Goal: Use online tool/utility

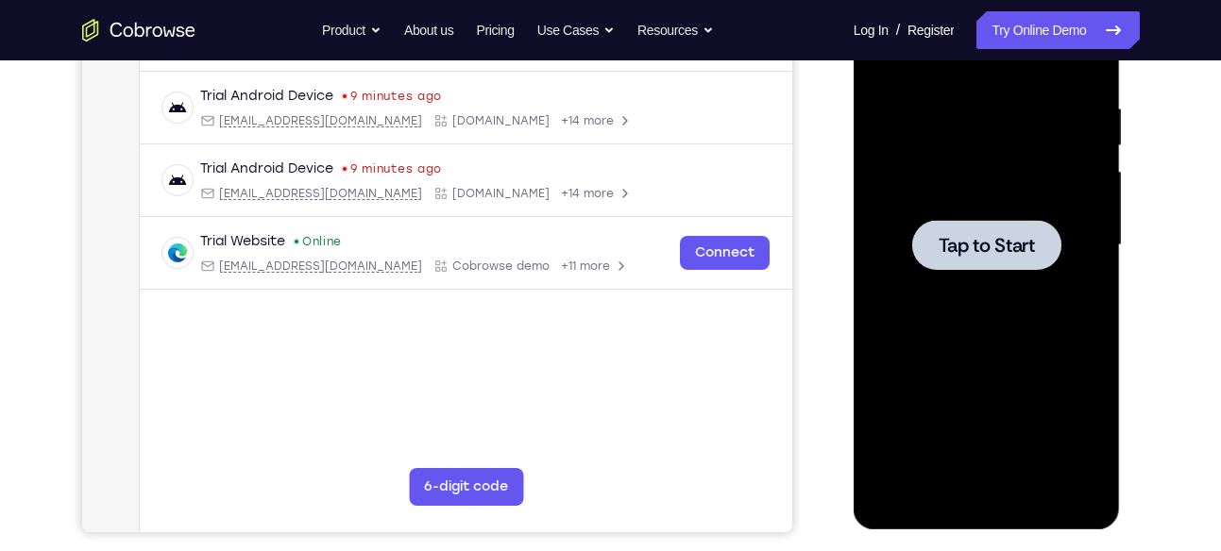
click at [959, 204] on div at bounding box center [987, 245] width 238 height 529
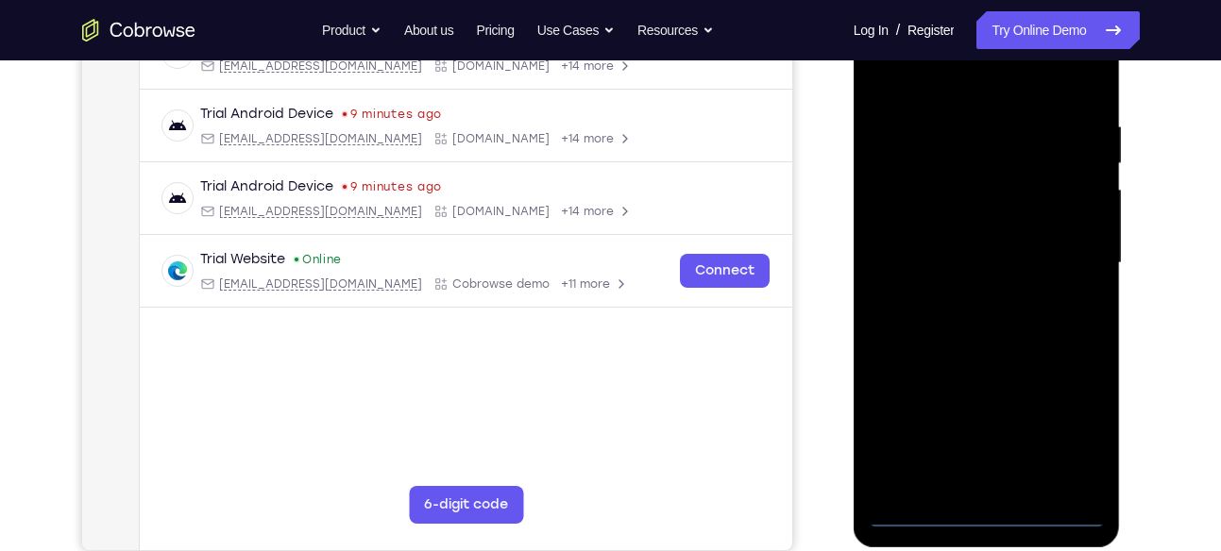
scroll to position [327, 0]
click at [994, 520] on div at bounding box center [987, 264] width 238 height 529
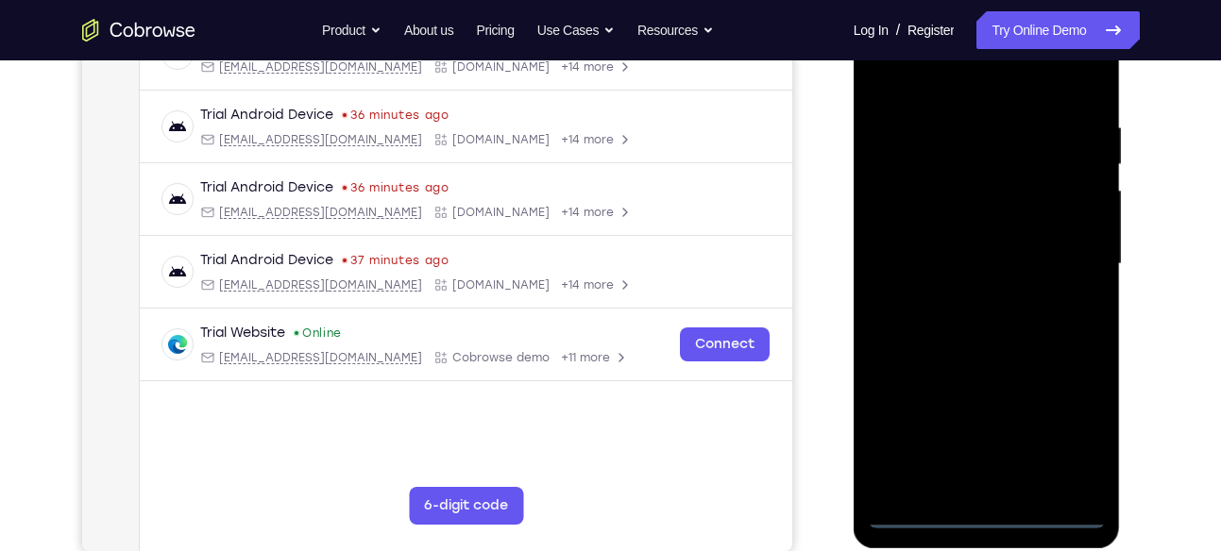
click at [1083, 430] on div at bounding box center [987, 264] width 238 height 529
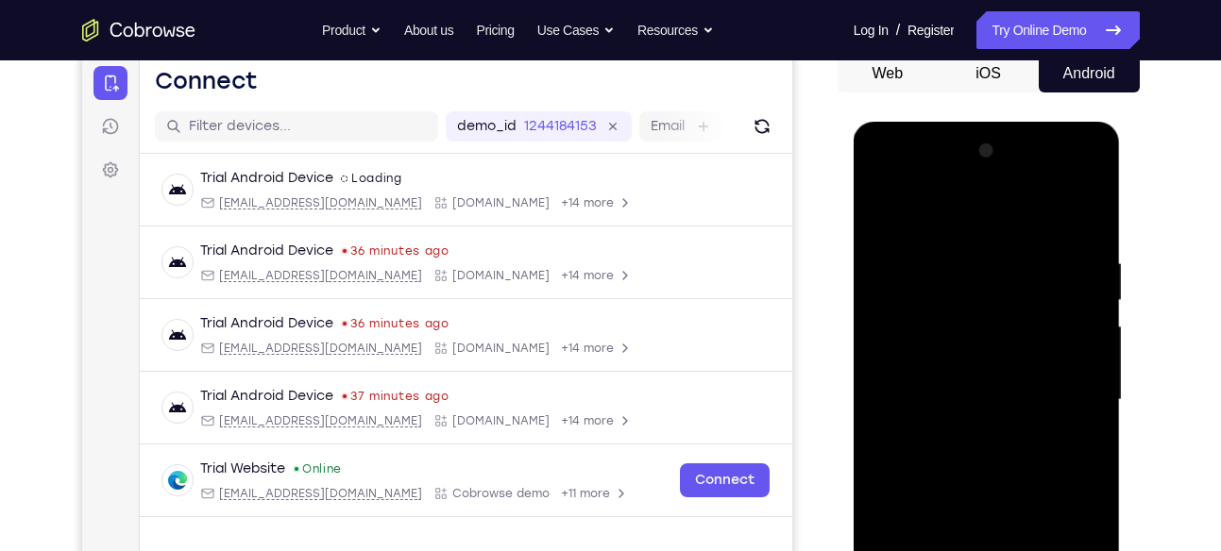
scroll to position [185, 0]
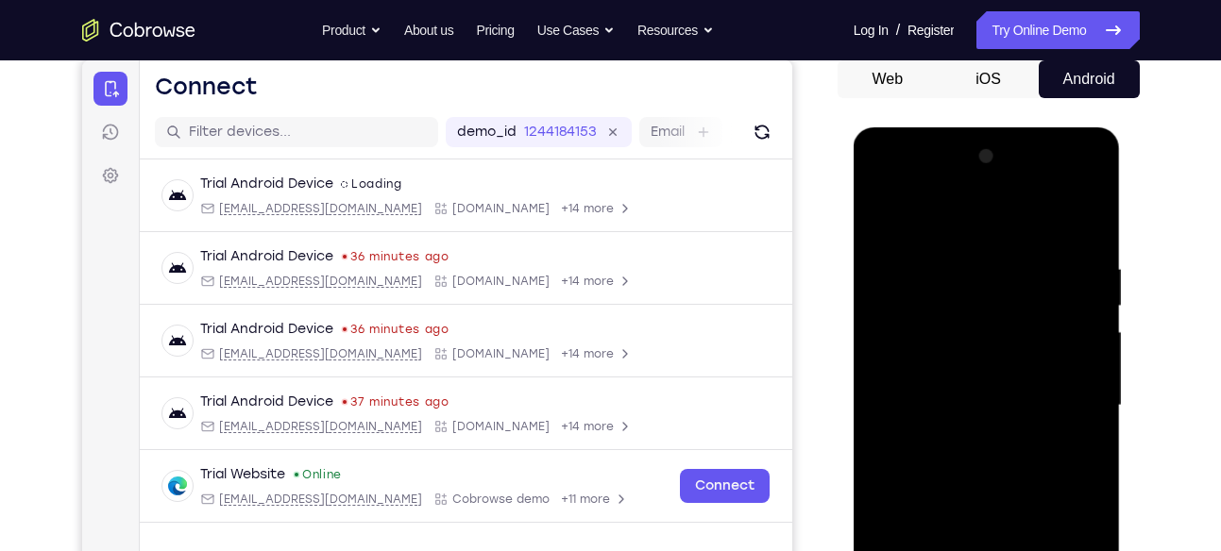
click at [957, 235] on div at bounding box center [987, 406] width 238 height 529
click at [1053, 424] on div at bounding box center [987, 406] width 238 height 529
click at [1061, 413] on div at bounding box center [987, 406] width 238 height 529
click at [957, 446] on div at bounding box center [987, 406] width 238 height 529
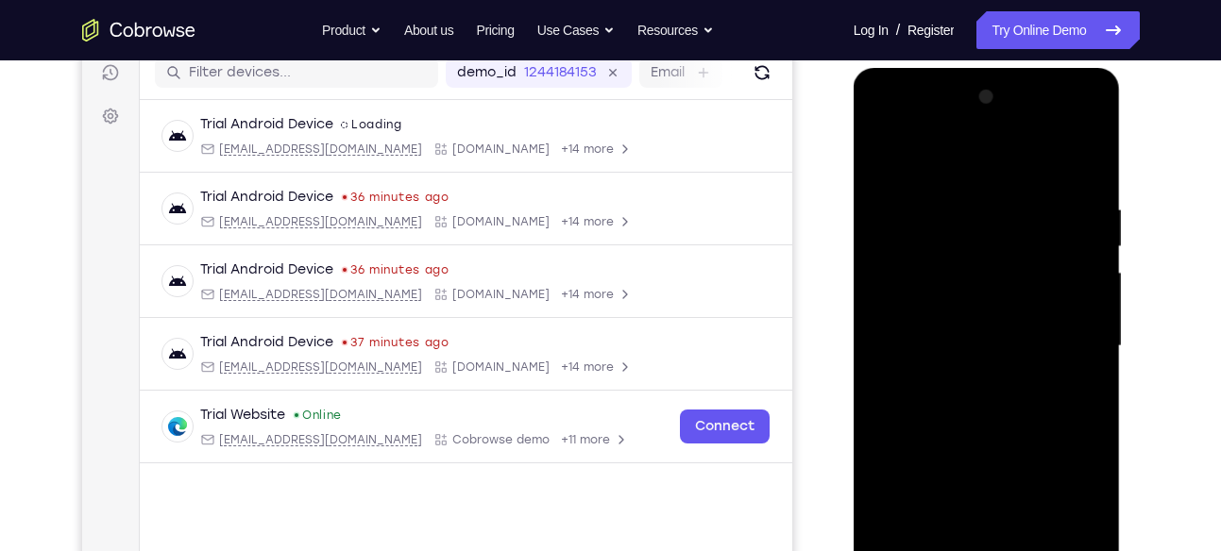
scroll to position [246, 0]
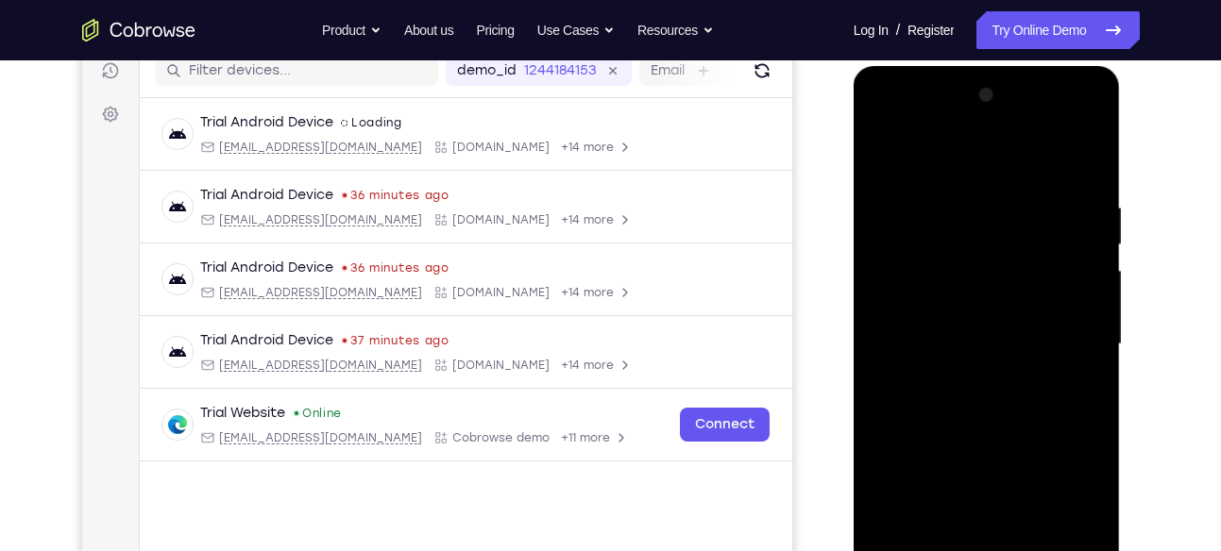
click at [1014, 319] on div at bounding box center [987, 344] width 238 height 529
click at [999, 315] on div at bounding box center [987, 344] width 238 height 529
click at [1075, 312] on div at bounding box center [987, 344] width 238 height 529
click at [1052, 342] on div at bounding box center [987, 344] width 238 height 529
click at [1047, 411] on div at bounding box center [987, 344] width 238 height 529
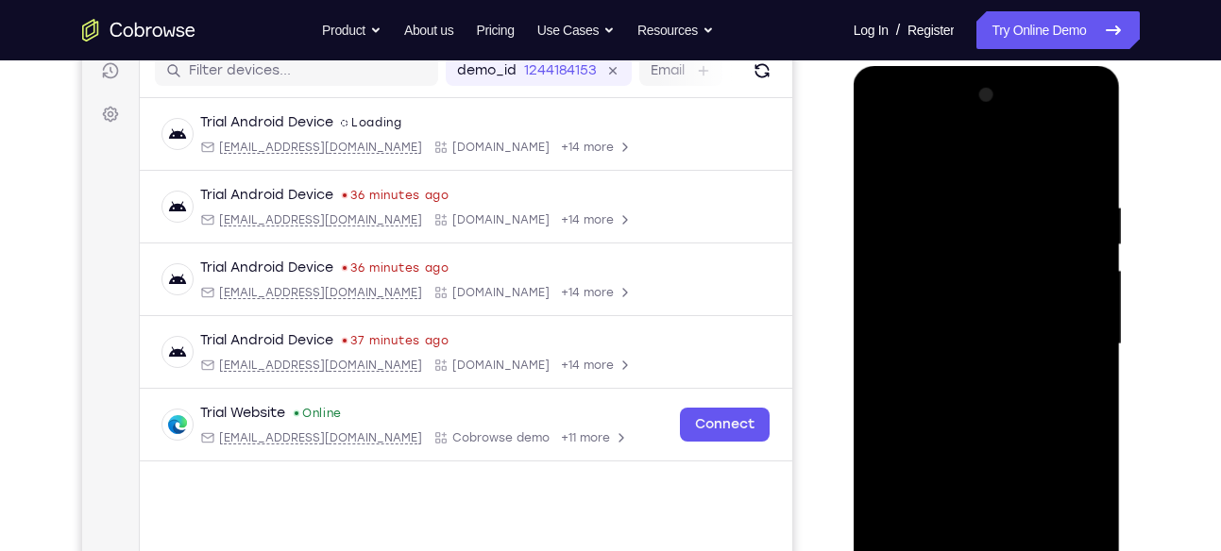
click at [1047, 411] on div at bounding box center [987, 344] width 238 height 529
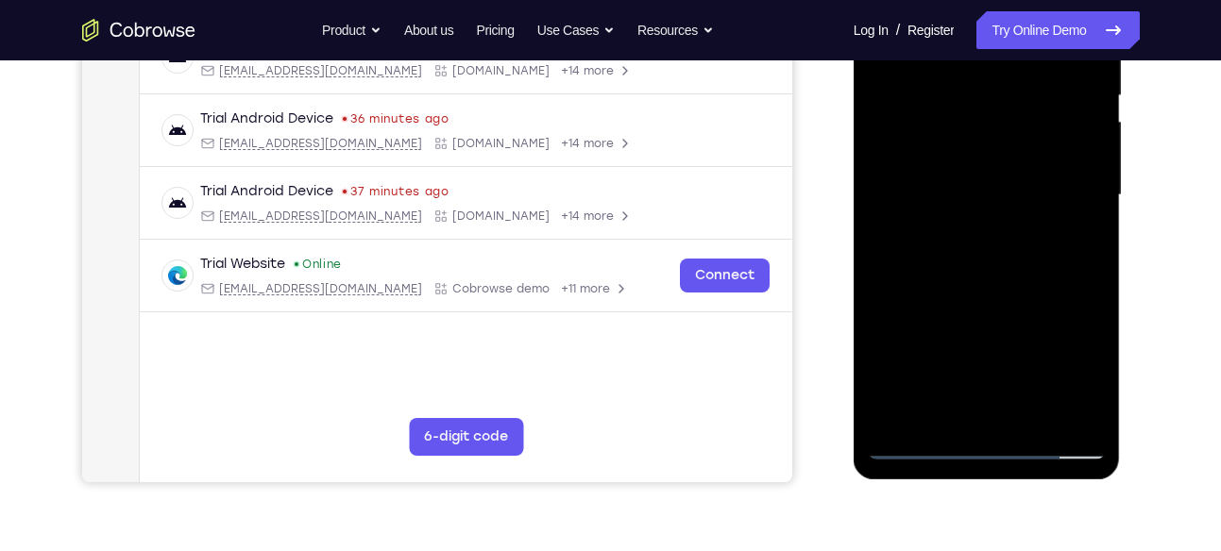
scroll to position [397, 0]
click at [1043, 416] on div at bounding box center [987, 194] width 238 height 529
click at [1026, 299] on div at bounding box center [987, 194] width 238 height 529
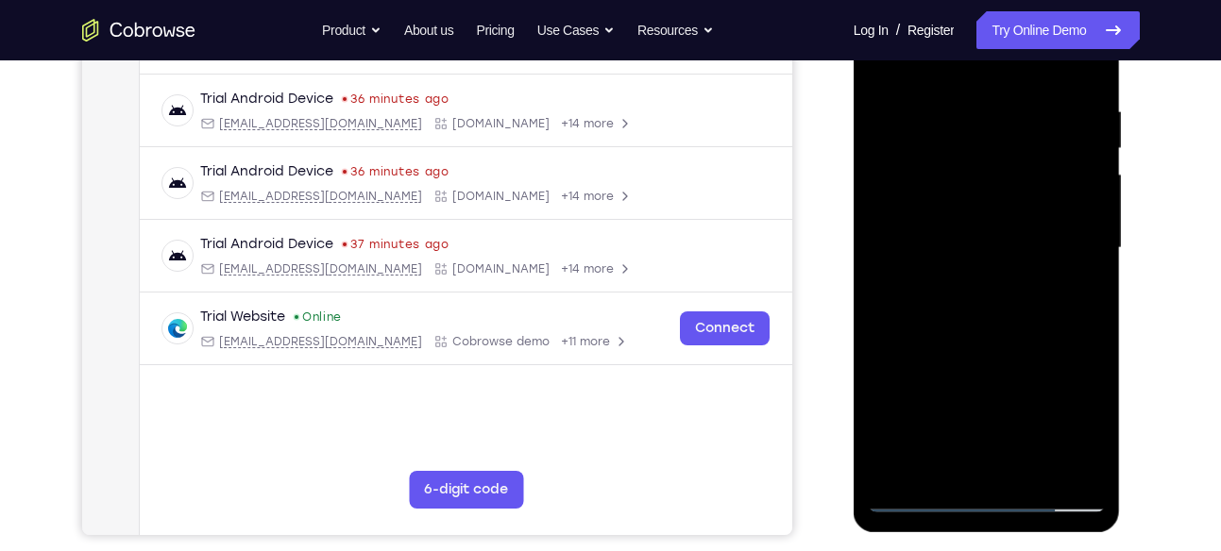
scroll to position [342, 0]
click at [1028, 240] on div at bounding box center [987, 249] width 238 height 529
click at [930, 427] on div at bounding box center [987, 249] width 238 height 529
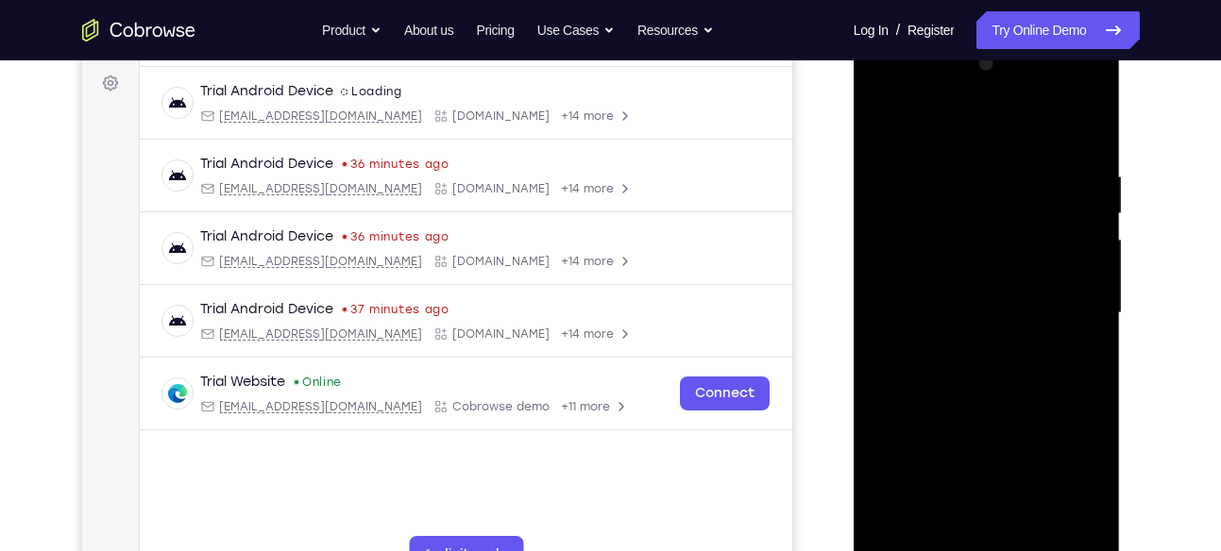
scroll to position [277, 0]
click at [887, 125] on div at bounding box center [987, 314] width 238 height 529
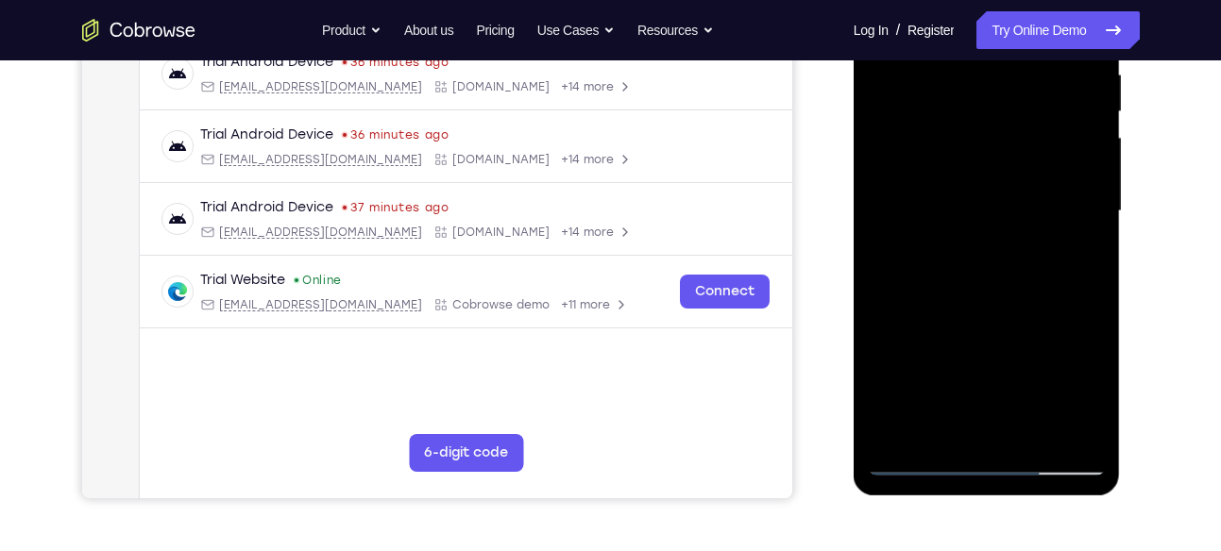
scroll to position [381, 0]
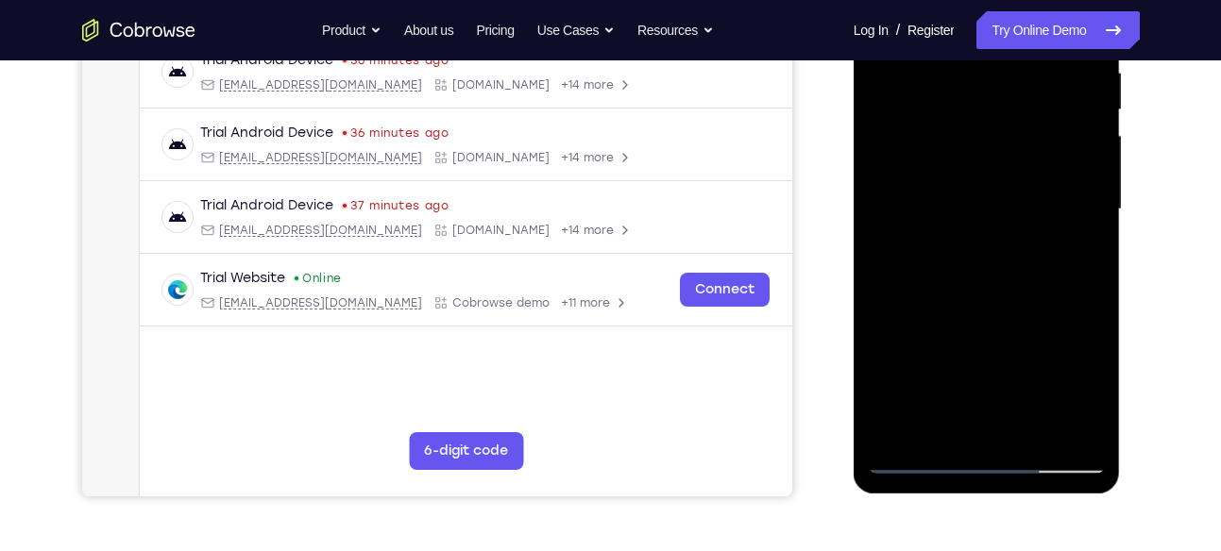
click at [940, 432] on div at bounding box center [987, 209] width 238 height 529
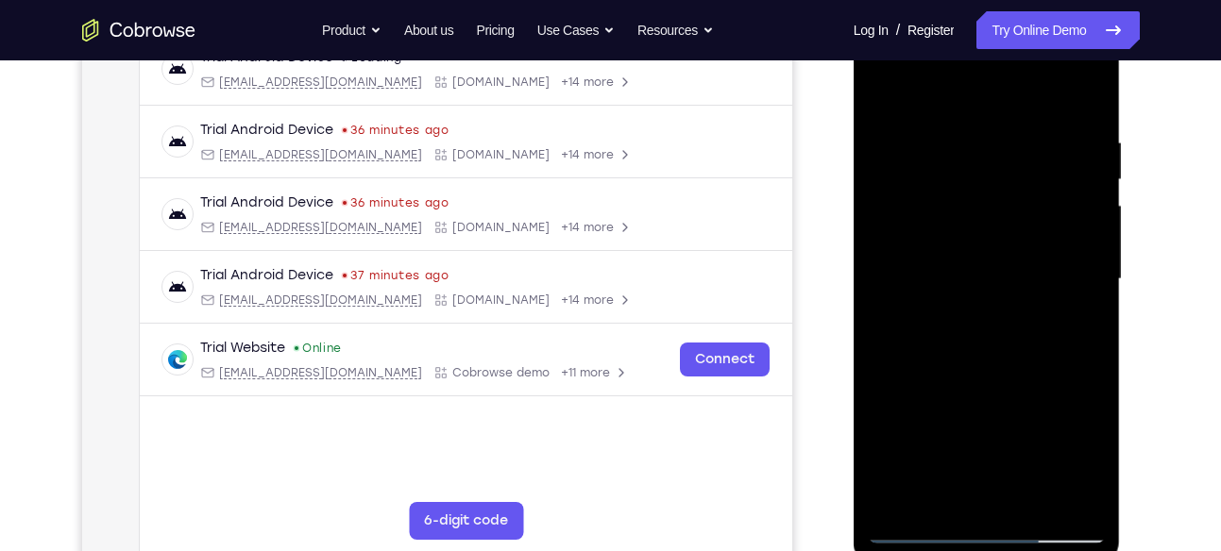
scroll to position [310, 0]
click at [1047, 83] on div at bounding box center [987, 281] width 238 height 529
drag, startPoint x: 977, startPoint y: 232, endPoint x: 990, endPoint y: 60, distance: 172.3
click at [990, 60] on div at bounding box center [987, 281] width 238 height 529
drag, startPoint x: 958, startPoint y: 293, endPoint x: 972, endPoint y: 113, distance: 179.9
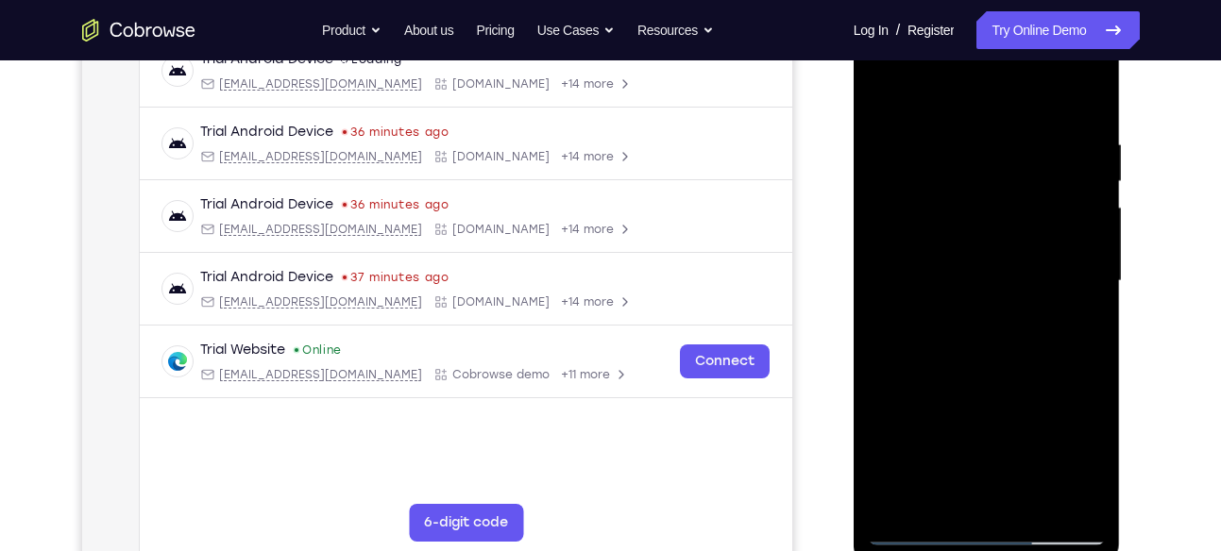
click at [972, 113] on div at bounding box center [987, 281] width 238 height 529
click at [904, 336] on div at bounding box center [987, 281] width 238 height 529
click at [947, 128] on div at bounding box center [987, 281] width 238 height 529
click at [1075, 101] on div at bounding box center [987, 281] width 238 height 529
click at [1012, 122] on div at bounding box center [987, 281] width 238 height 529
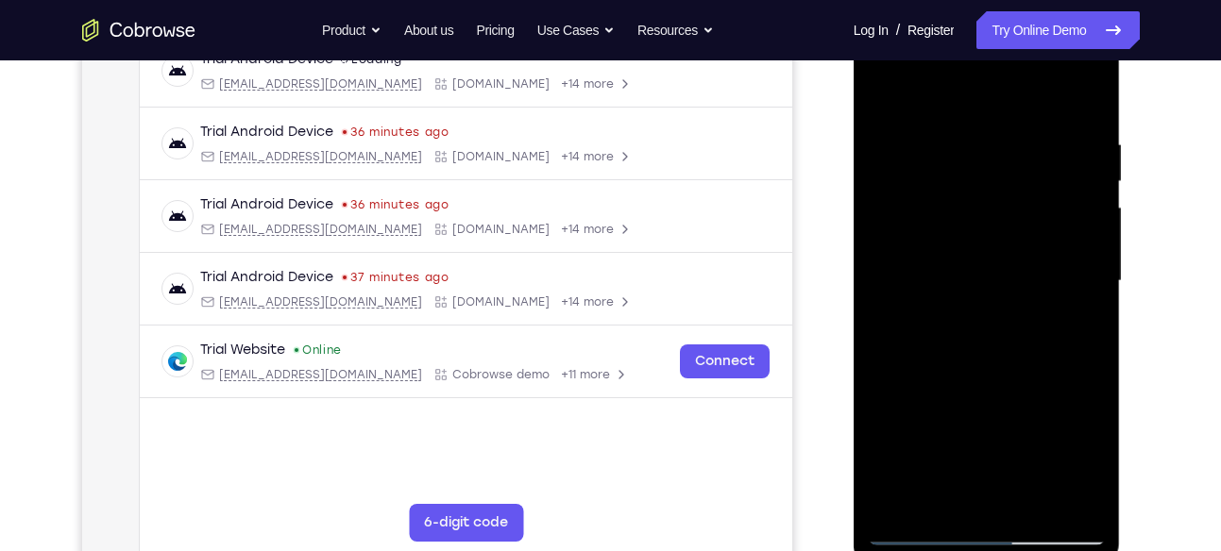
click at [1012, 122] on div at bounding box center [987, 281] width 238 height 529
click at [1083, 89] on div at bounding box center [987, 281] width 238 height 529
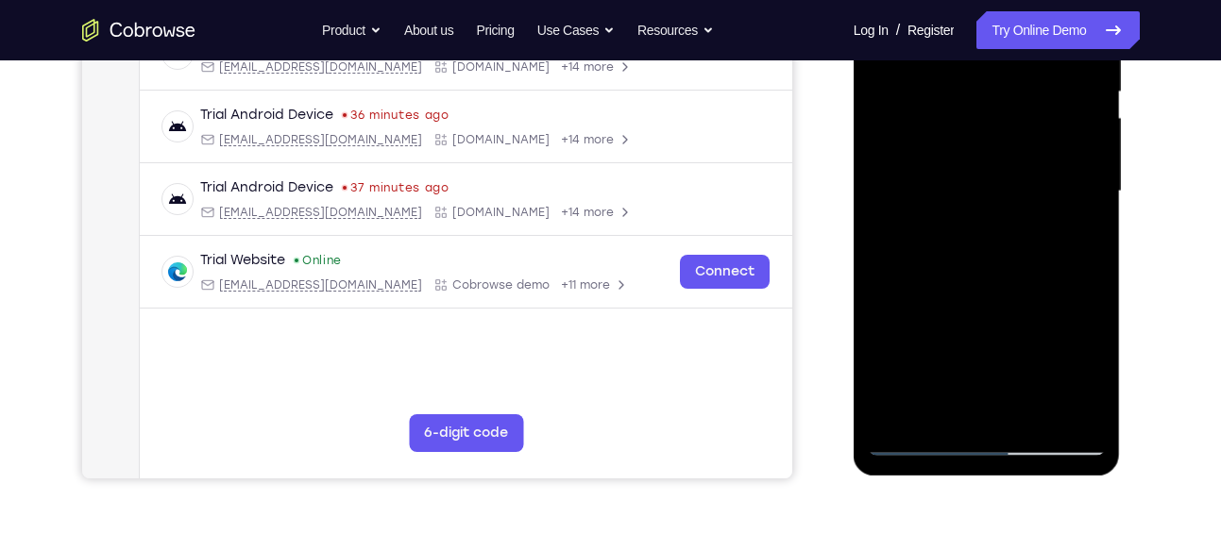
scroll to position [400, 0]
click at [1042, 424] on div at bounding box center [987, 190] width 238 height 529
click at [921, 439] on div at bounding box center [987, 190] width 238 height 529
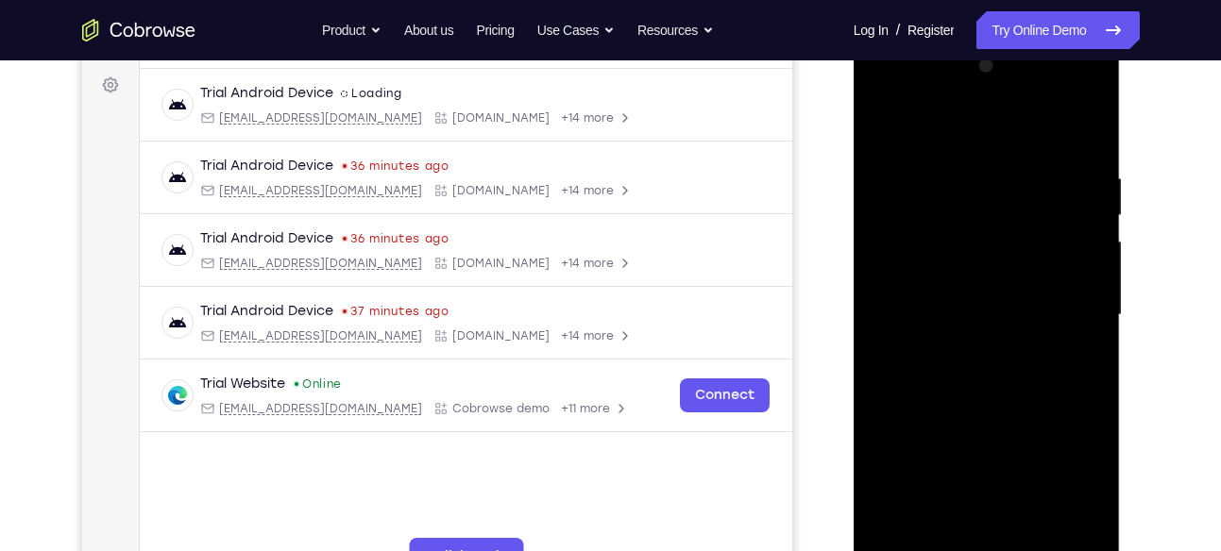
scroll to position [275, 0]
click at [1093, 93] on div at bounding box center [987, 316] width 238 height 529
click at [937, 285] on div at bounding box center [987, 316] width 238 height 529
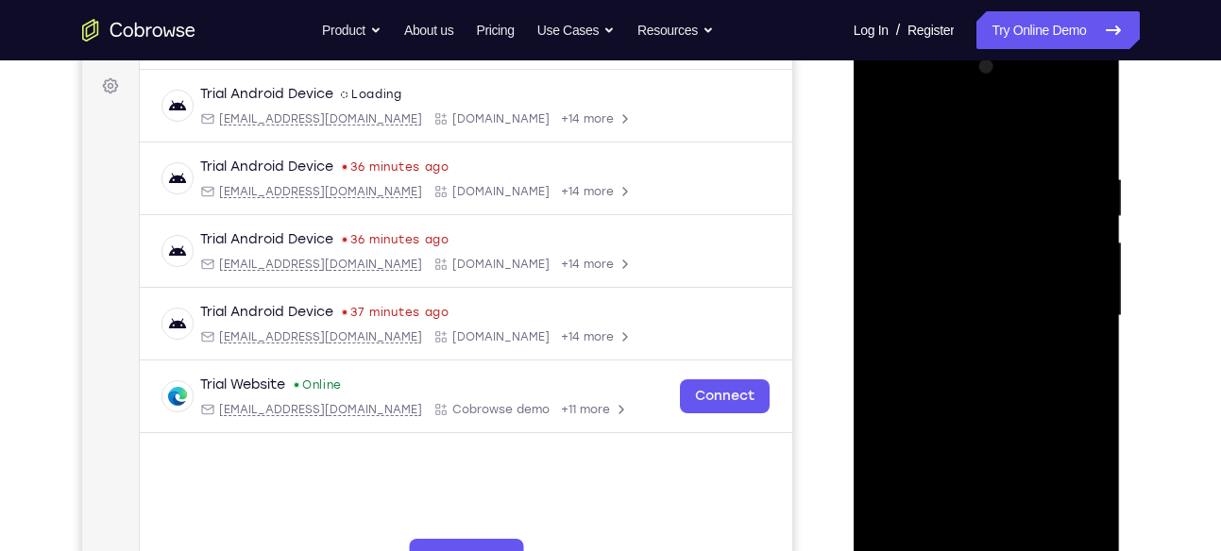
click at [963, 182] on div at bounding box center [987, 316] width 238 height 529
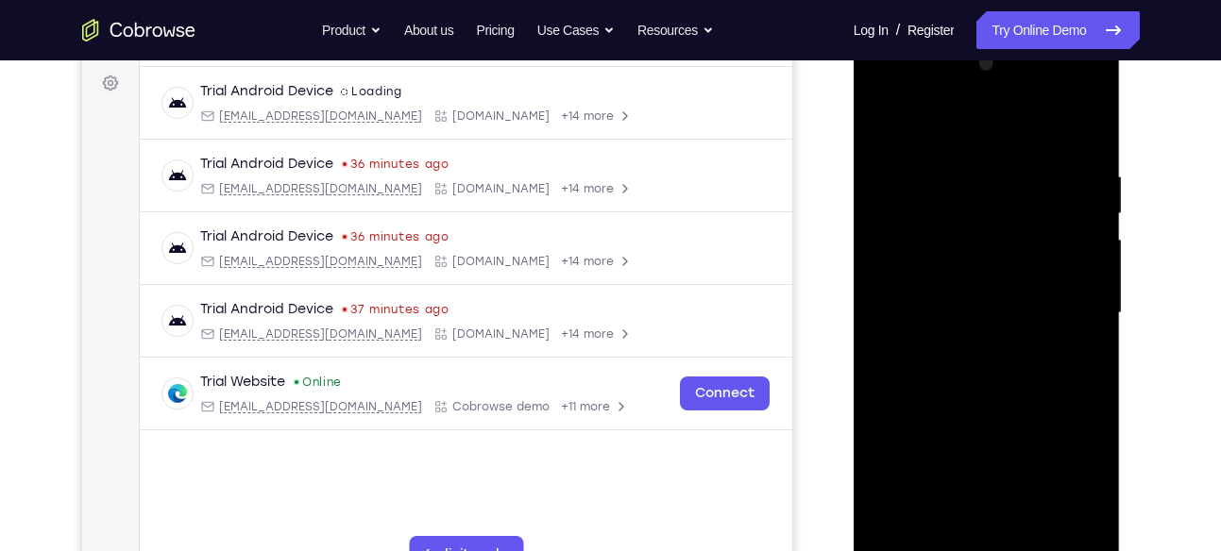
scroll to position [279, 0]
click at [1080, 276] on div at bounding box center [987, 312] width 238 height 529
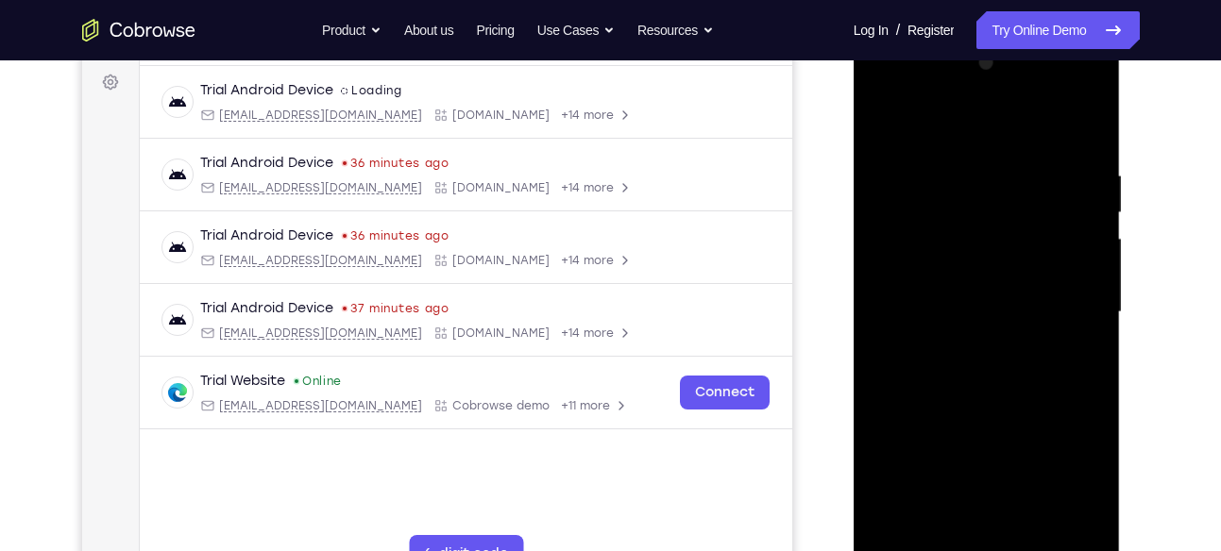
click at [1080, 276] on div at bounding box center [987, 312] width 238 height 529
click at [1094, 135] on div at bounding box center [987, 312] width 238 height 529
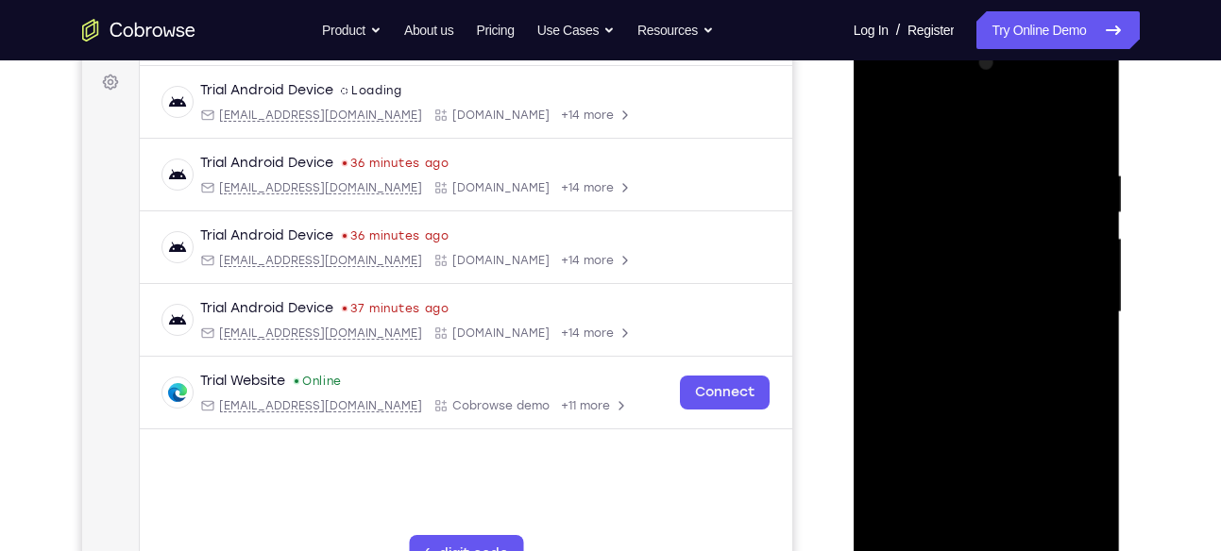
click at [1094, 135] on div at bounding box center [987, 312] width 238 height 529
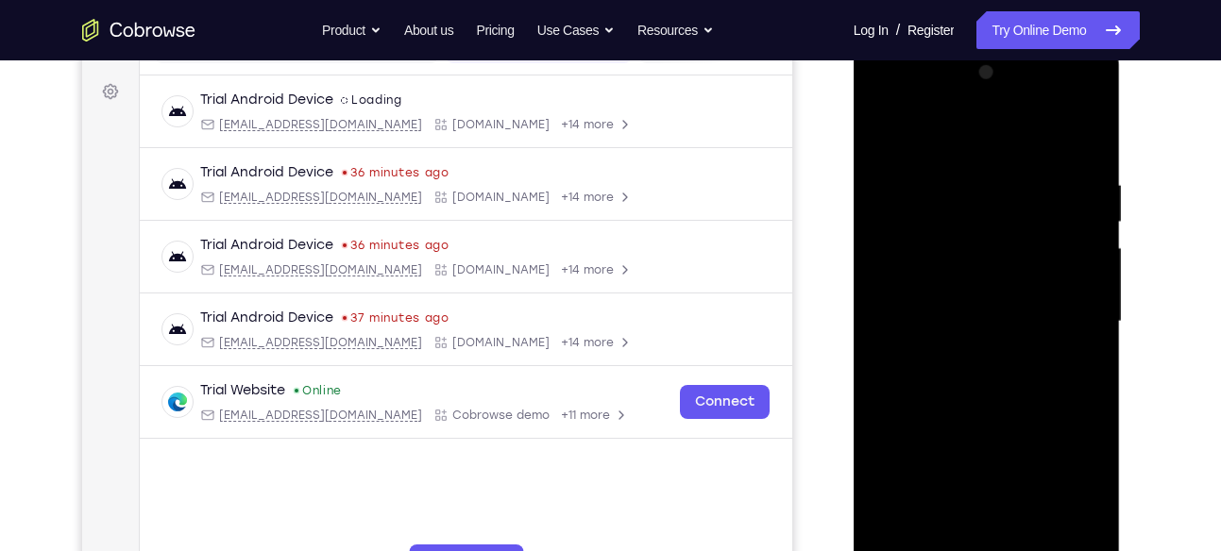
scroll to position [268, 0]
click at [1073, 152] on div at bounding box center [987, 323] width 238 height 529
click at [1091, 94] on div at bounding box center [987, 323] width 238 height 529
drag, startPoint x: 977, startPoint y: 440, endPoint x: 1020, endPoint y: 255, distance: 189.9
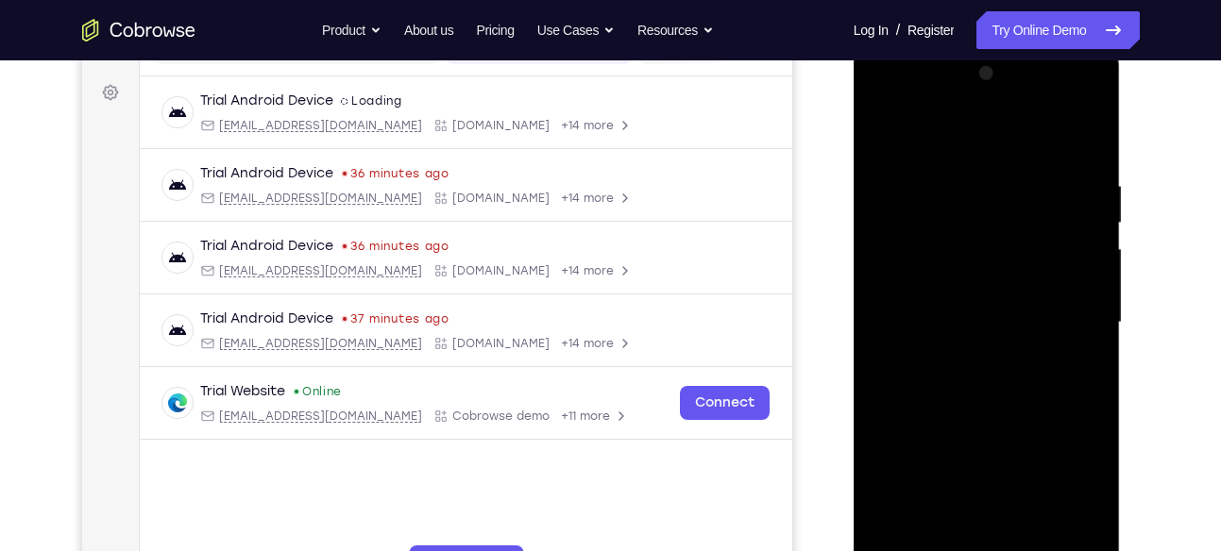
click at [1020, 255] on div at bounding box center [987, 323] width 238 height 529
click at [1095, 227] on div at bounding box center [987, 323] width 238 height 529
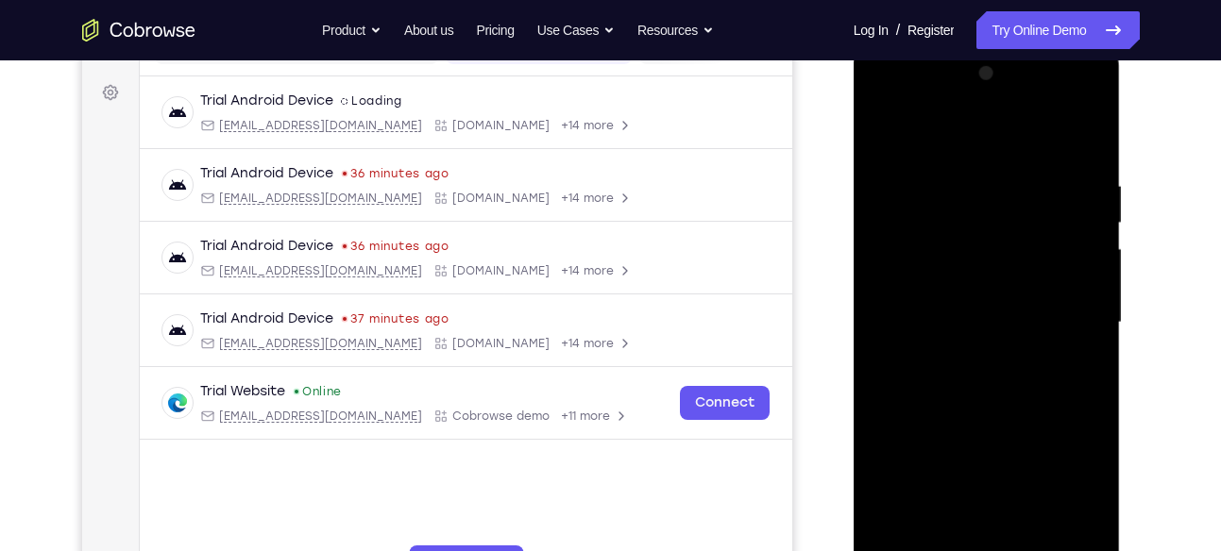
drag, startPoint x: 991, startPoint y: 401, endPoint x: 1012, endPoint y: 317, distance: 86.8
click at [1012, 317] on div at bounding box center [987, 323] width 238 height 529
click at [884, 340] on div at bounding box center [987, 323] width 238 height 529
click at [906, 337] on div at bounding box center [987, 323] width 238 height 529
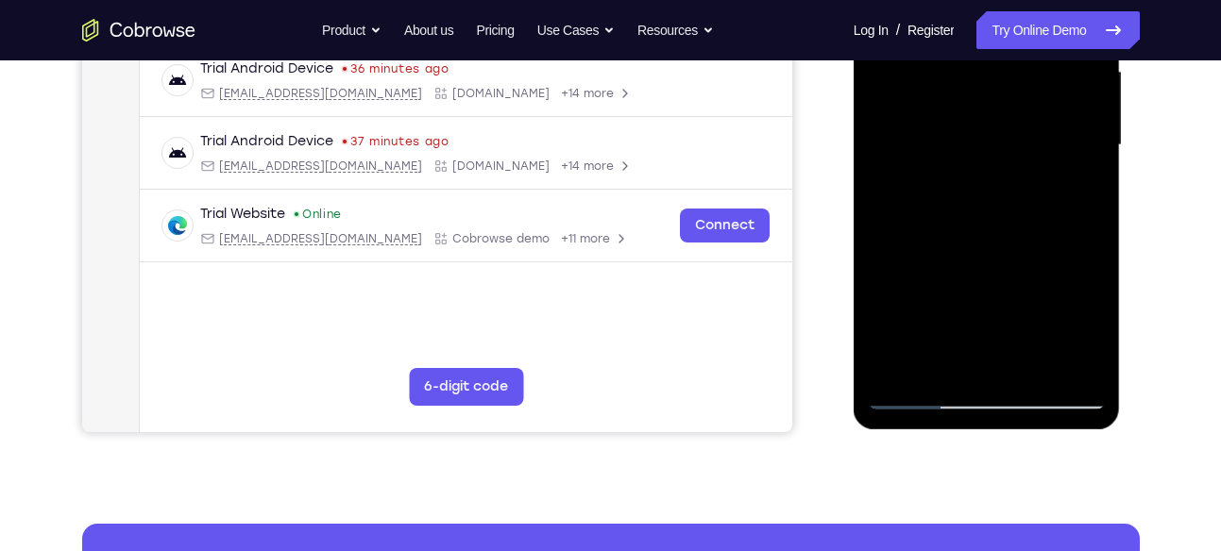
scroll to position [448, 0]
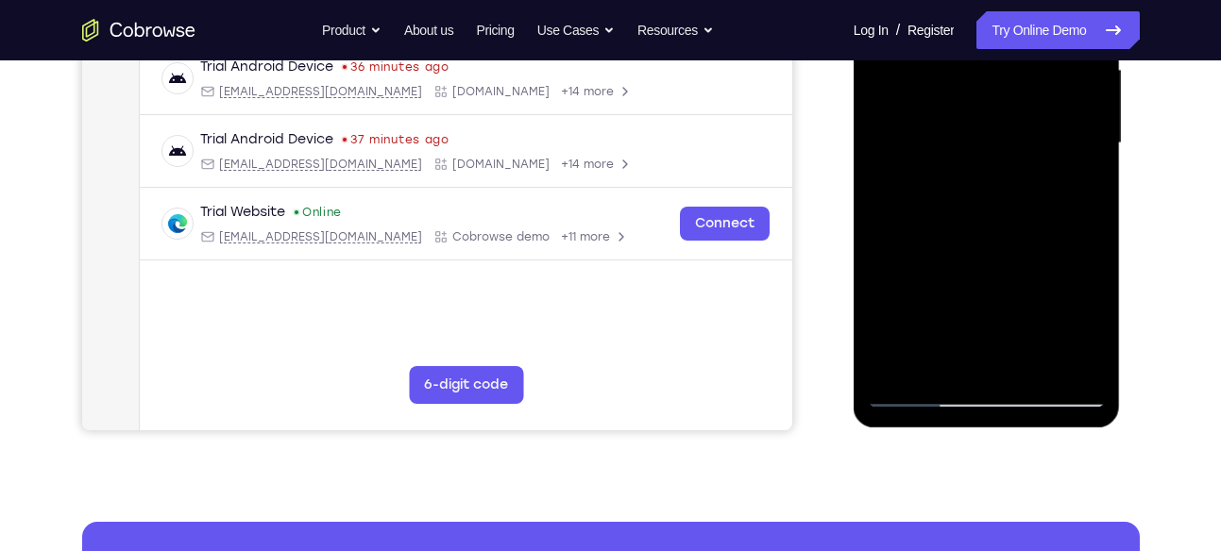
click at [910, 384] on div at bounding box center [987, 143] width 238 height 529
click at [910, 409] on div at bounding box center [987, 146] width 267 height 563
click at [916, 400] on div at bounding box center [987, 143] width 238 height 529
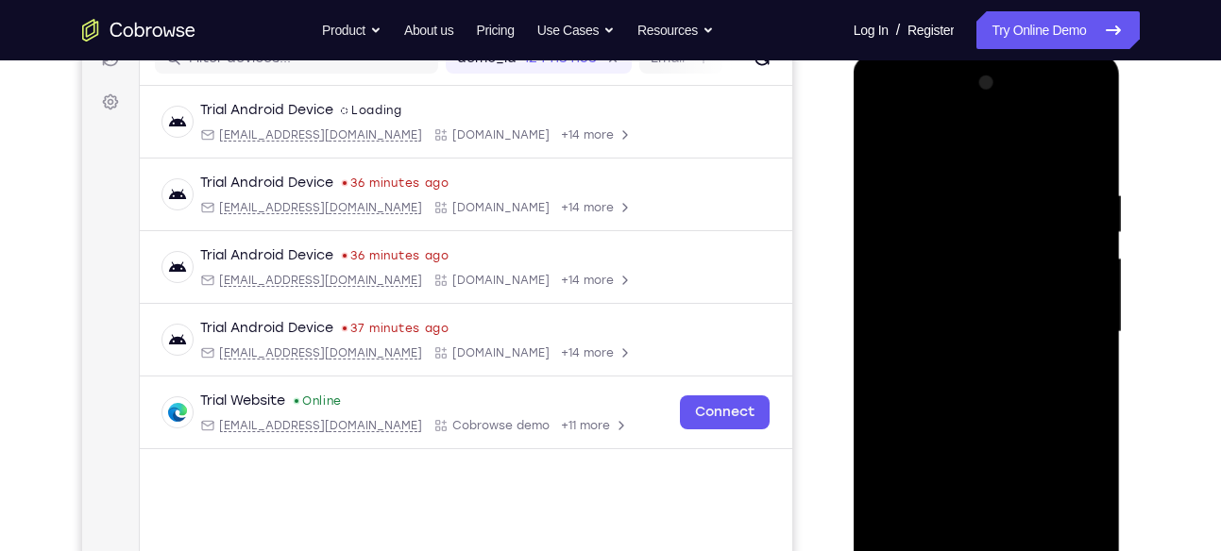
scroll to position [258, 0]
drag, startPoint x: 917, startPoint y: 432, endPoint x: 950, endPoint y: 122, distance: 312.4
click at [950, 122] on div at bounding box center [987, 333] width 238 height 529
drag, startPoint x: 963, startPoint y: 454, endPoint x: 968, endPoint y: 321, distance: 133.2
click at [968, 321] on div at bounding box center [987, 333] width 238 height 529
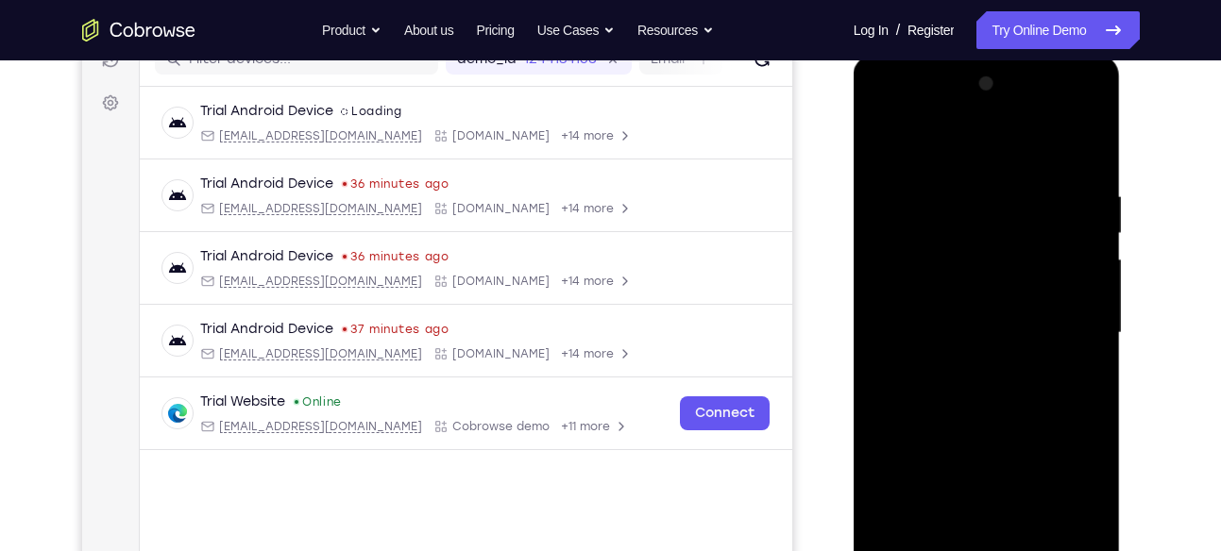
click at [1090, 369] on div at bounding box center [987, 333] width 238 height 529
drag, startPoint x: 976, startPoint y: 419, endPoint x: 975, endPoint y: 500, distance: 80.3
click at [975, 500] on div at bounding box center [987, 333] width 238 height 529
drag, startPoint x: 964, startPoint y: 425, endPoint x: 1002, endPoint y: 137, distance: 290.5
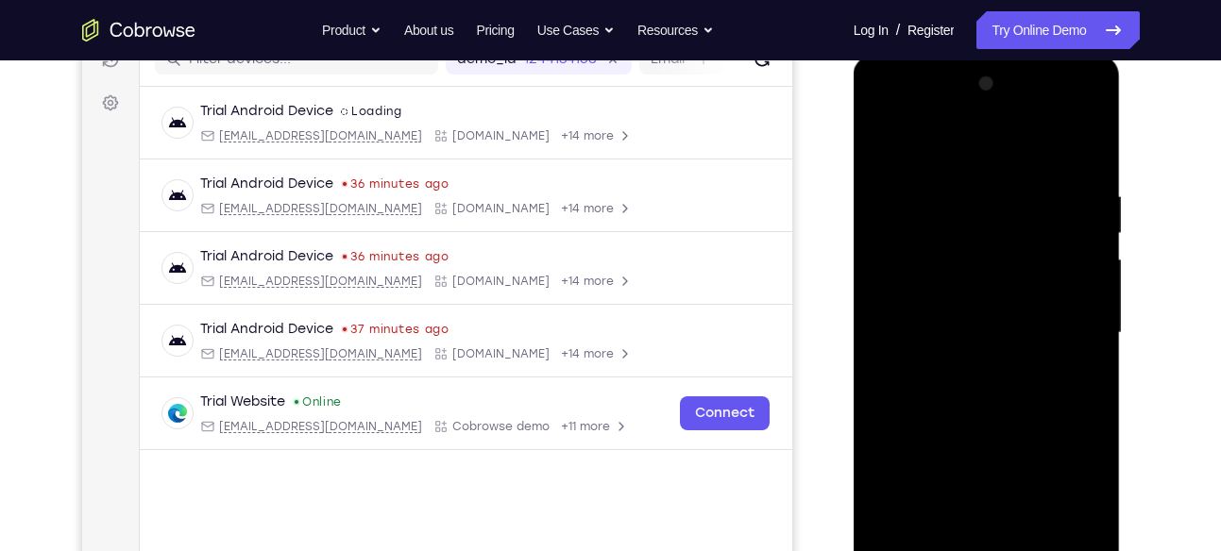
click at [1002, 137] on div at bounding box center [987, 333] width 238 height 529
drag, startPoint x: 941, startPoint y: 432, endPoint x: 995, endPoint y: 31, distance: 404.9
click at [995, 55] on html "Online web based iOS Simulators and Android Emulators. Run iPhone, iPad, Mobile…" at bounding box center [988, 338] width 269 height 567
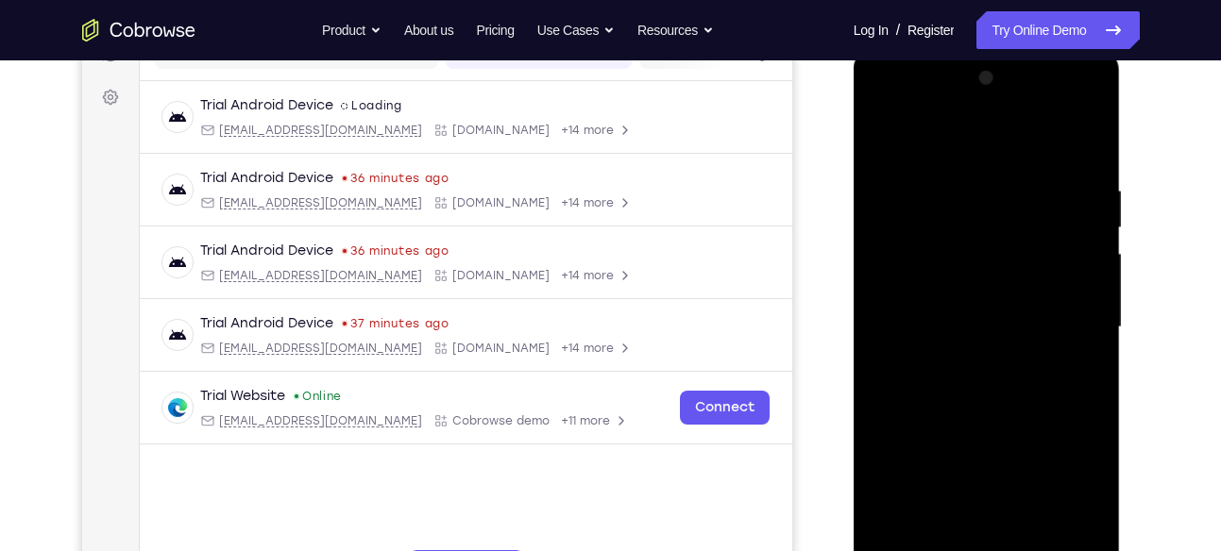
scroll to position [158, 0]
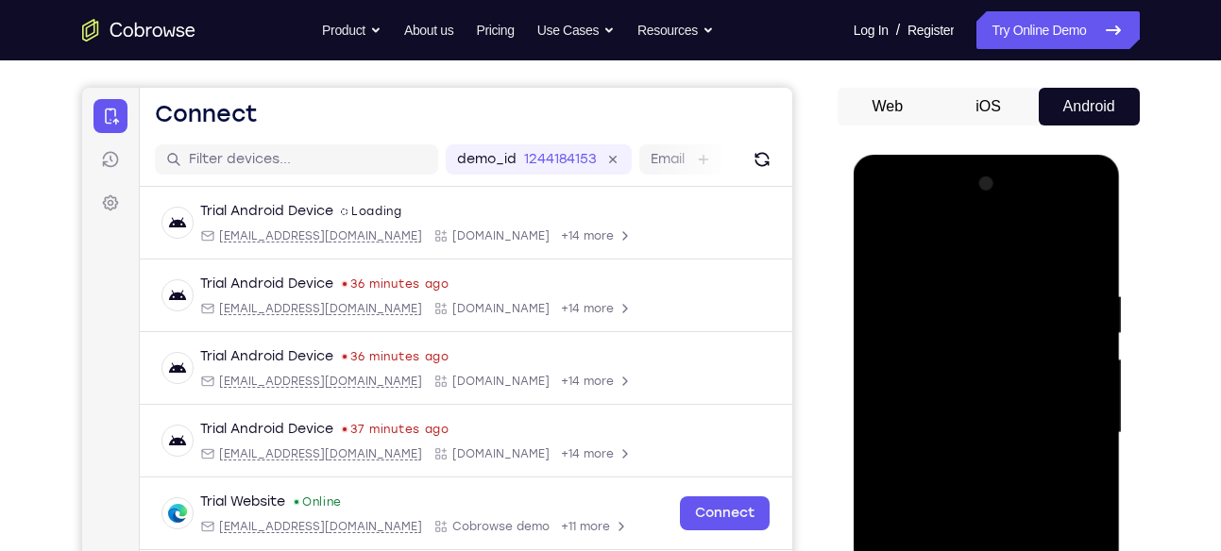
drag, startPoint x: 972, startPoint y: 339, endPoint x: 942, endPoint y: 554, distance: 217.3
click at [942, 550] on div at bounding box center [987, 433] width 238 height 529
drag, startPoint x: 1008, startPoint y: 346, endPoint x: 974, endPoint y: 554, distance: 211.4
click at [974, 550] on div at bounding box center [987, 433] width 238 height 529
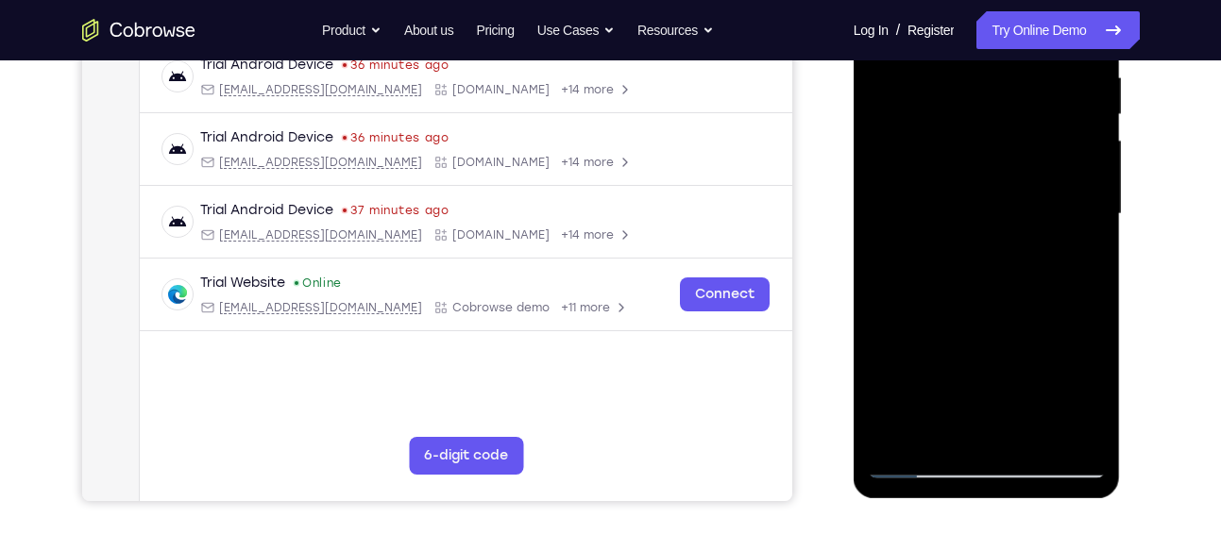
scroll to position [378, 0]
click at [1083, 430] on div at bounding box center [987, 213] width 238 height 529
click at [1090, 433] on div at bounding box center [987, 213] width 238 height 529
click at [897, 438] on div at bounding box center [987, 213] width 238 height 529
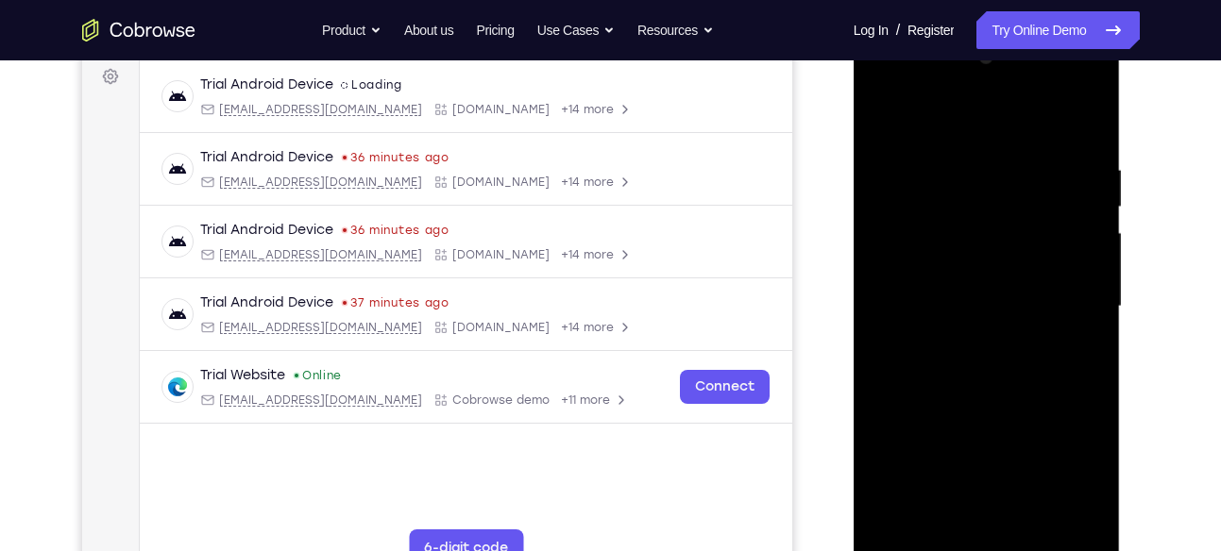
scroll to position [283, 0]
click at [974, 167] on div at bounding box center [987, 307] width 238 height 529
click at [1052, 229] on div at bounding box center [987, 307] width 238 height 529
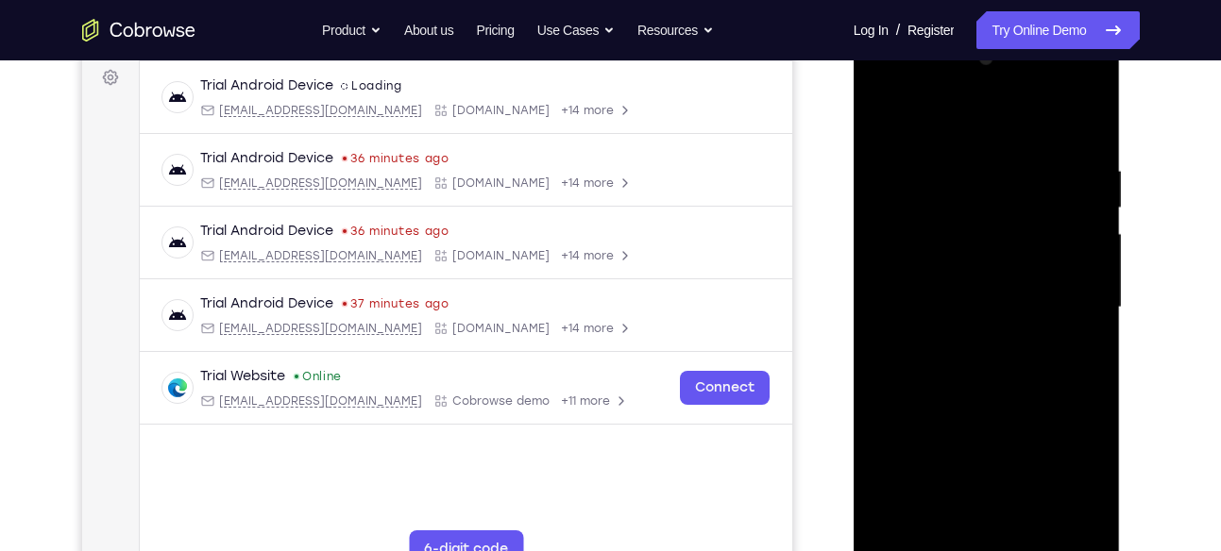
click at [1052, 229] on div at bounding box center [987, 307] width 238 height 529
click at [1083, 124] on div at bounding box center [987, 307] width 238 height 529
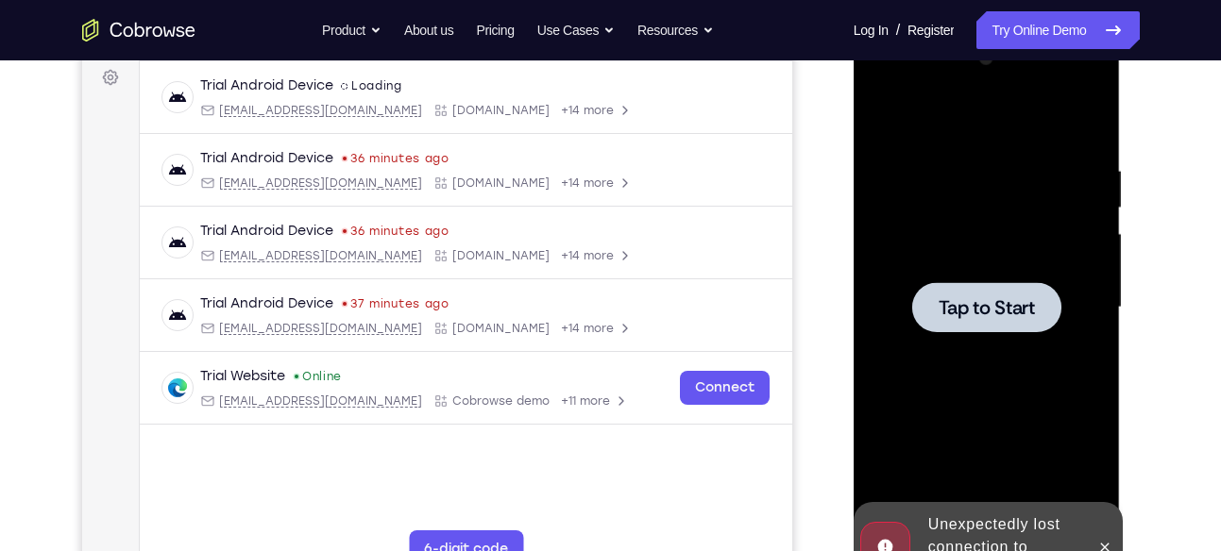
click at [1083, 124] on div at bounding box center [987, 307] width 238 height 529
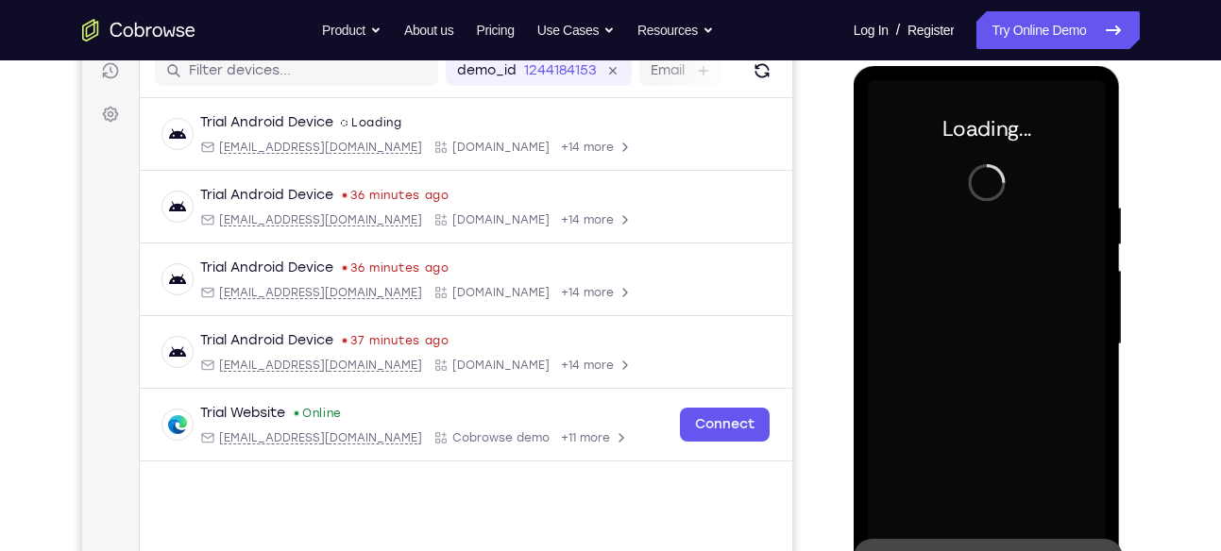
scroll to position [246, 0]
click at [1083, 124] on div at bounding box center [987, 345] width 238 height 529
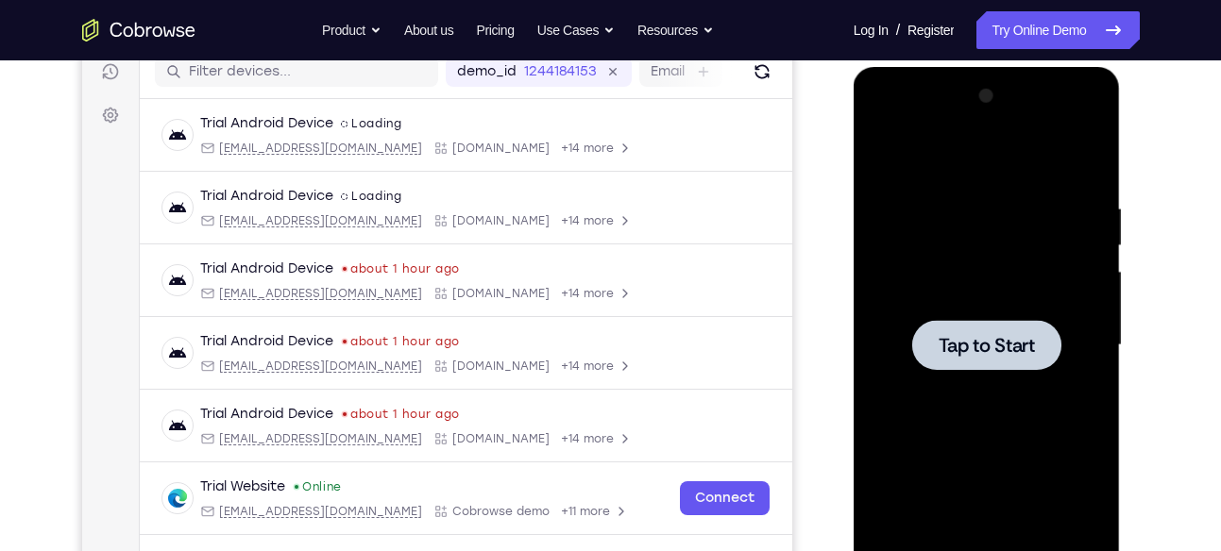
click at [914, 309] on div at bounding box center [987, 345] width 238 height 529
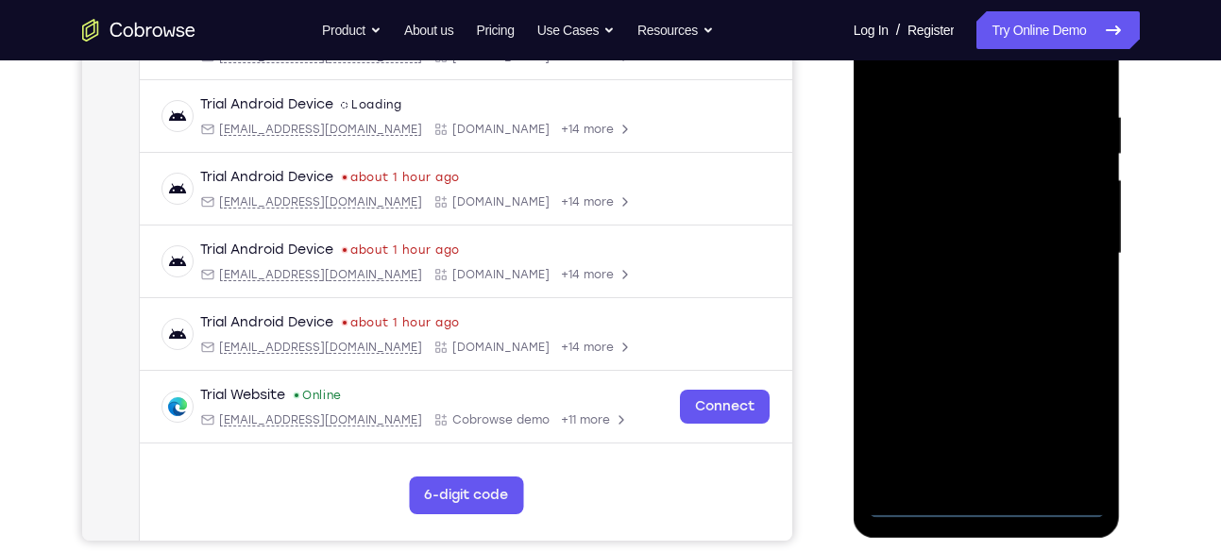
scroll to position [374, 0]
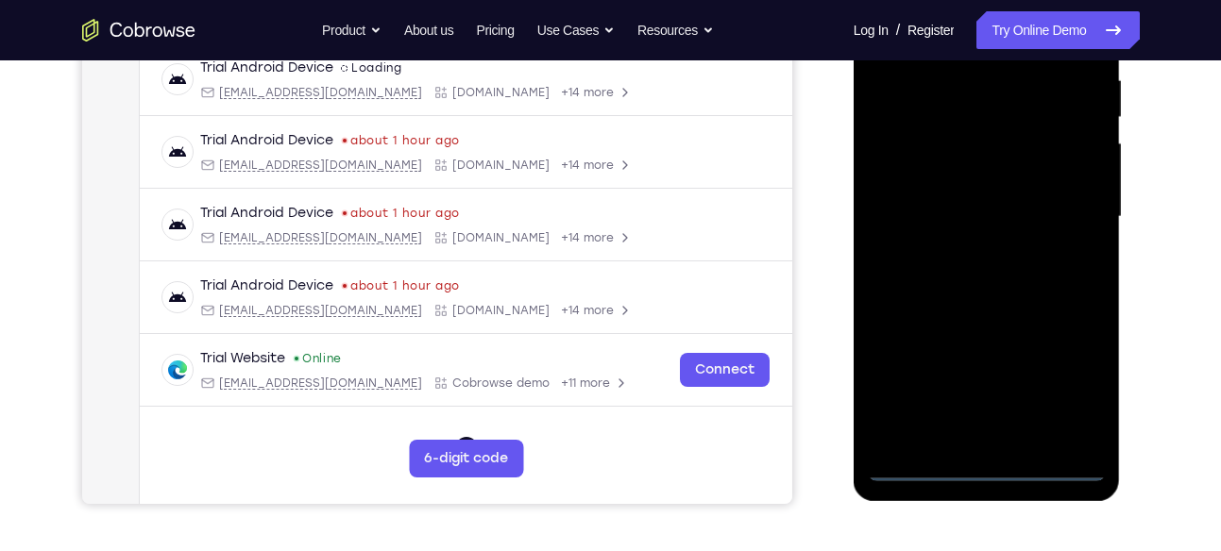
click at [990, 466] on div at bounding box center [987, 217] width 238 height 529
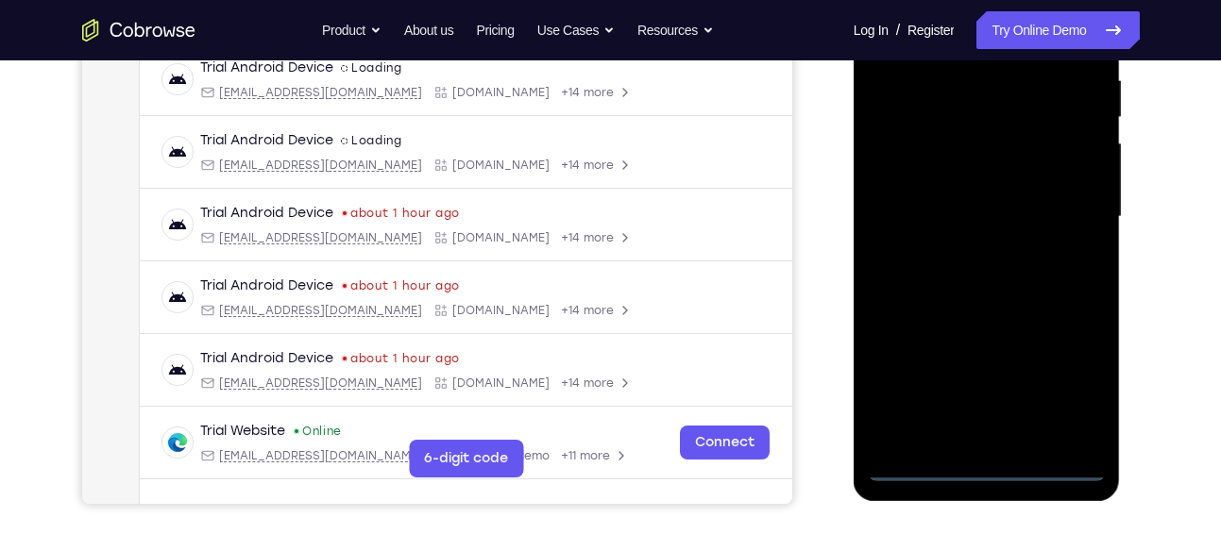
click at [1068, 401] on div at bounding box center [987, 217] width 238 height 529
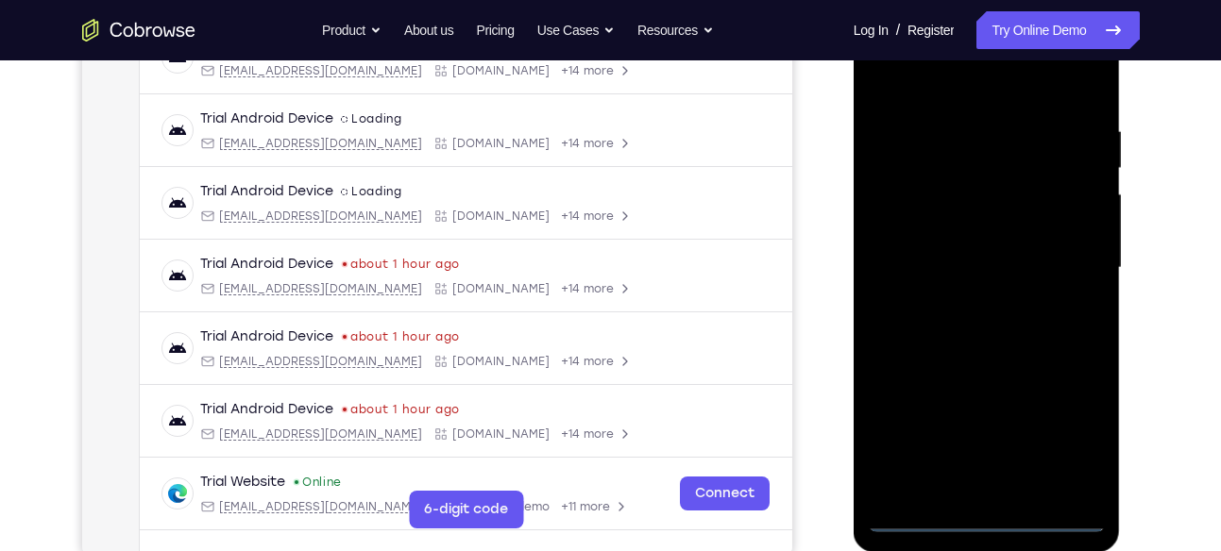
scroll to position [322, 0]
click at [978, 78] on div at bounding box center [987, 269] width 238 height 529
click at [1059, 248] on div at bounding box center [987, 269] width 238 height 529
click at [1059, 264] on div at bounding box center [987, 269] width 238 height 529
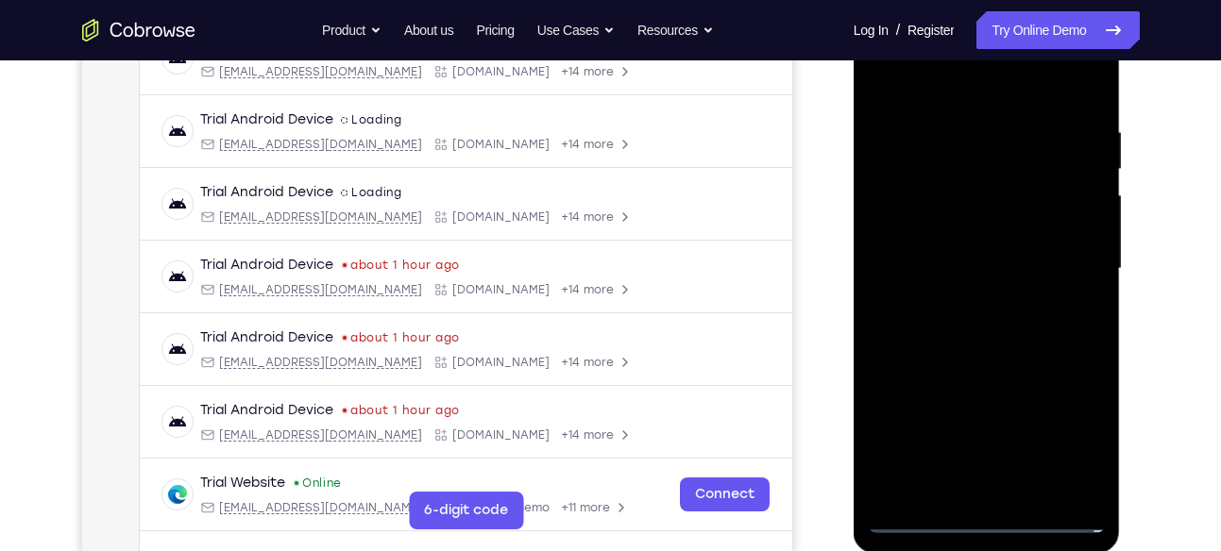
click at [957, 312] on div at bounding box center [987, 269] width 238 height 529
click at [981, 261] on div at bounding box center [987, 269] width 238 height 529
click at [962, 236] on div at bounding box center [987, 269] width 238 height 529
click at [922, 272] on div at bounding box center [987, 269] width 238 height 529
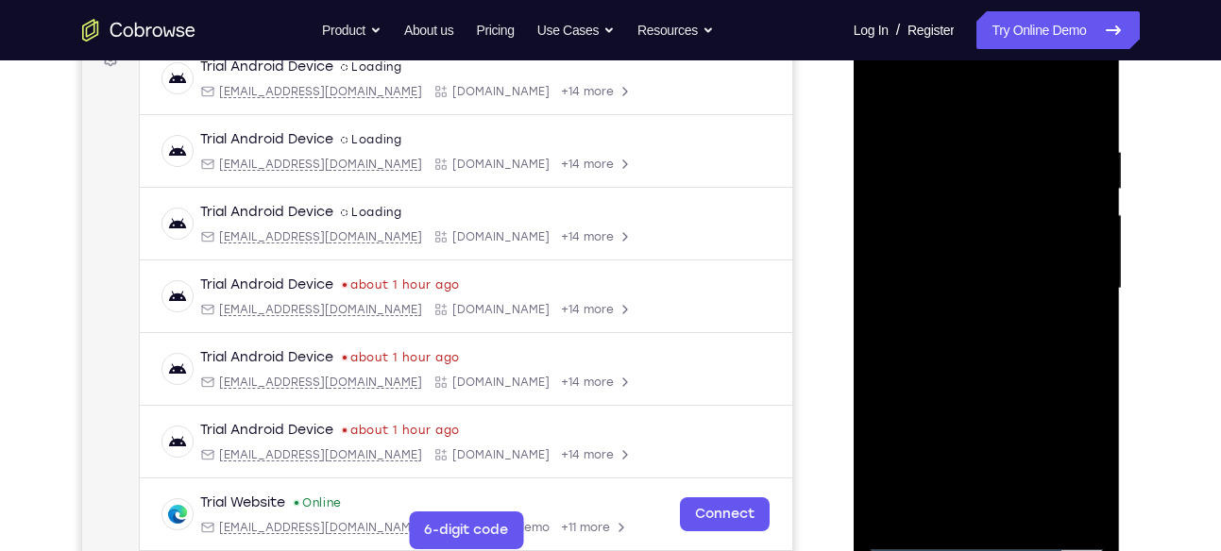
scroll to position [301, 0]
click at [1121, 165] on div at bounding box center [988, 294] width 269 height 567
click at [1072, 96] on div at bounding box center [987, 289] width 238 height 529
click at [1077, 254] on div at bounding box center [987, 289] width 238 height 529
click at [1037, 287] on div at bounding box center [987, 289] width 238 height 529
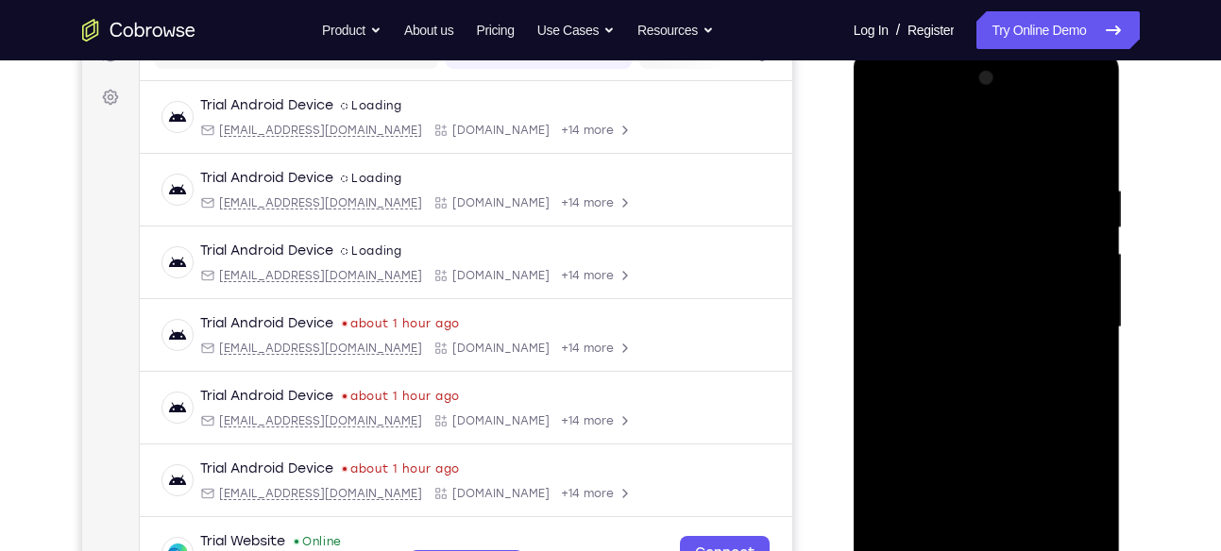
scroll to position [263, 0]
click at [1063, 119] on div at bounding box center [987, 328] width 238 height 529
click at [918, 113] on div at bounding box center [987, 328] width 238 height 529
click at [935, 226] on div at bounding box center [987, 328] width 238 height 529
click at [955, 147] on div at bounding box center [987, 328] width 238 height 529
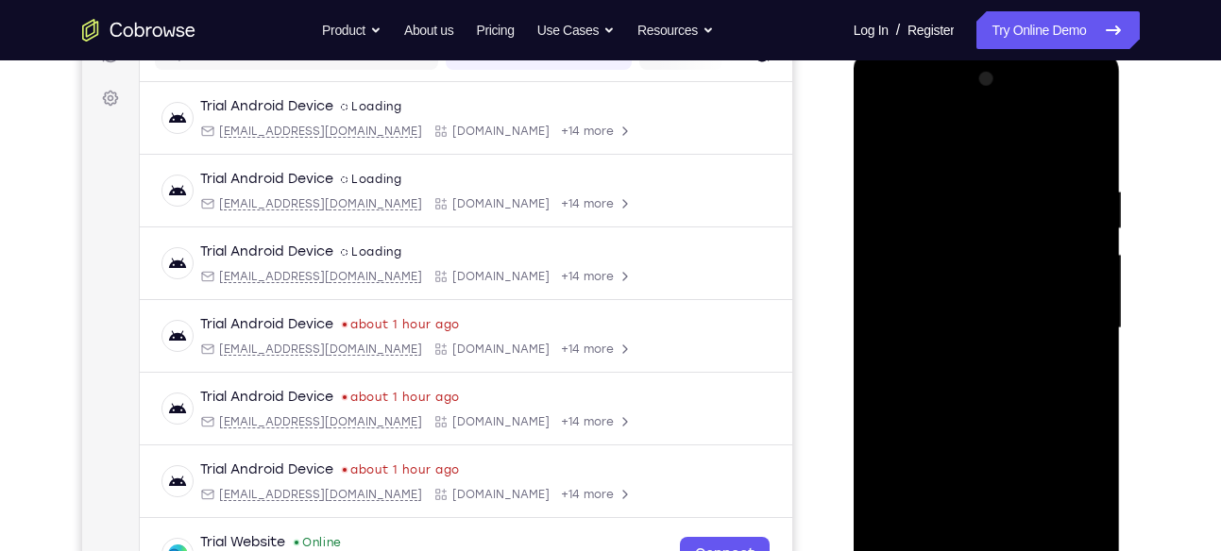
click at [955, 147] on div at bounding box center [987, 328] width 238 height 529
click at [945, 229] on div at bounding box center [987, 328] width 238 height 529
click at [926, 170] on div at bounding box center [987, 328] width 238 height 529
click at [920, 256] on div at bounding box center [987, 328] width 238 height 529
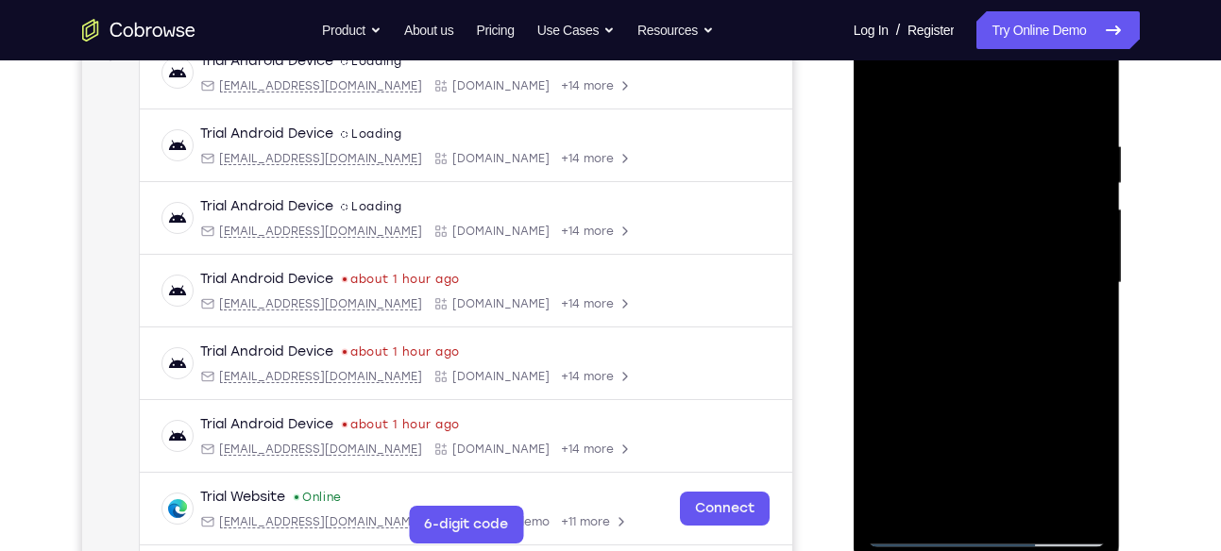
scroll to position [309, 0]
click at [990, 439] on div at bounding box center [987, 282] width 238 height 529
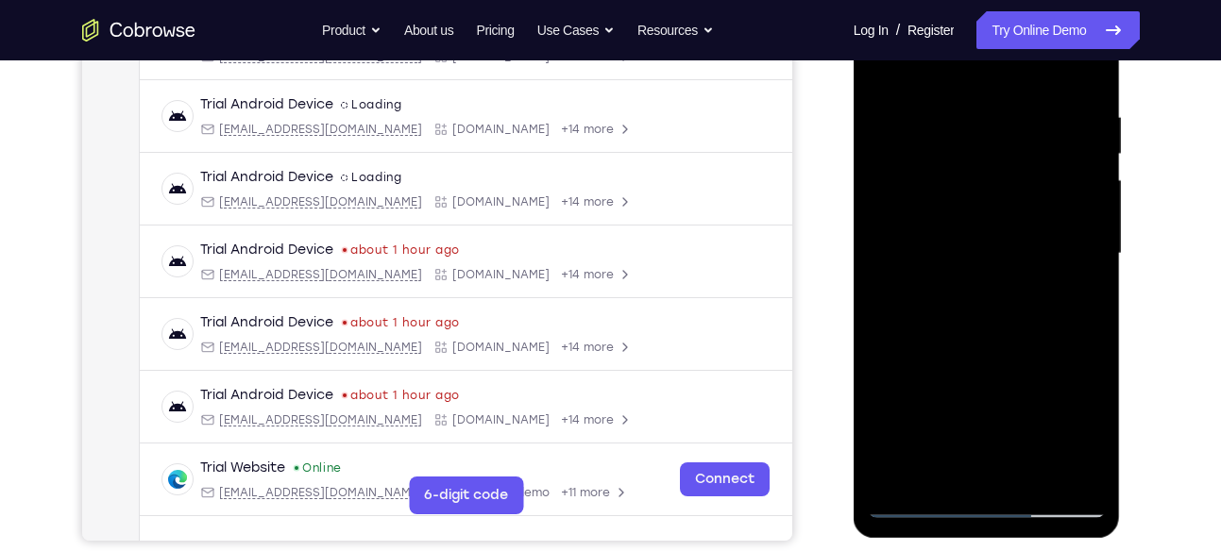
scroll to position [336, 0]
click at [1086, 87] on div at bounding box center [987, 255] width 238 height 529
click at [1015, 409] on div at bounding box center [987, 255] width 238 height 529
click at [960, 125] on div at bounding box center [987, 255] width 238 height 529
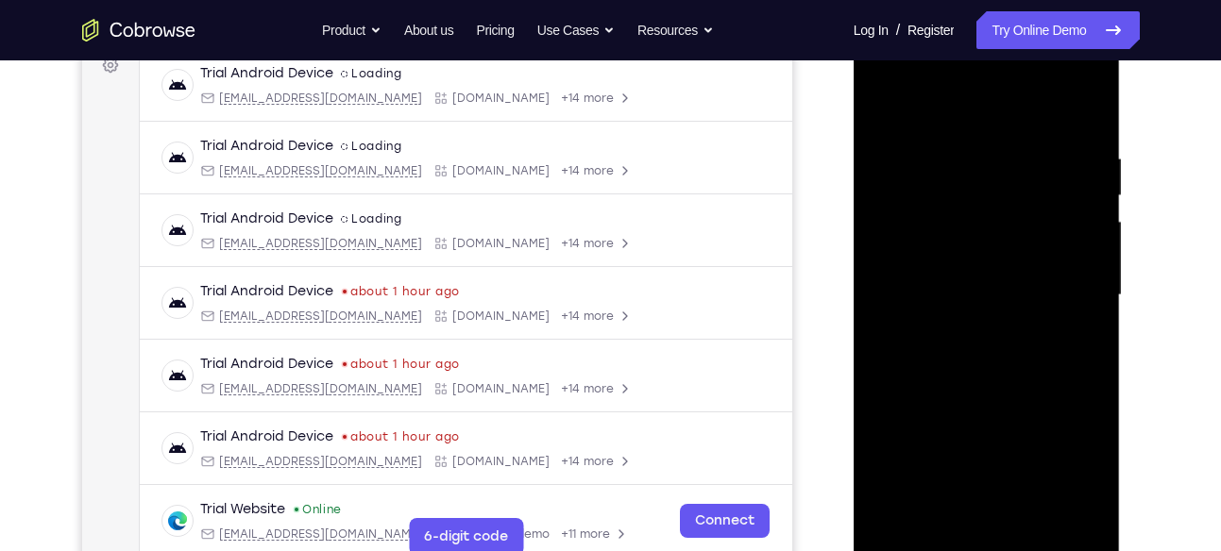
scroll to position [398, 0]
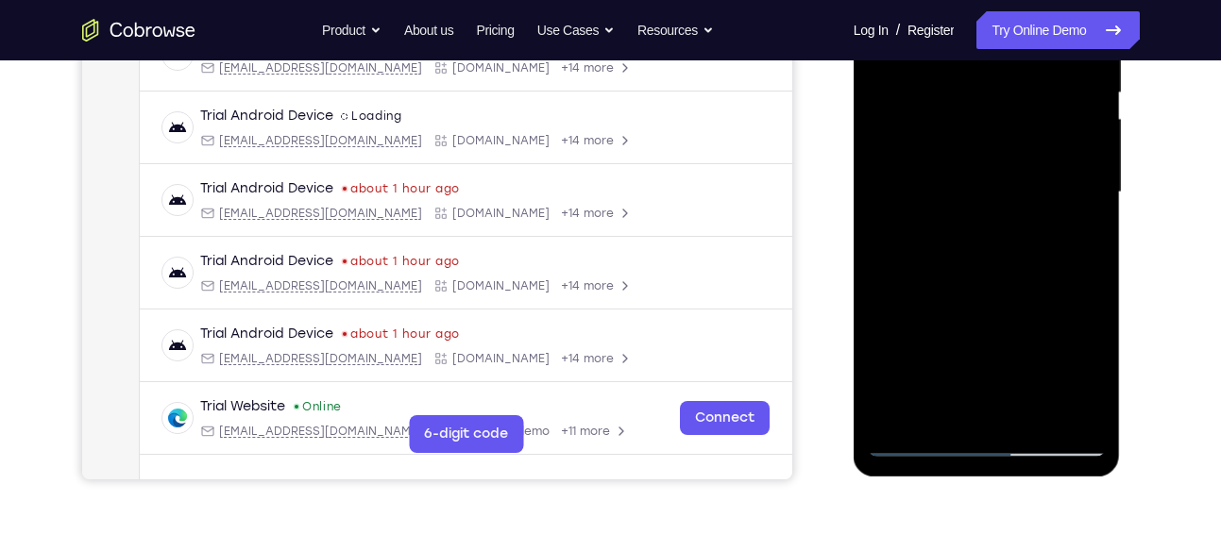
click at [985, 248] on div at bounding box center [987, 192] width 238 height 529
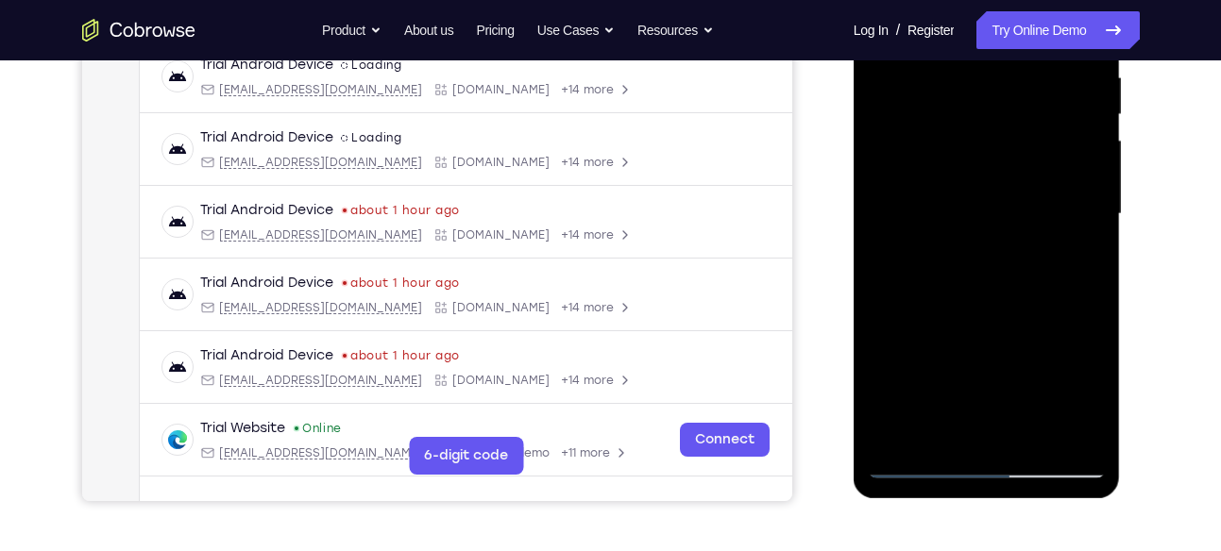
scroll to position [376, 0]
click at [961, 191] on div at bounding box center [987, 215] width 238 height 529
click at [978, 335] on div at bounding box center [987, 215] width 238 height 529
click at [987, 302] on div at bounding box center [987, 215] width 238 height 529
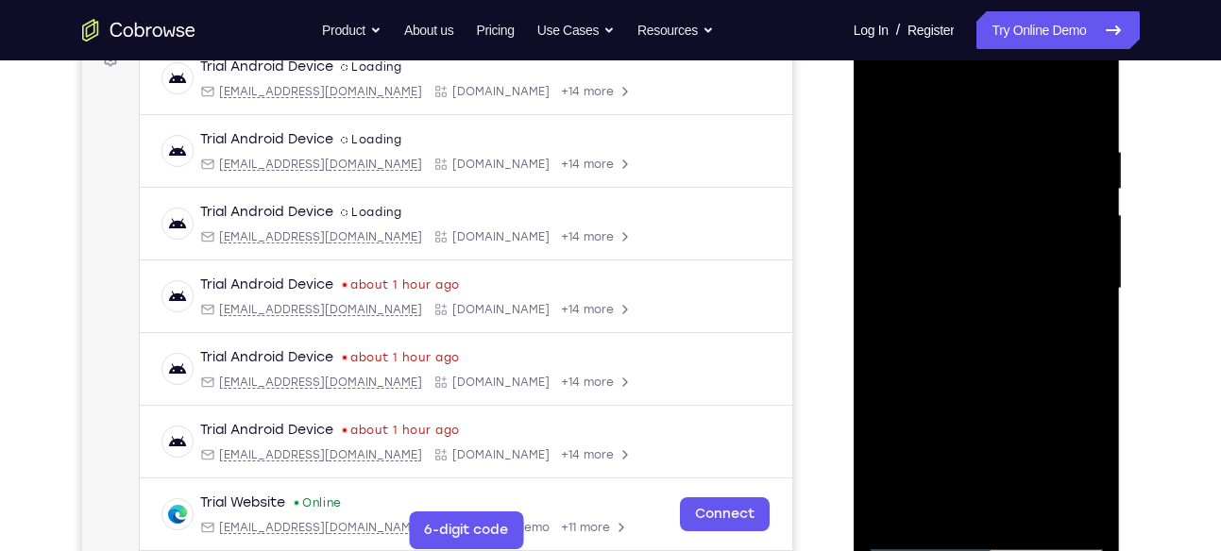
scroll to position [301, 0]
click at [905, 111] on div at bounding box center [987, 289] width 238 height 529
click at [941, 168] on div at bounding box center [987, 289] width 238 height 529
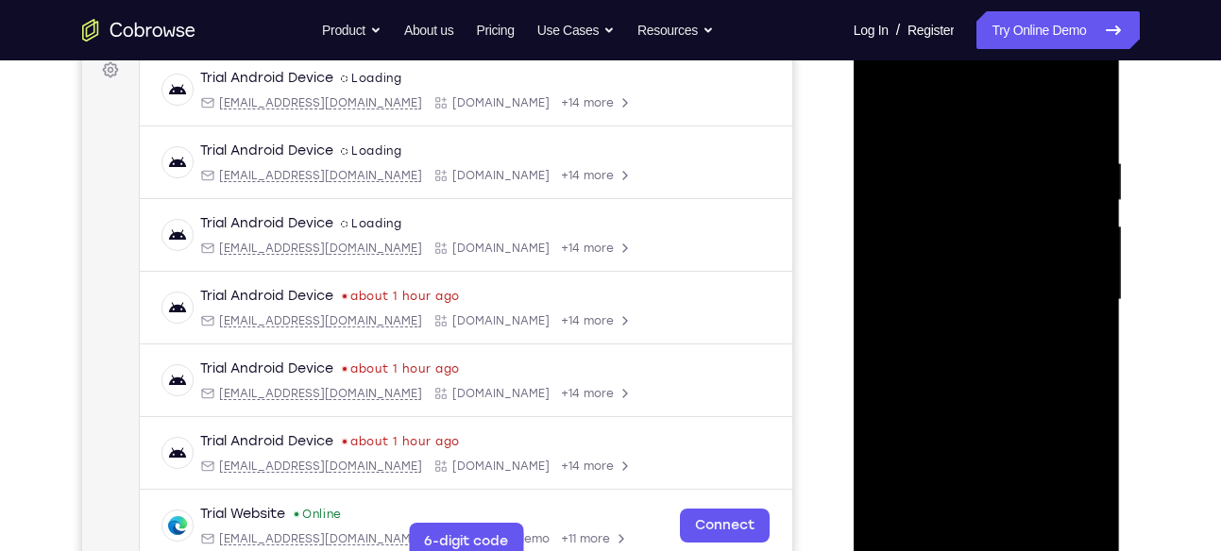
scroll to position [288, 0]
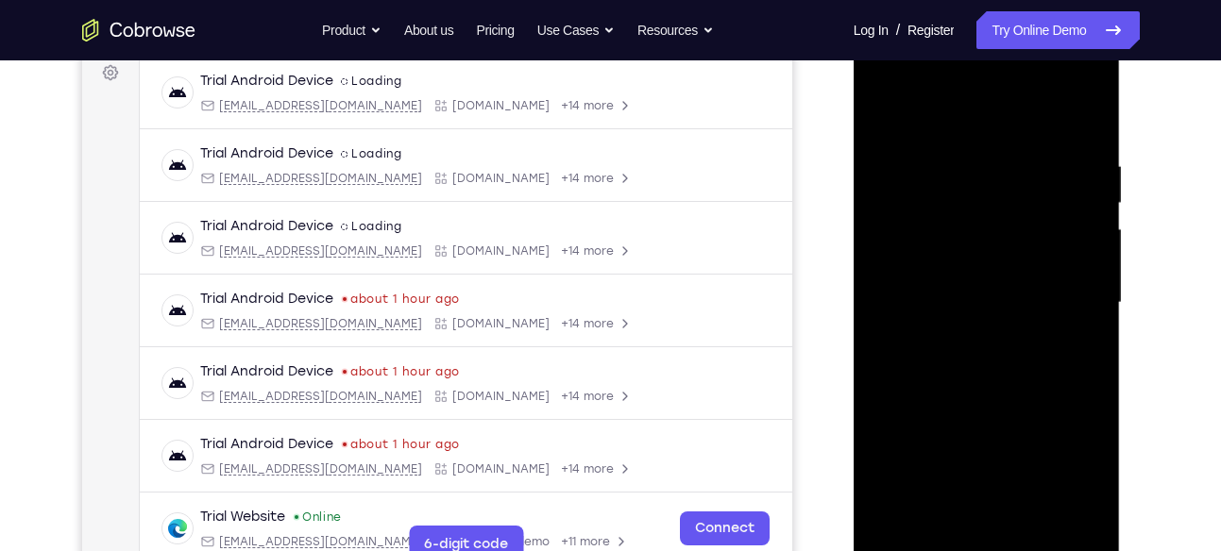
click at [983, 143] on div at bounding box center [987, 303] width 238 height 529
click at [1080, 154] on div at bounding box center [987, 303] width 238 height 529
click at [987, 102] on div at bounding box center [987, 303] width 238 height 529
click at [998, 112] on div at bounding box center [987, 303] width 238 height 529
click at [1005, 224] on div at bounding box center [987, 303] width 238 height 529
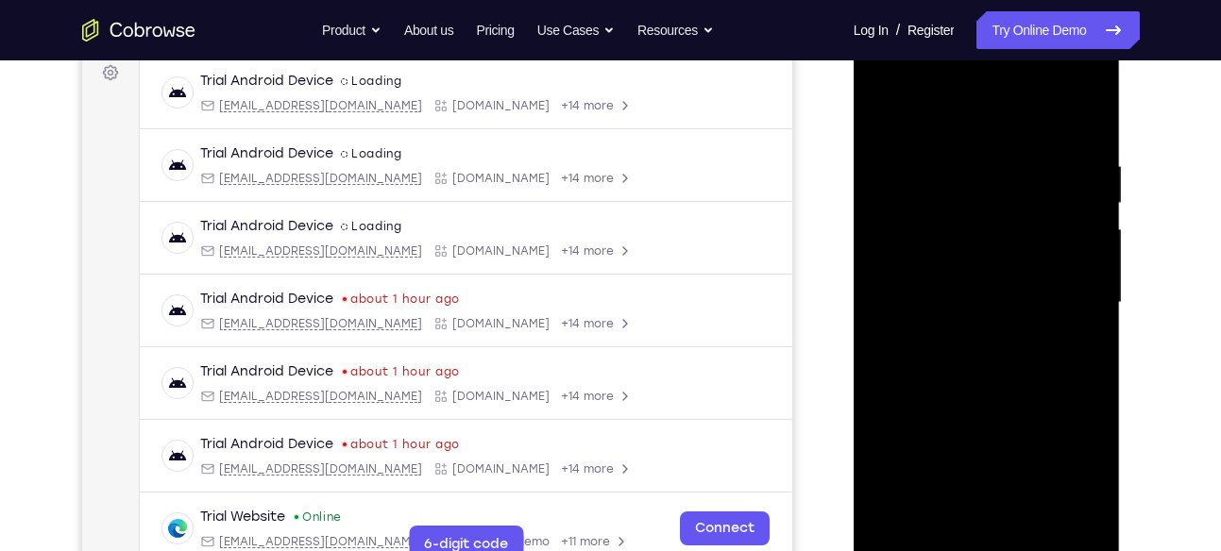
click at [1070, 85] on div at bounding box center [987, 303] width 238 height 529
click at [991, 112] on div at bounding box center [987, 303] width 238 height 529
click at [985, 194] on div at bounding box center [987, 303] width 238 height 529
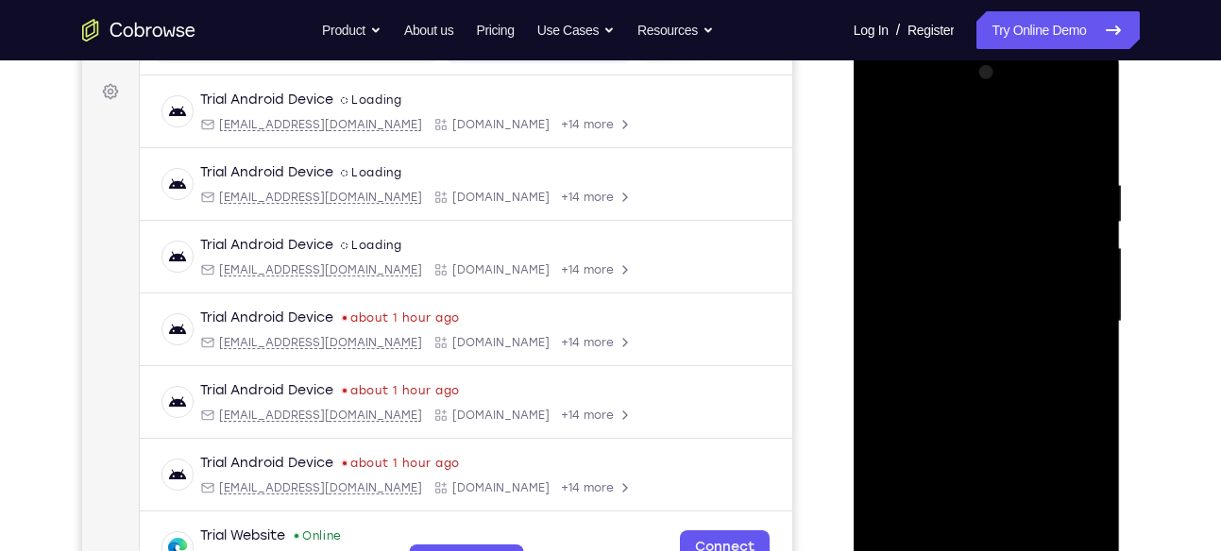
scroll to position [264, 0]
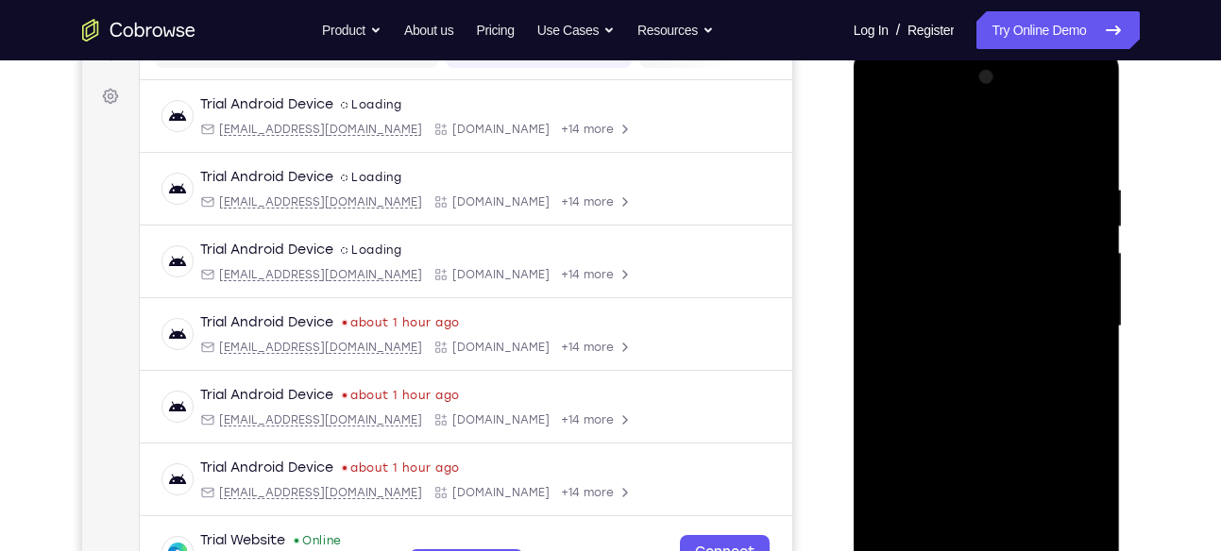
click at [1027, 283] on div at bounding box center [987, 326] width 238 height 529
click at [1066, 110] on div at bounding box center [987, 326] width 238 height 529
click at [975, 184] on div at bounding box center [987, 326] width 238 height 529
click at [1092, 106] on div at bounding box center [987, 326] width 238 height 529
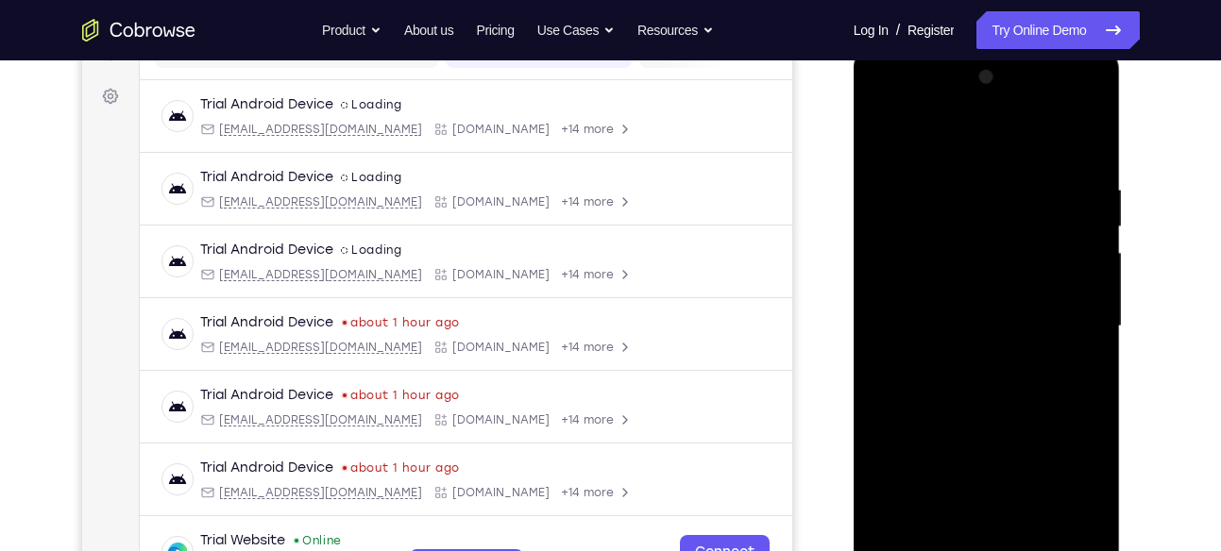
click at [1092, 106] on div at bounding box center [987, 326] width 238 height 529
click at [1028, 240] on div at bounding box center [987, 326] width 238 height 529
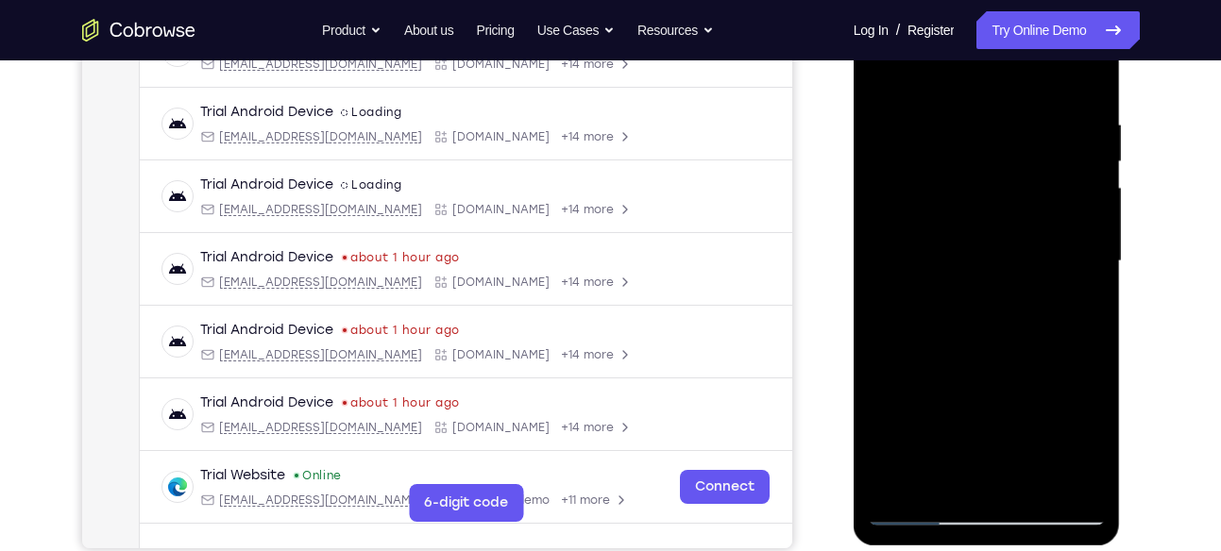
scroll to position [326, 0]
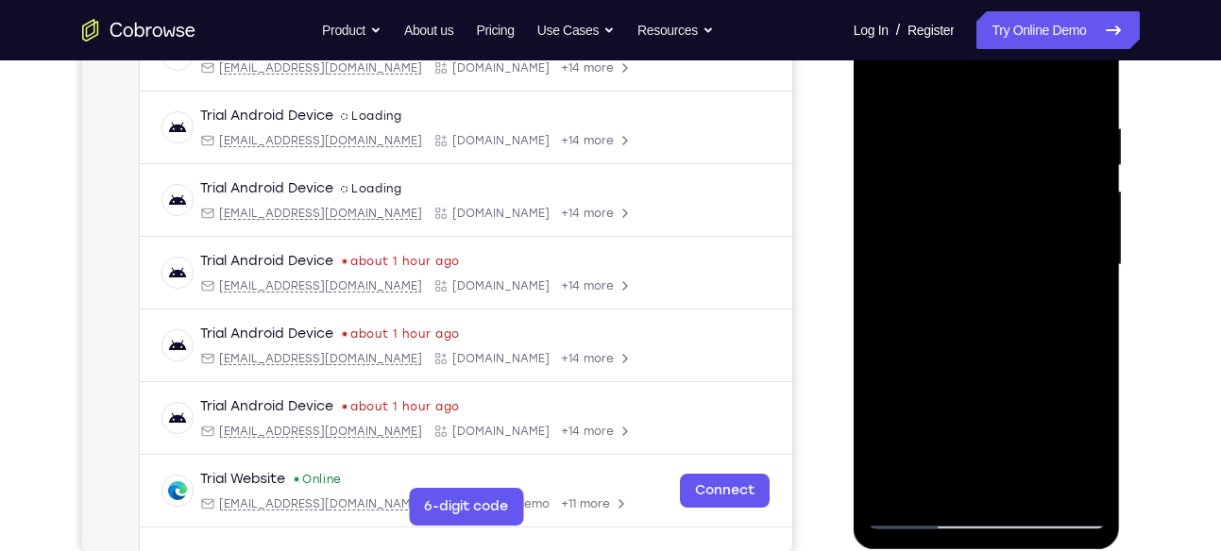
click at [1091, 78] on div at bounding box center [987, 265] width 238 height 529
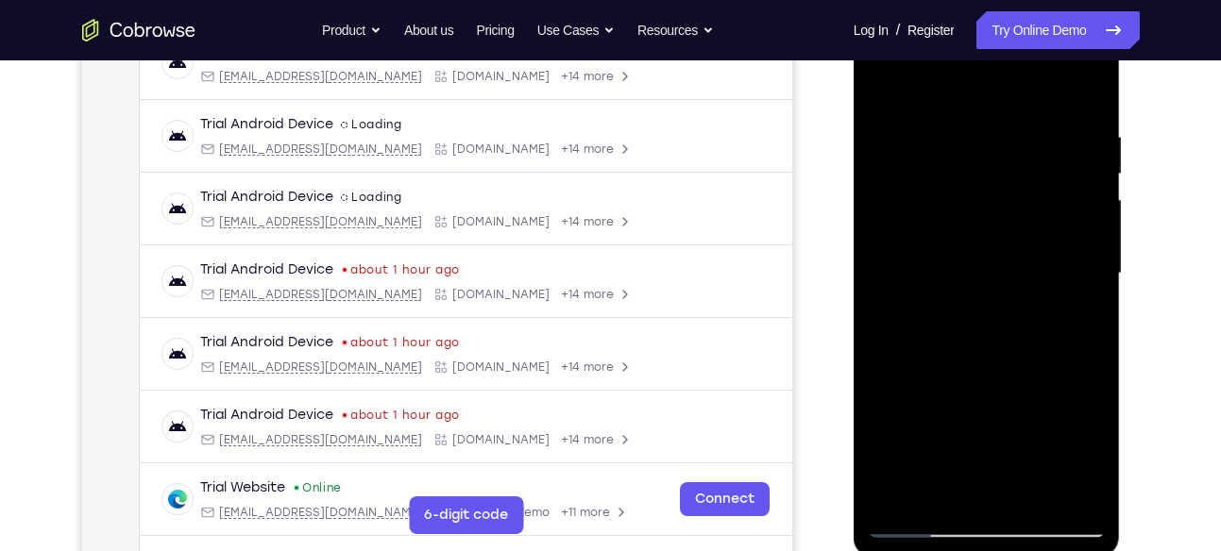
scroll to position [271, 0]
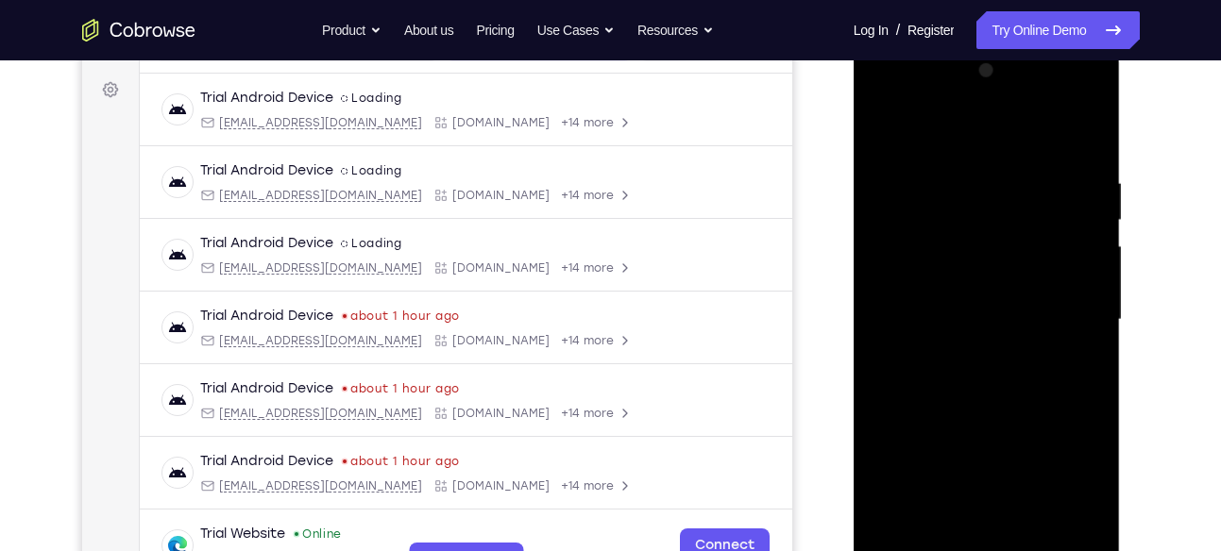
click at [997, 98] on div at bounding box center [987, 320] width 238 height 529
click at [893, 187] on div at bounding box center [987, 320] width 238 height 529
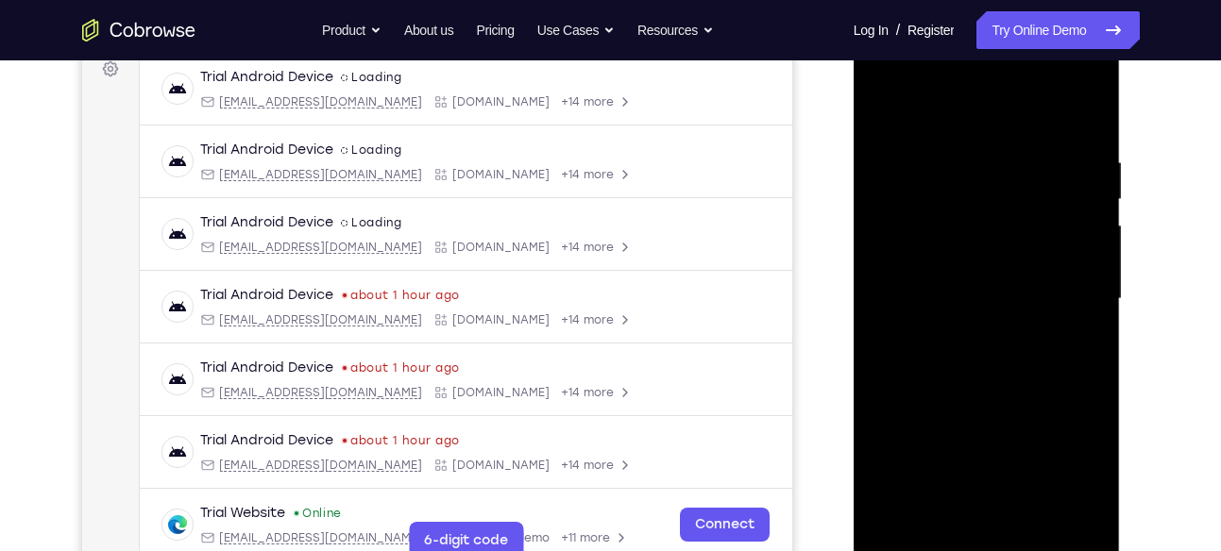
scroll to position [293, 0]
click at [964, 330] on div at bounding box center [987, 298] width 238 height 529
click at [989, 276] on div at bounding box center [987, 298] width 238 height 529
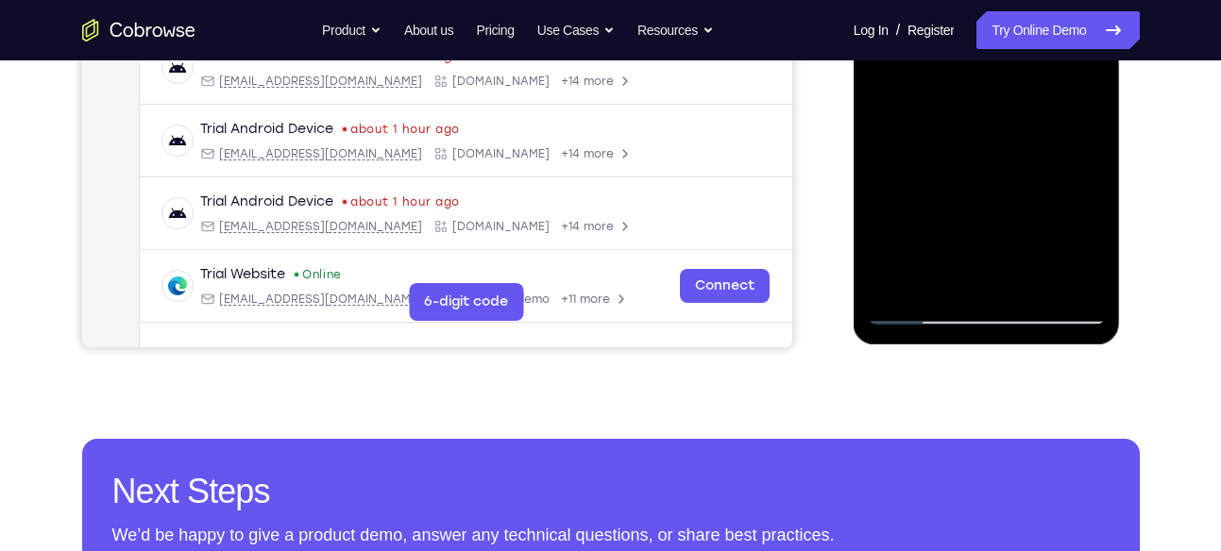
scroll to position [532, 0]
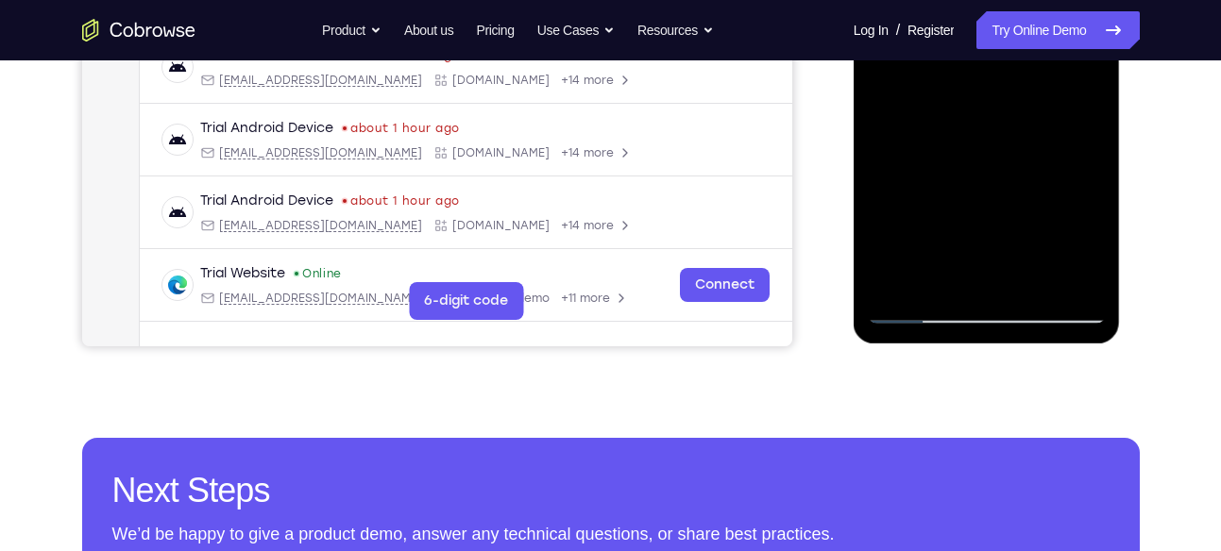
click at [918, 316] on div at bounding box center [987, 59] width 238 height 529
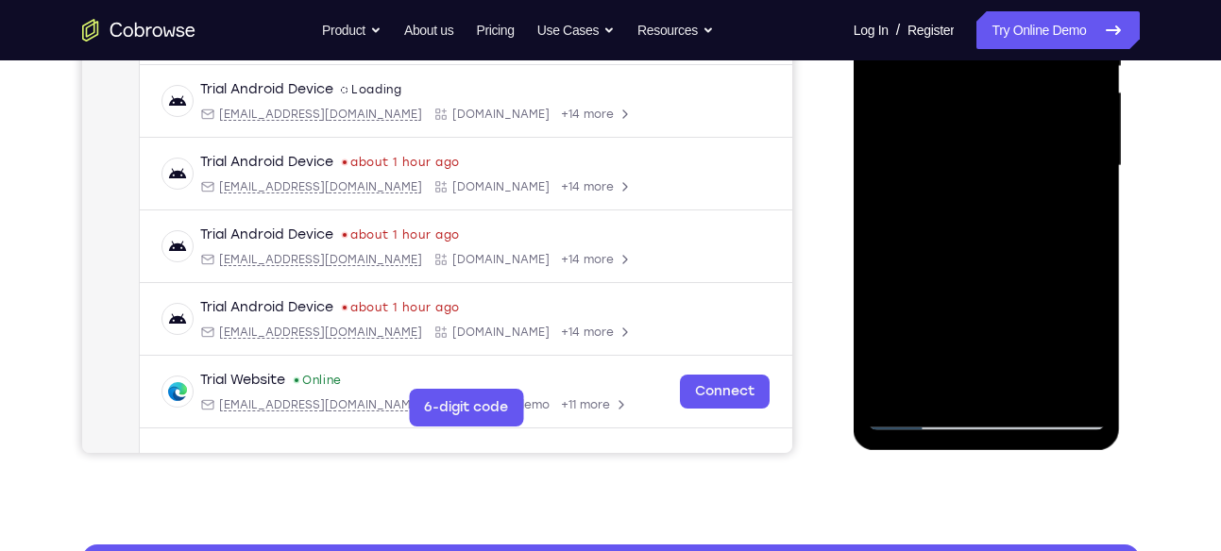
scroll to position [415, 0]
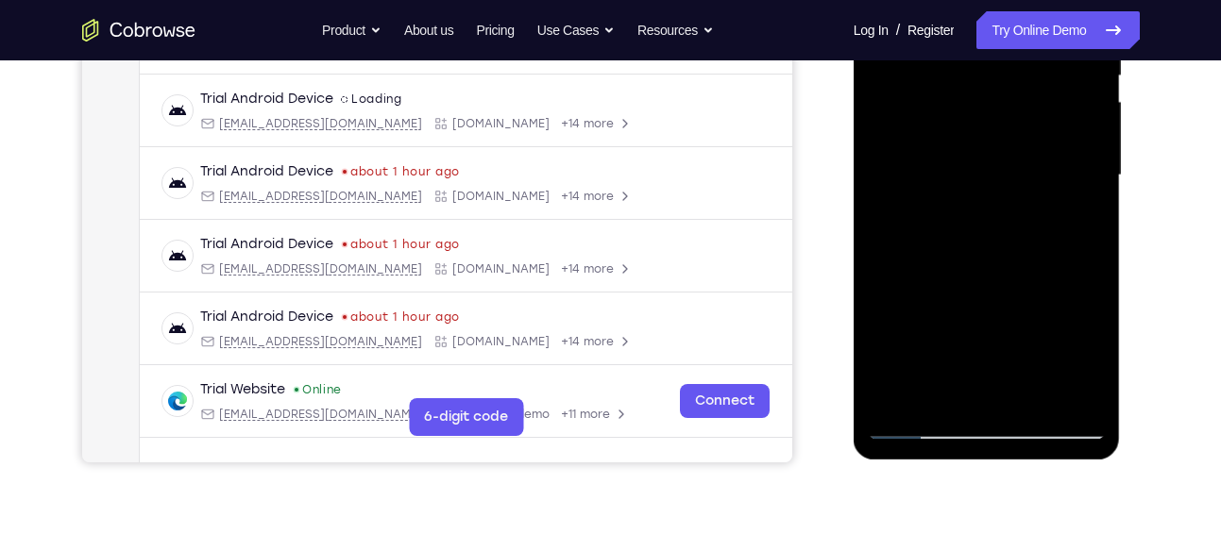
click at [983, 158] on div at bounding box center [987, 175] width 238 height 529
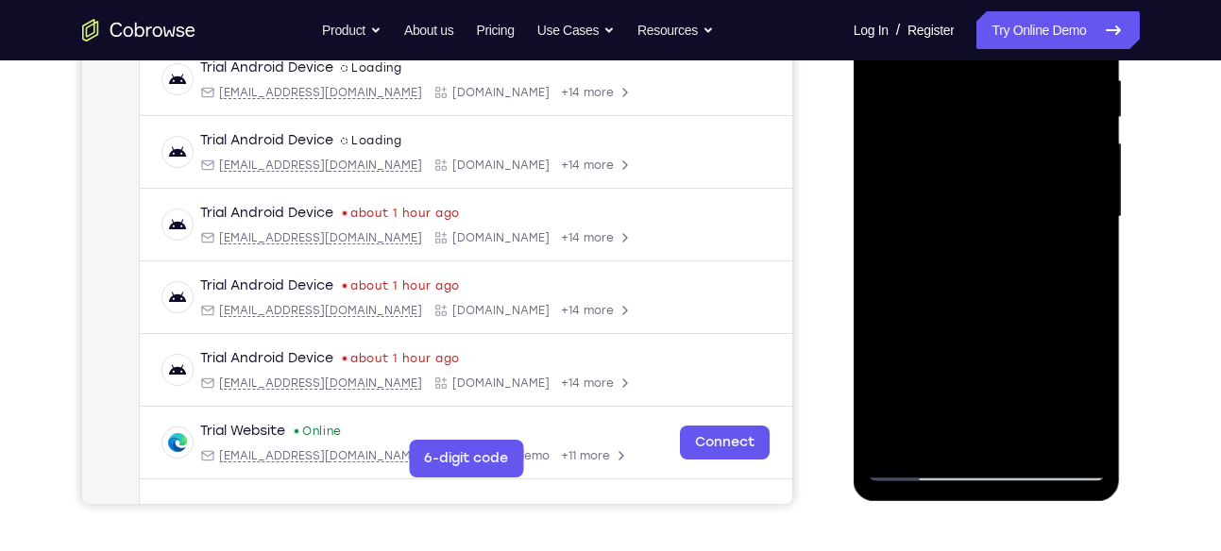
scroll to position [372, 0]
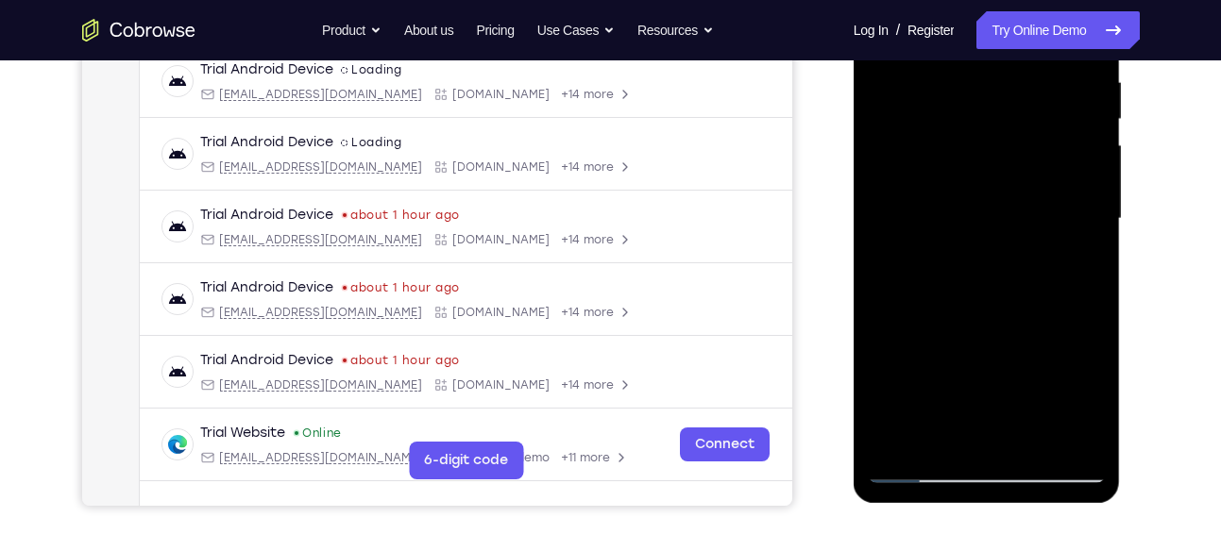
click at [985, 137] on div at bounding box center [987, 219] width 238 height 529
click at [1083, 178] on div at bounding box center [987, 219] width 238 height 529
click at [1082, 184] on div at bounding box center [987, 219] width 238 height 529
click at [1080, 186] on div at bounding box center [987, 219] width 238 height 529
click at [1078, 186] on div at bounding box center [987, 219] width 238 height 529
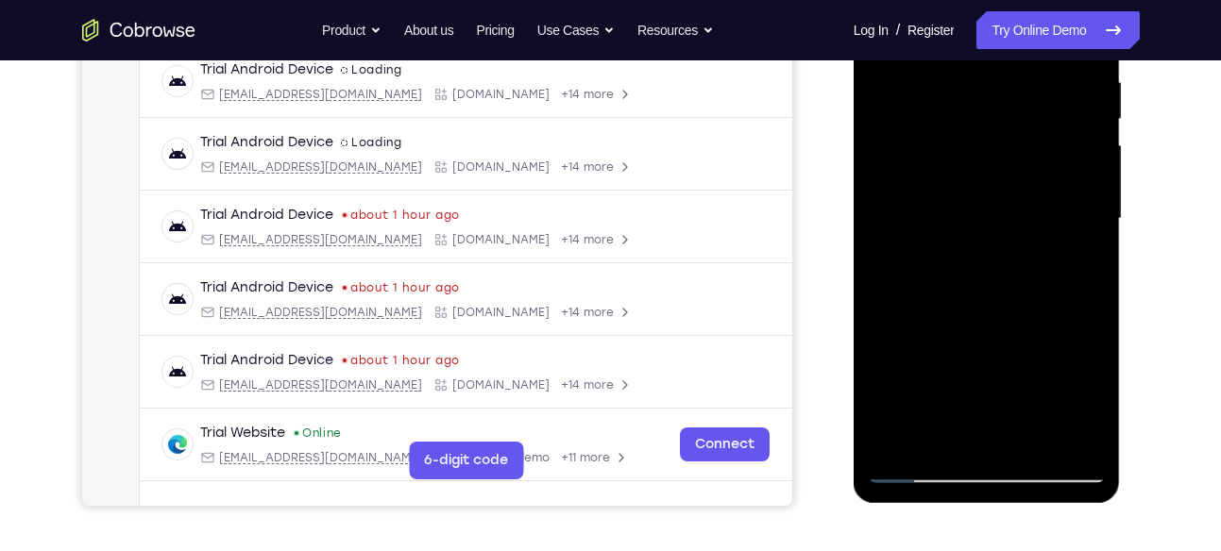
click at [1046, 214] on div at bounding box center [987, 219] width 238 height 529
click at [1027, 281] on div at bounding box center [987, 219] width 238 height 529
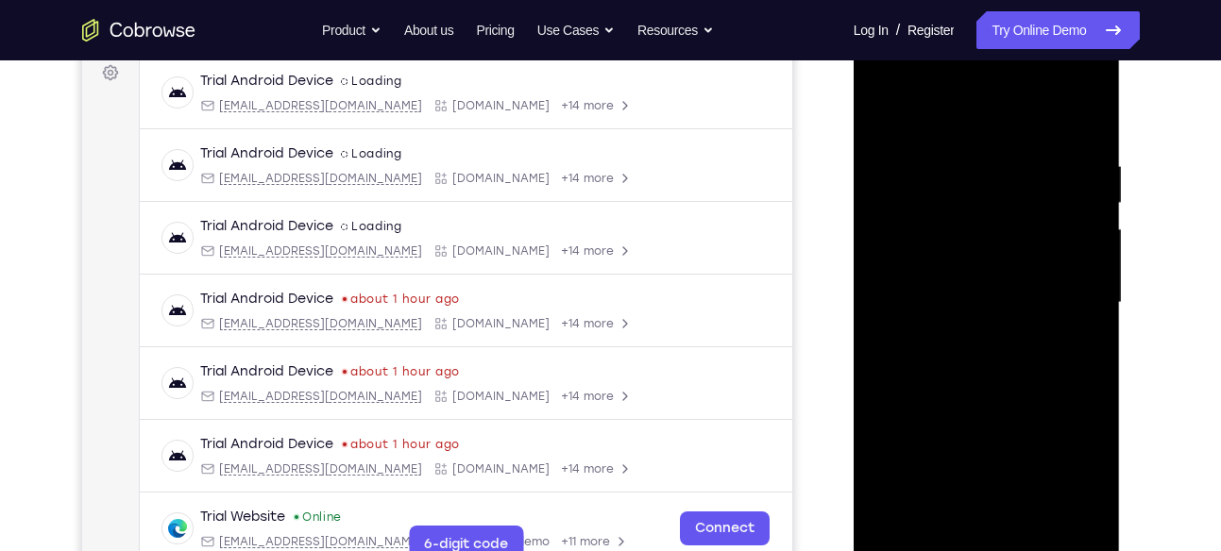
click at [1029, 178] on div at bounding box center [987, 303] width 238 height 529
click at [1070, 74] on div at bounding box center [987, 303] width 238 height 529
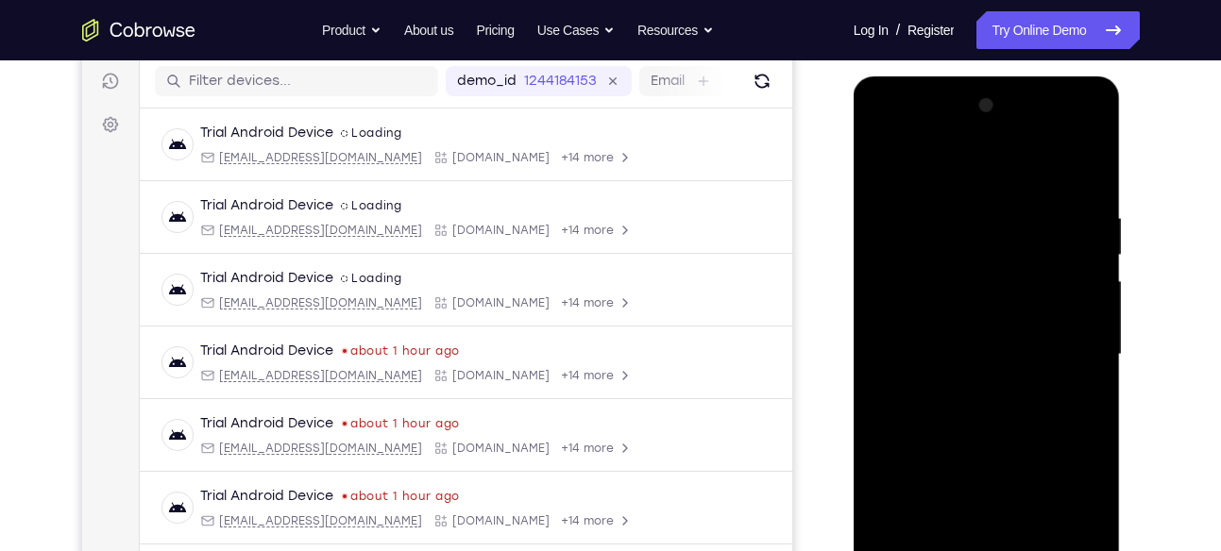
scroll to position [235, 0]
click at [910, 140] on div at bounding box center [987, 356] width 238 height 529
click at [957, 248] on div at bounding box center [987, 356] width 238 height 529
click at [951, 178] on div at bounding box center [987, 356] width 238 height 529
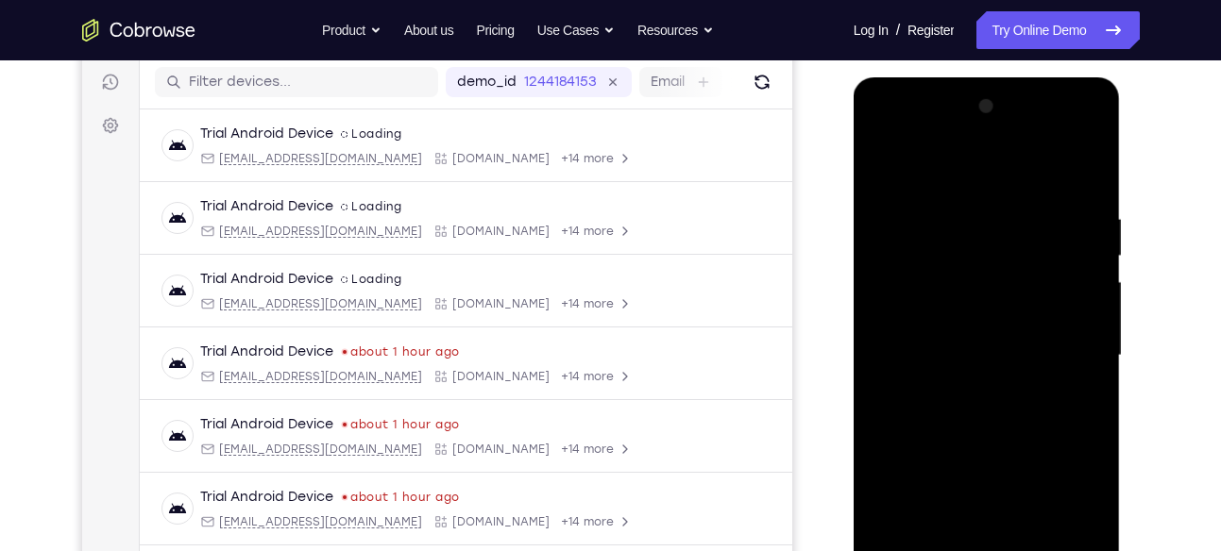
click at [931, 171] on div at bounding box center [987, 356] width 238 height 529
click at [920, 168] on div at bounding box center [987, 356] width 238 height 529
click at [920, 273] on div at bounding box center [987, 356] width 238 height 529
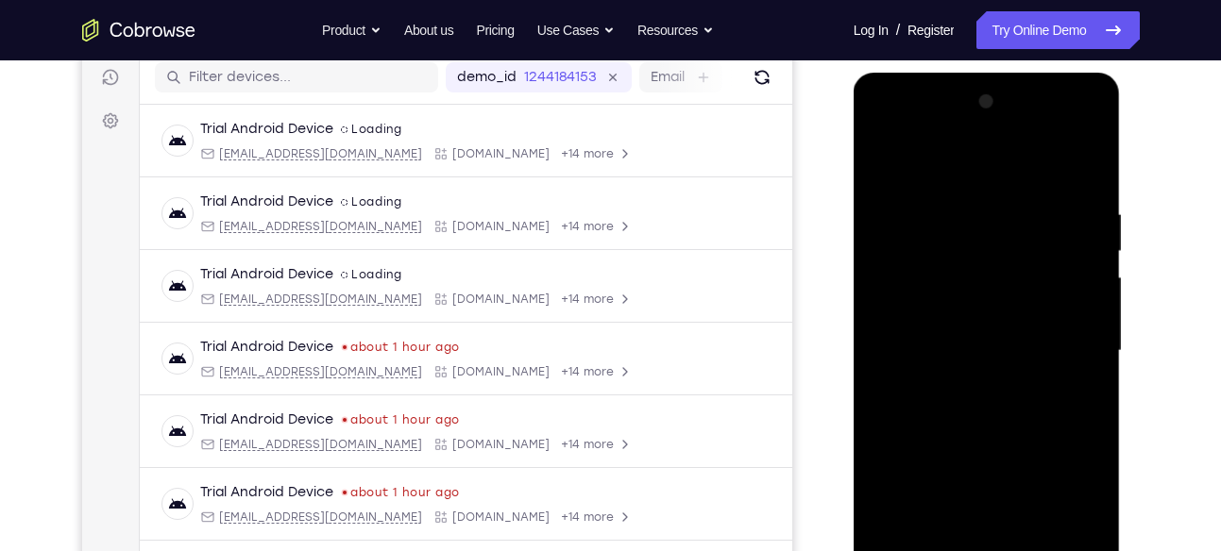
scroll to position [239, 0]
click at [906, 169] on div at bounding box center [987, 352] width 238 height 529
click at [983, 238] on div at bounding box center [987, 352] width 238 height 529
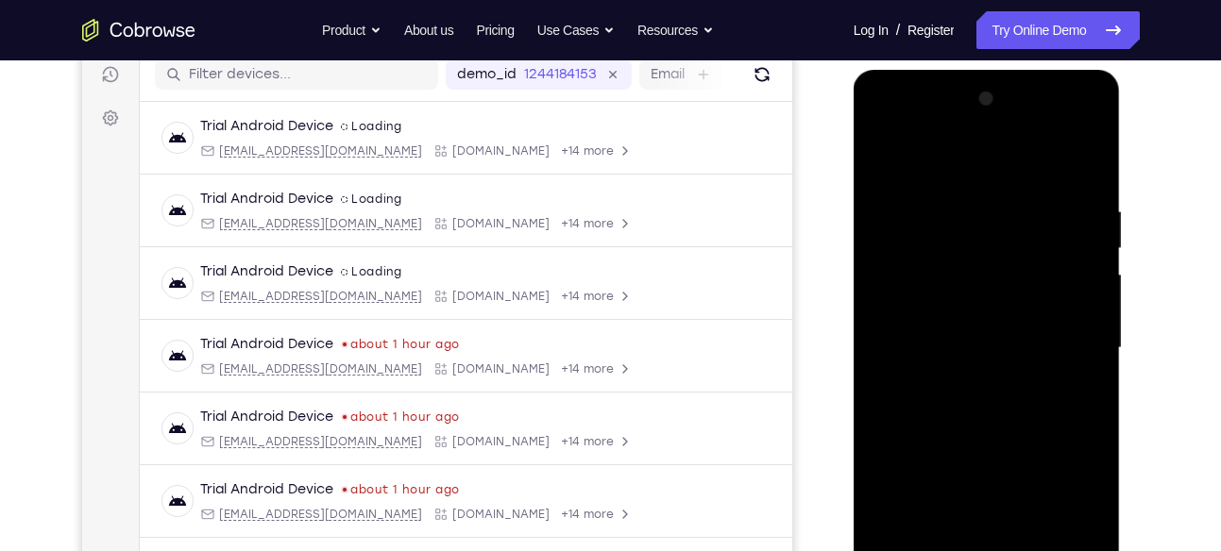
scroll to position [244, 0]
click at [1007, 268] on div at bounding box center [987, 347] width 238 height 529
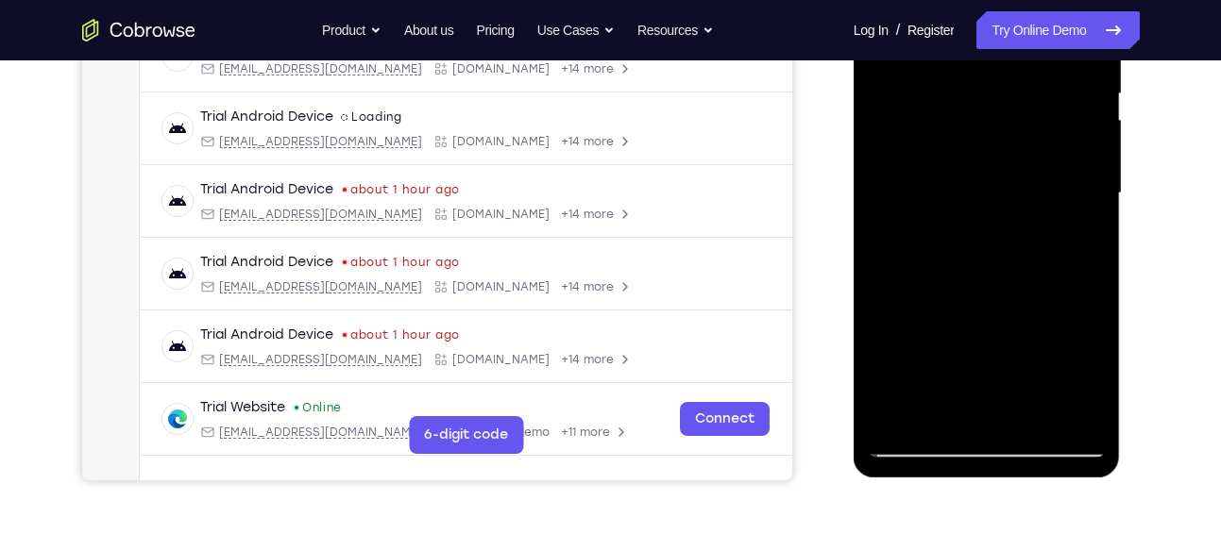
scroll to position [398, 0]
drag, startPoint x: 998, startPoint y: 209, endPoint x: 1015, endPoint y: 205, distance: 17.4
click at [1015, 205] on div at bounding box center [987, 192] width 238 height 529
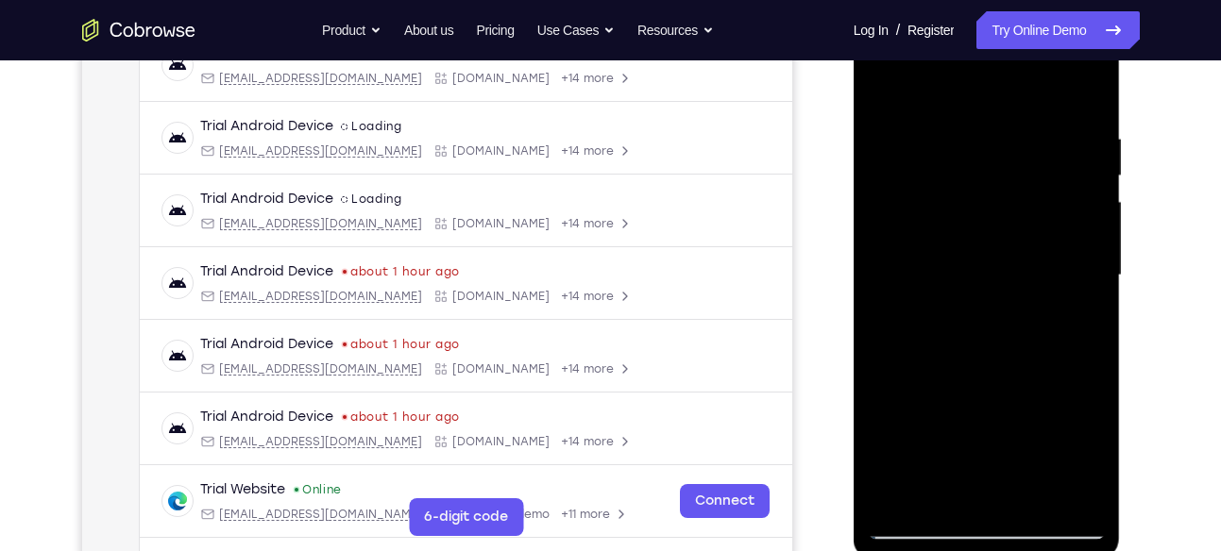
scroll to position [314, 0]
drag, startPoint x: 1015, startPoint y: 289, endPoint x: 993, endPoint y: 337, distance: 52.8
click at [993, 337] on div at bounding box center [987, 276] width 238 height 529
click at [1092, 85] on div at bounding box center [987, 276] width 238 height 529
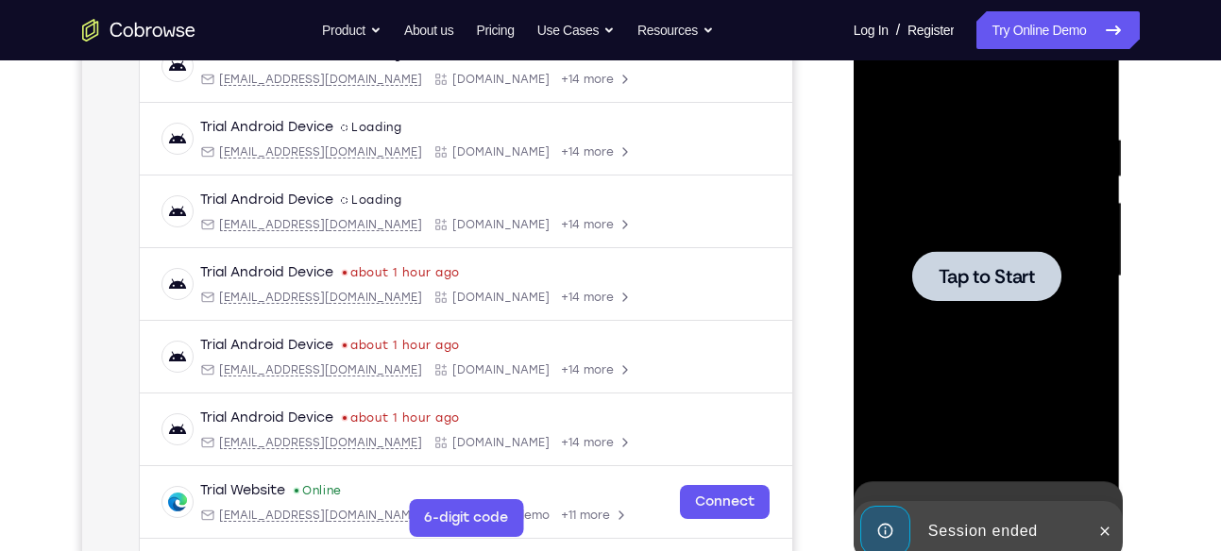
drag, startPoint x: 1025, startPoint y: 374, endPoint x: 1033, endPoint y: 279, distance: 94.7
click at [953, 262] on div at bounding box center [986, 276] width 149 height 50
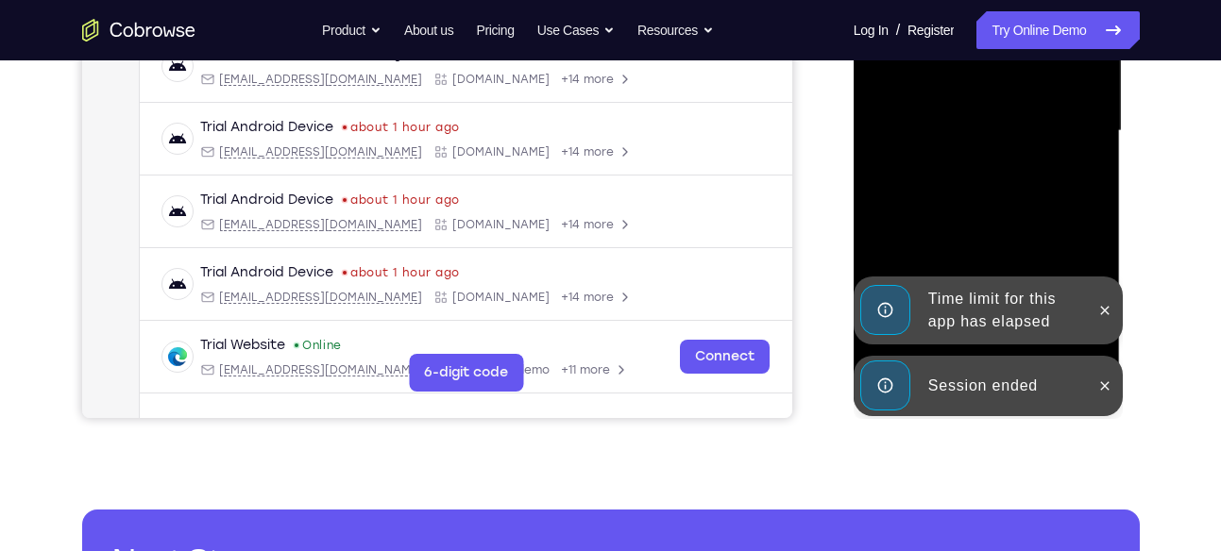
scroll to position [463, 0]
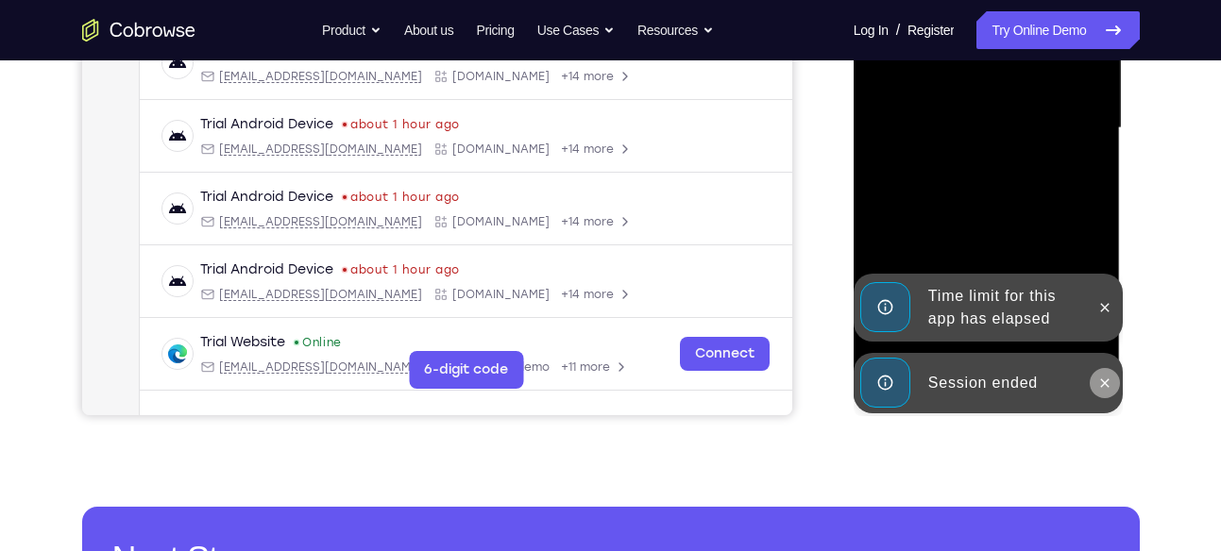
click at [1095, 377] on button at bounding box center [1105, 383] width 30 height 30
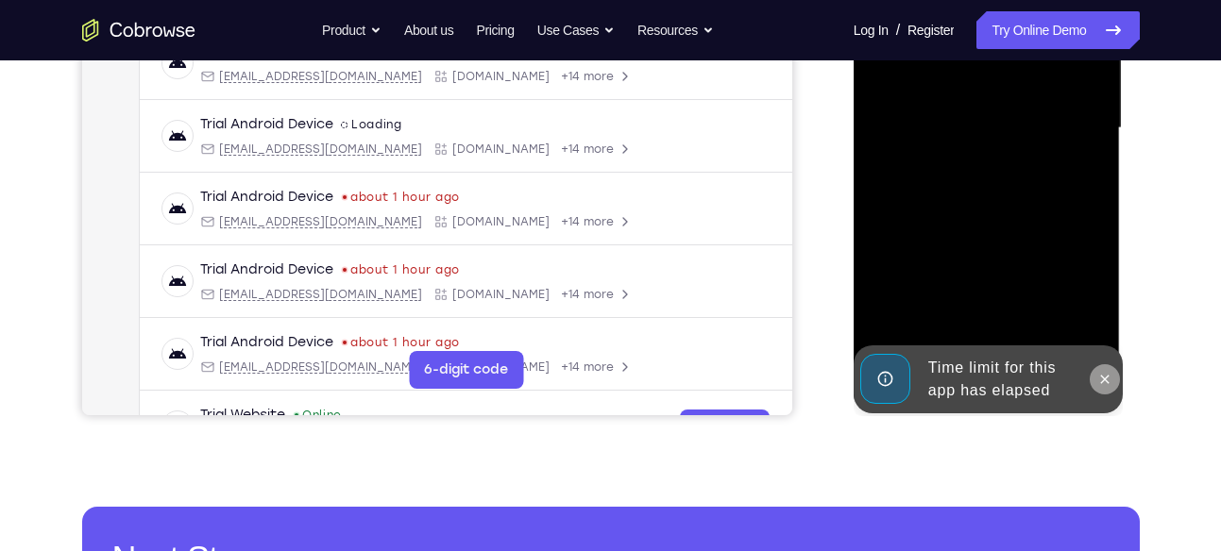
click at [1095, 308] on div "Online web based iOS Simulators and Android Emulators. Run iPhone, iPad, Mobile…" at bounding box center [988, 133] width 269 height 567
click at [1104, 375] on icon at bounding box center [1104, 379] width 15 height 15
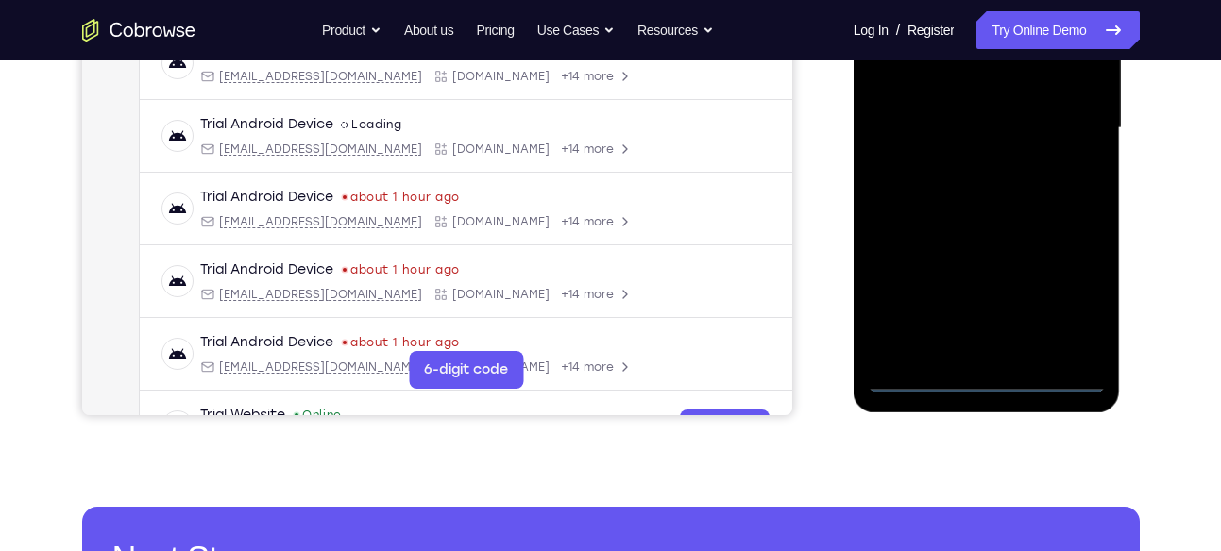
click at [974, 385] on div at bounding box center [987, 128] width 238 height 529
click at [1040, 301] on div at bounding box center [987, 128] width 238 height 529
click at [1055, 298] on div at bounding box center [987, 128] width 238 height 529
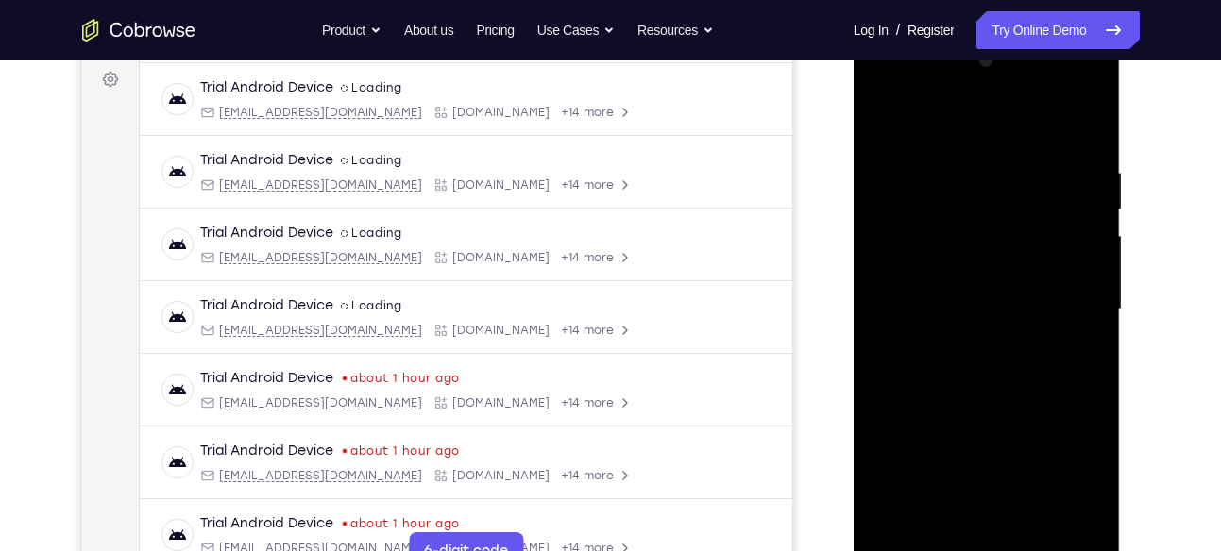
scroll to position [280, 0]
click at [989, 127] on div at bounding box center [987, 310] width 238 height 529
click at [1058, 322] on div at bounding box center [987, 310] width 238 height 529
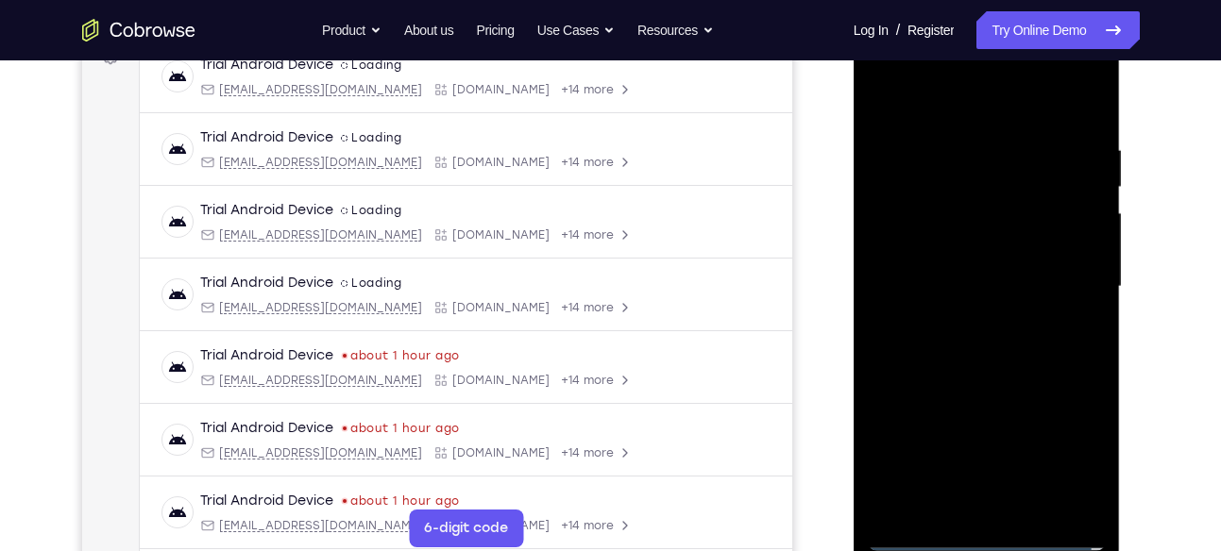
scroll to position [305, 0]
click at [965, 325] on div at bounding box center [987, 286] width 238 height 529
click at [985, 258] on div at bounding box center [987, 286] width 238 height 529
click at [975, 259] on div at bounding box center [987, 286] width 238 height 529
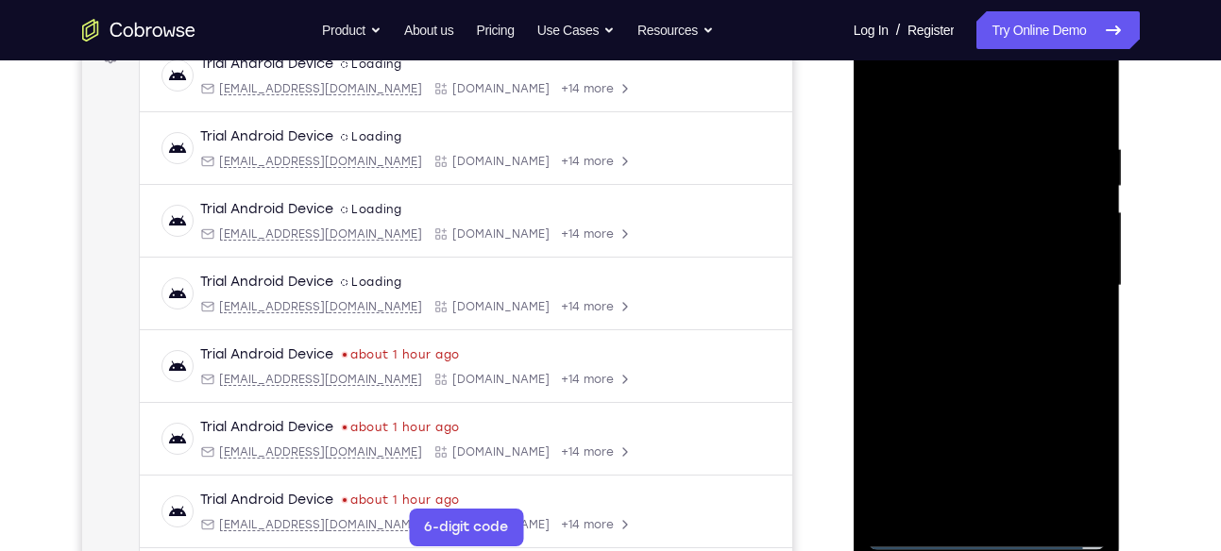
click at [975, 259] on div at bounding box center [987, 286] width 238 height 529
click at [960, 206] on div at bounding box center [987, 286] width 238 height 529
click at [941, 245] on div at bounding box center [987, 286] width 238 height 529
click at [939, 279] on div at bounding box center [987, 286] width 238 height 529
click at [990, 349] on div at bounding box center [987, 286] width 238 height 529
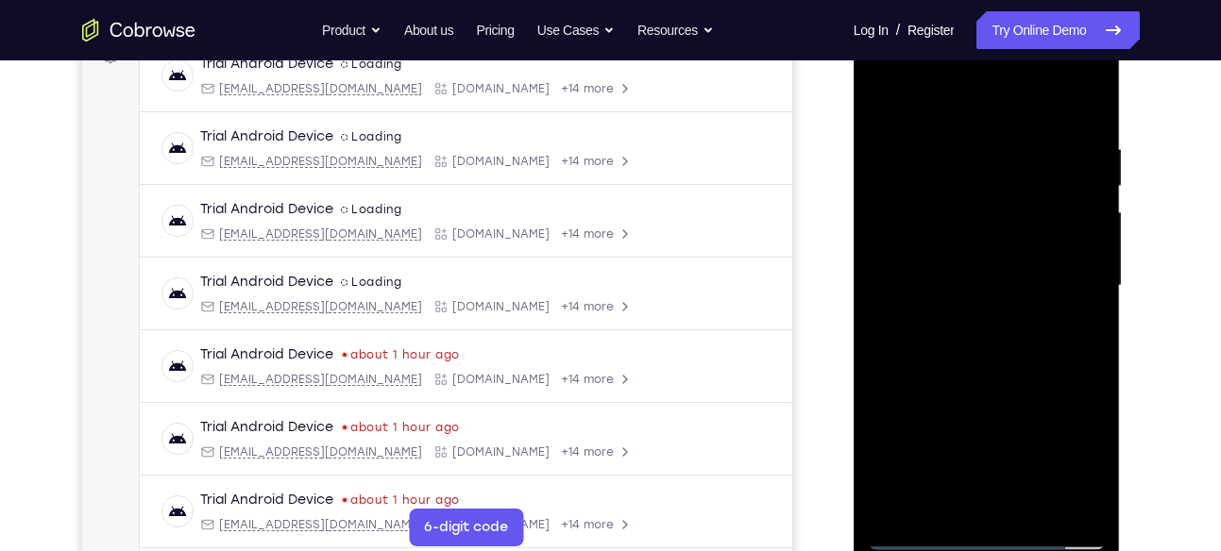
click at [990, 349] on div at bounding box center [987, 286] width 238 height 529
click at [1025, 352] on div at bounding box center [987, 286] width 238 height 529
click at [1008, 71] on div at bounding box center [987, 286] width 238 height 529
drag, startPoint x: 963, startPoint y: 131, endPoint x: 889, endPoint y: 198, distance: 99.6
click at [889, 198] on div at bounding box center [987, 286] width 238 height 529
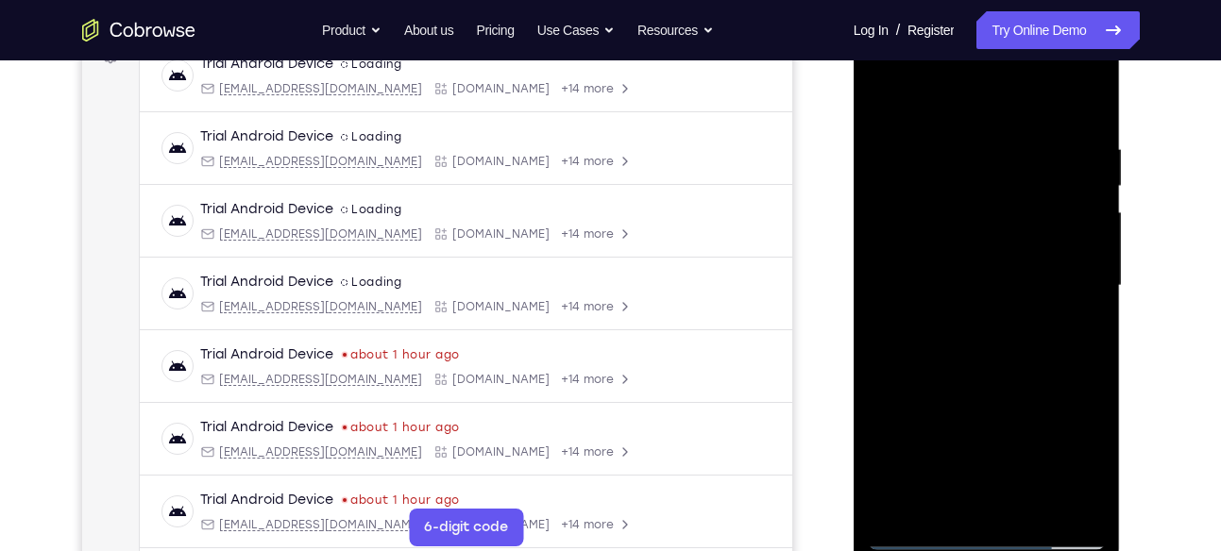
scroll to position [292, 0]
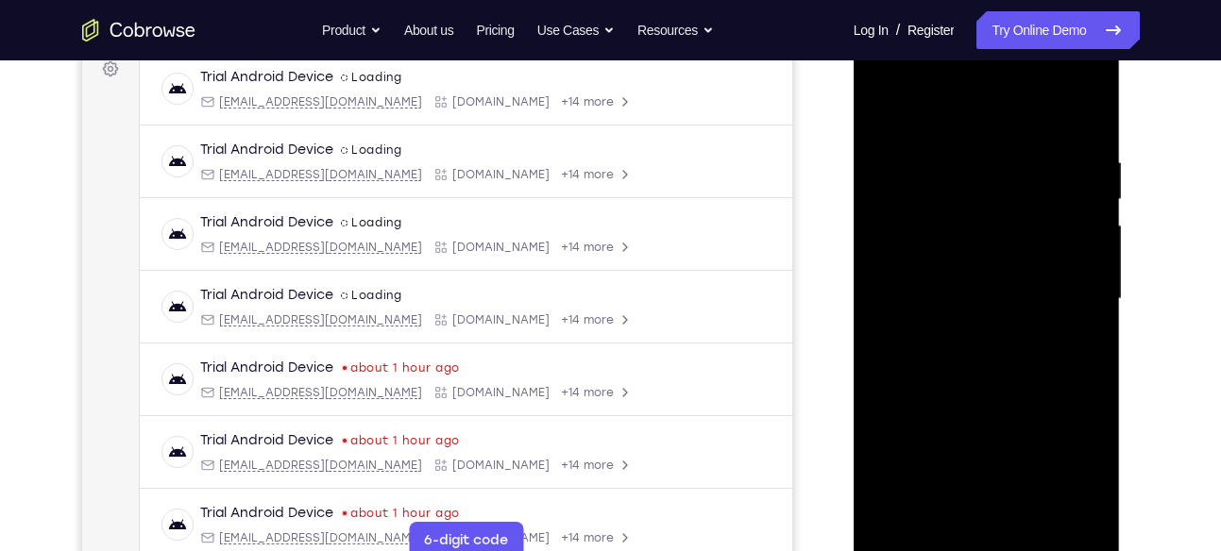
click at [957, 150] on div at bounding box center [987, 299] width 238 height 529
drag, startPoint x: 957, startPoint y: 150, endPoint x: 929, endPoint y: 209, distance: 64.6
click at [929, 209] on div at bounding box center [987, 299] width 238 height 529
click at [1075, 110] on div at bounding box center [987, 299] width 238 height 529
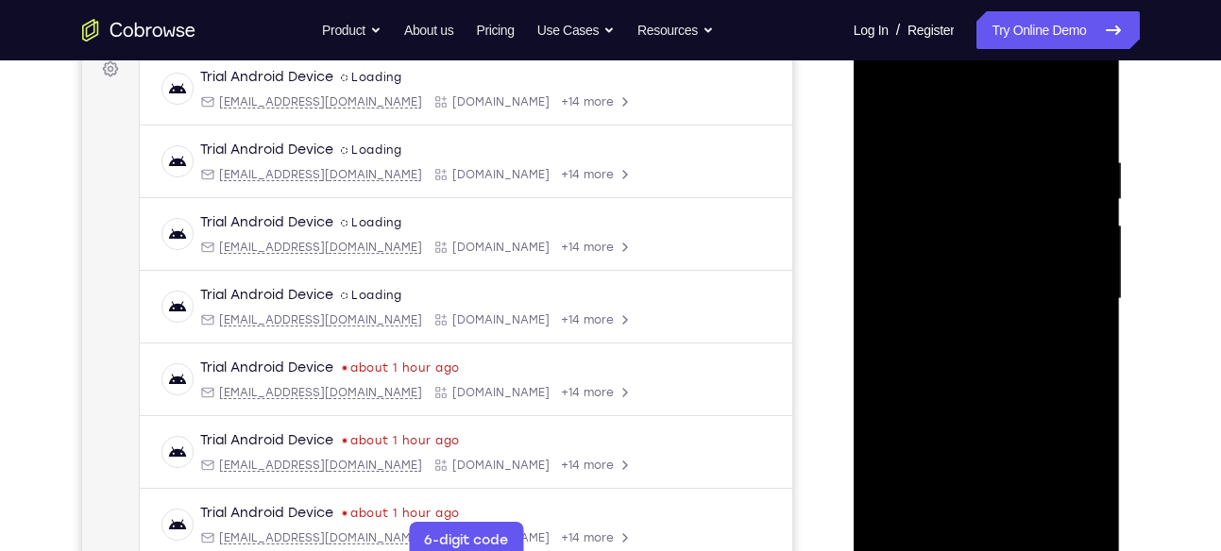
click at [1088, 110] on div at bounding box center [987, 299] width 238 height 529
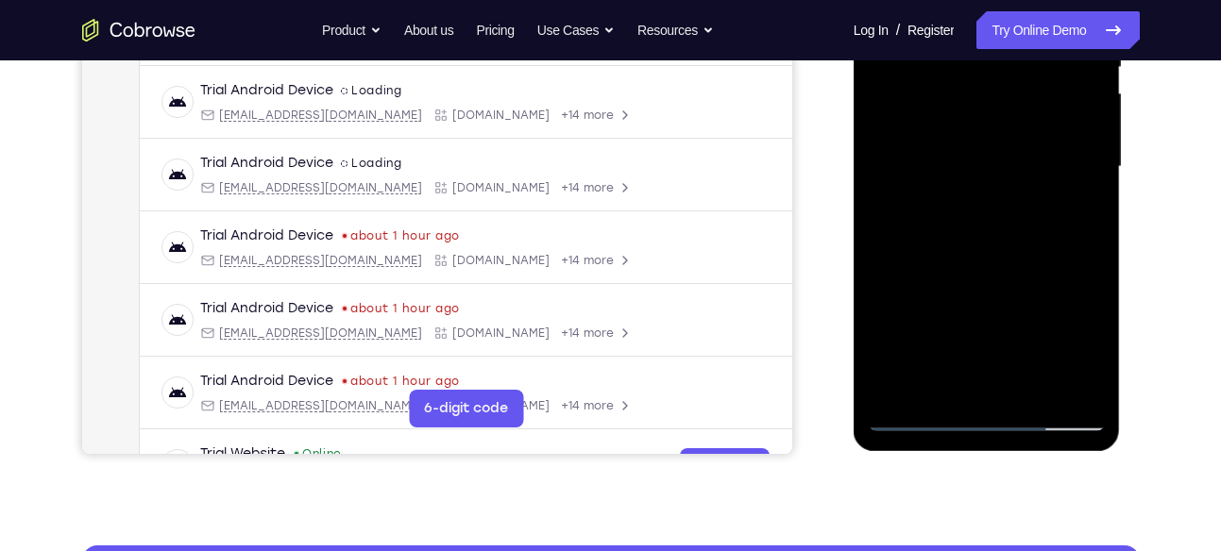
scroll to position [455, 0]
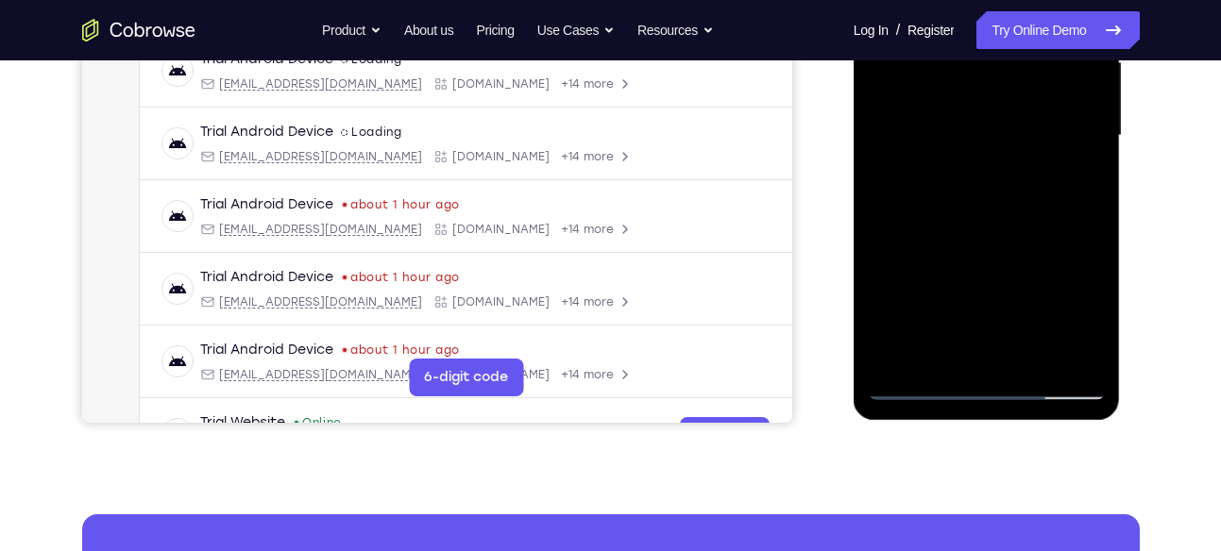
click at [908, 391] on div at bounding box center [987, 136] width 238 height 529
click at [918, 168] on div at bounding box center [987, 136] width 238 height 529
click at [893, 179] on div at bounding box center [987, 136] width 238 height 529
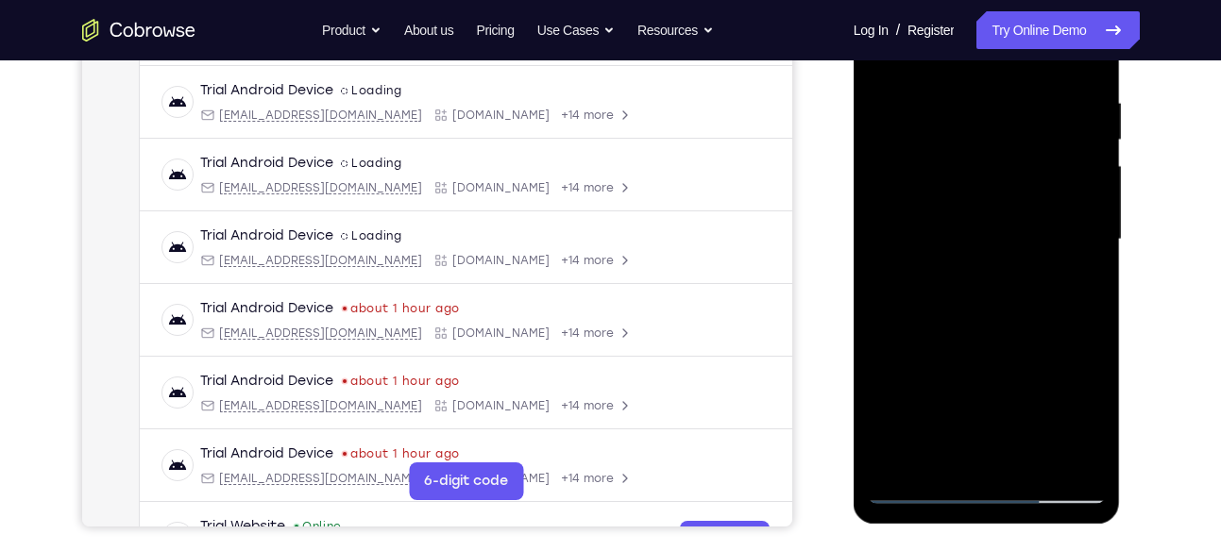
scroll to position [347, 0]
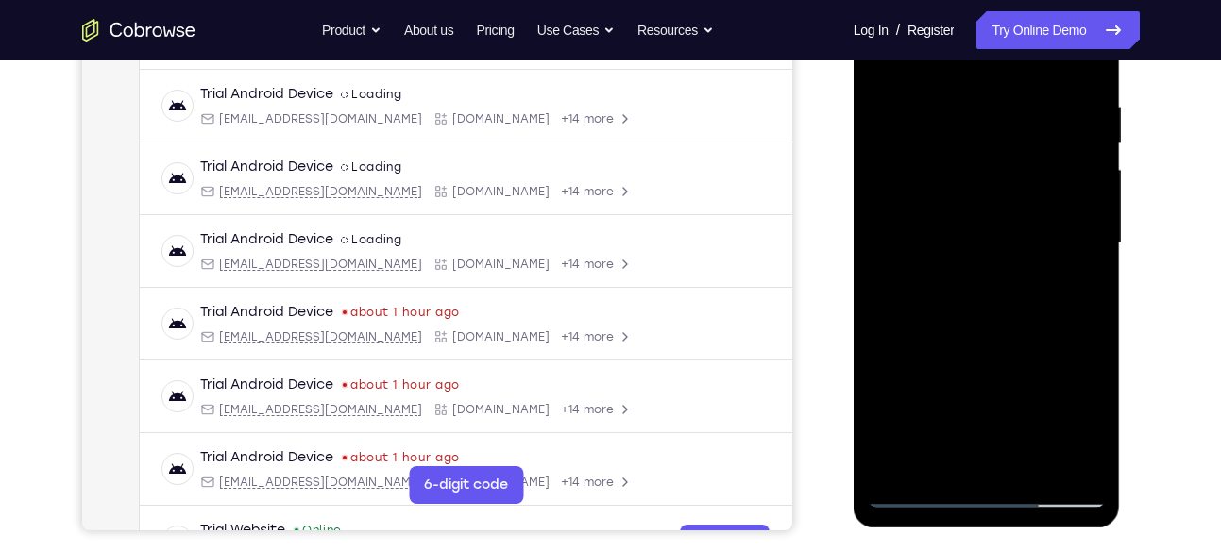
click at [906, 163] on div at bounding box center [987, 243] width 238 height 529
click at [932, 186] on div at bounding box center [987, 243] width 238 height 529
click at [922, 212] on div at bounding box center [987, 243] width 238 height 529
click at [922, 222] on div at bounding box center [987, 243] width 238 height 529
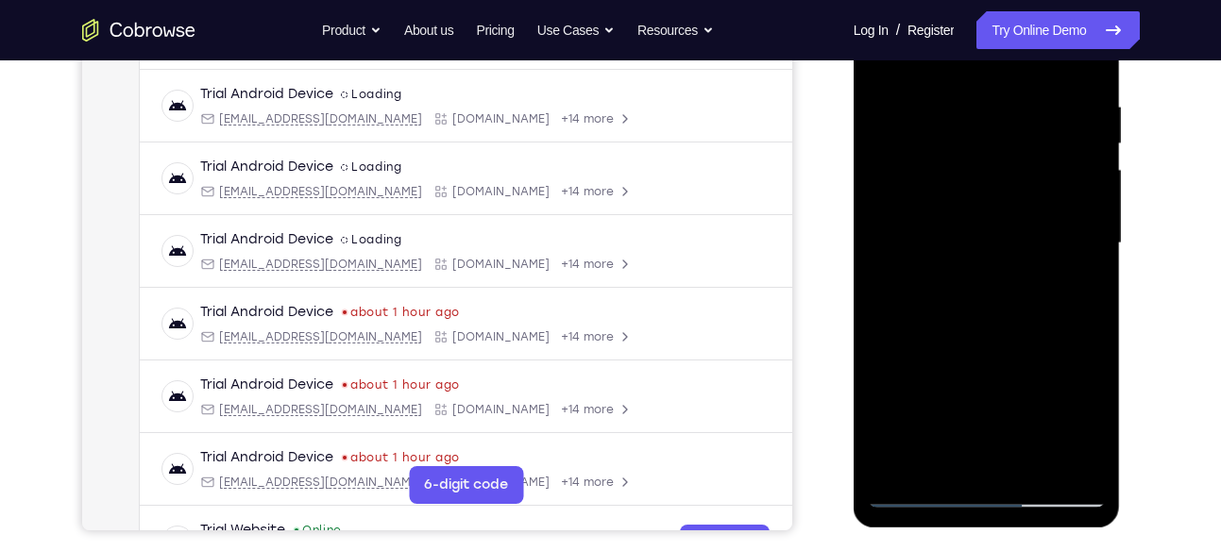
click at [952, 222] on div at bounding box center [987, 243] width 238 height 529
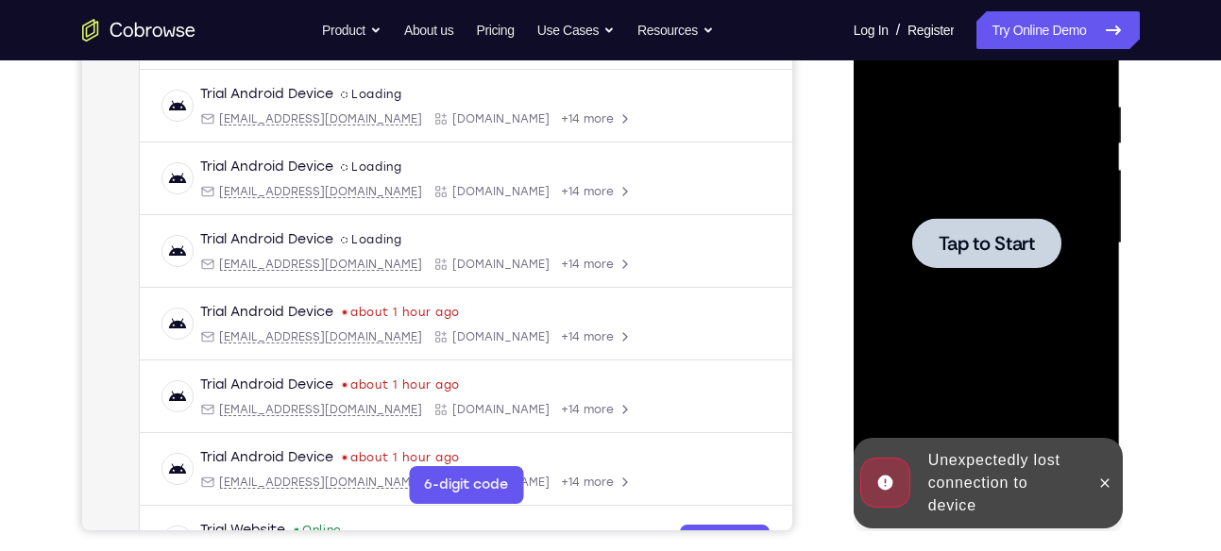
click at [987, 136] on div at bounding box center [987, 243] width 238 height 529
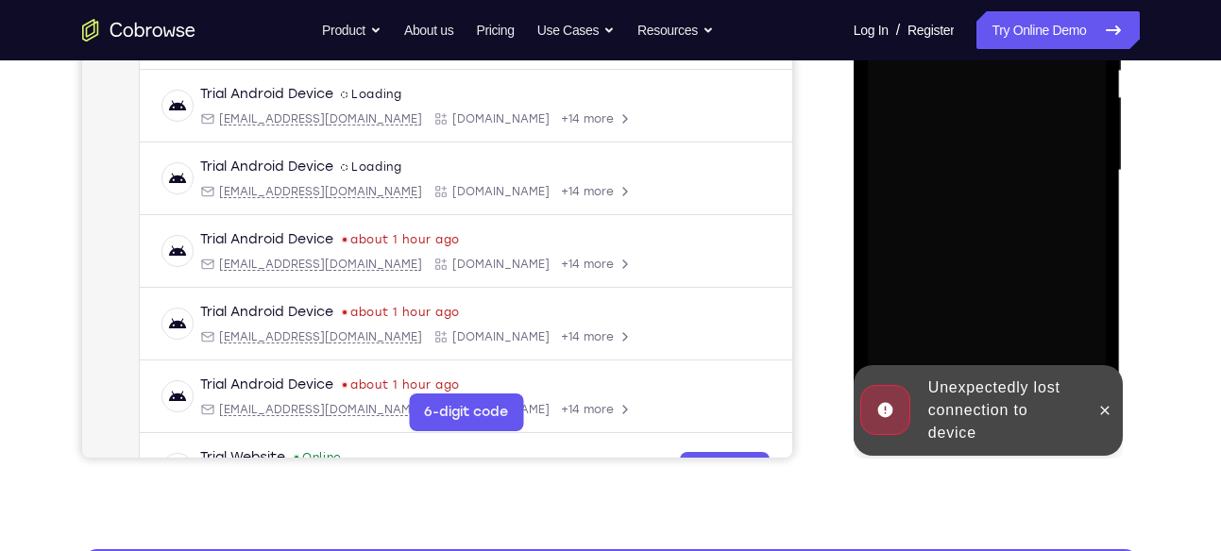
scroll to position [424, 0]
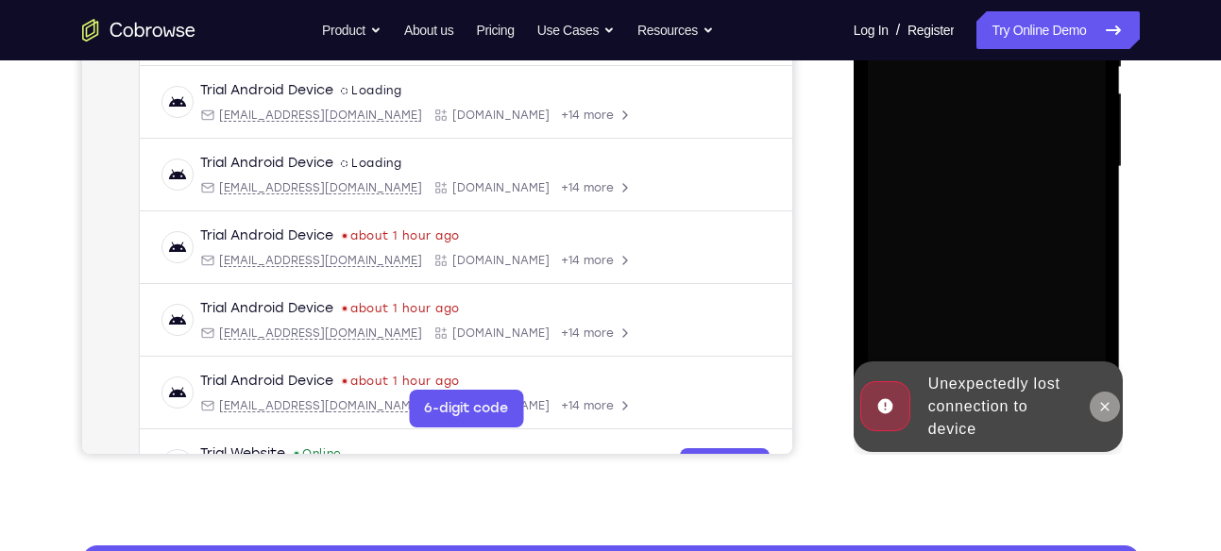
click at [1101, 415] on button at bounding box center [1105, 407] width 30 height 30
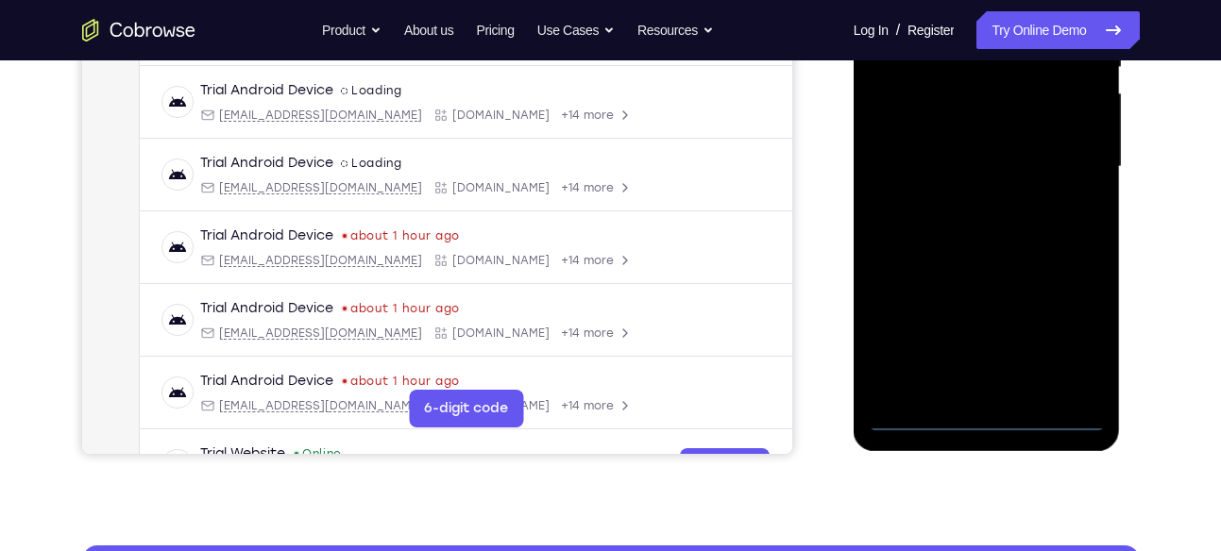
click at [993, 422] on div at bounding box center [987, 167] width 238 height 529
click at [1087, 326] on div at bounding box center [987, 167] width 238 height 529
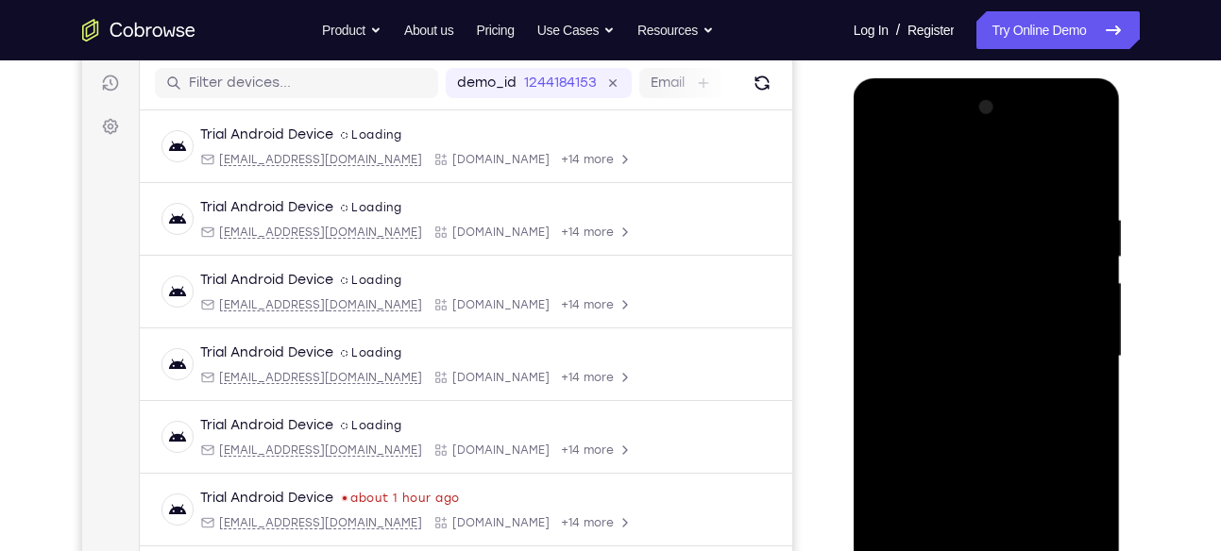
scroll to position [233, 0]
click at [1003, 182] on div at bounding box center [987, 357] width 238 height 529
click at [908, 296] on div at bounding box center [987, 357] width 238 height 529
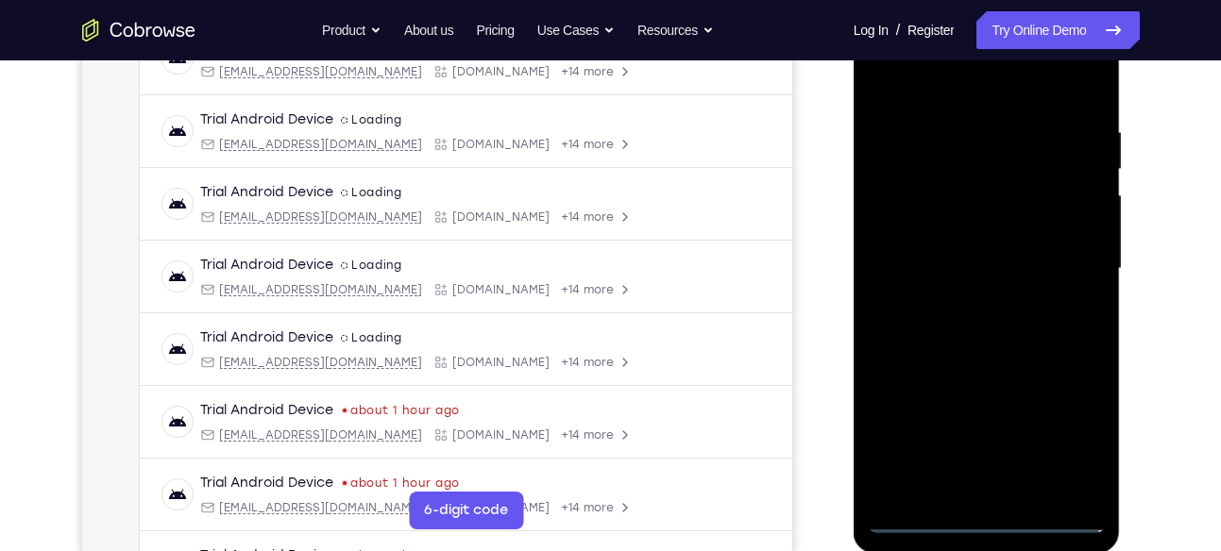
scroll to position [323, 0]
click at [973, 268] on div at bounding box center [987, 268] width 238 height 529
click at [965, 248] on div at bounding box center [987, 268] width 238 height 529
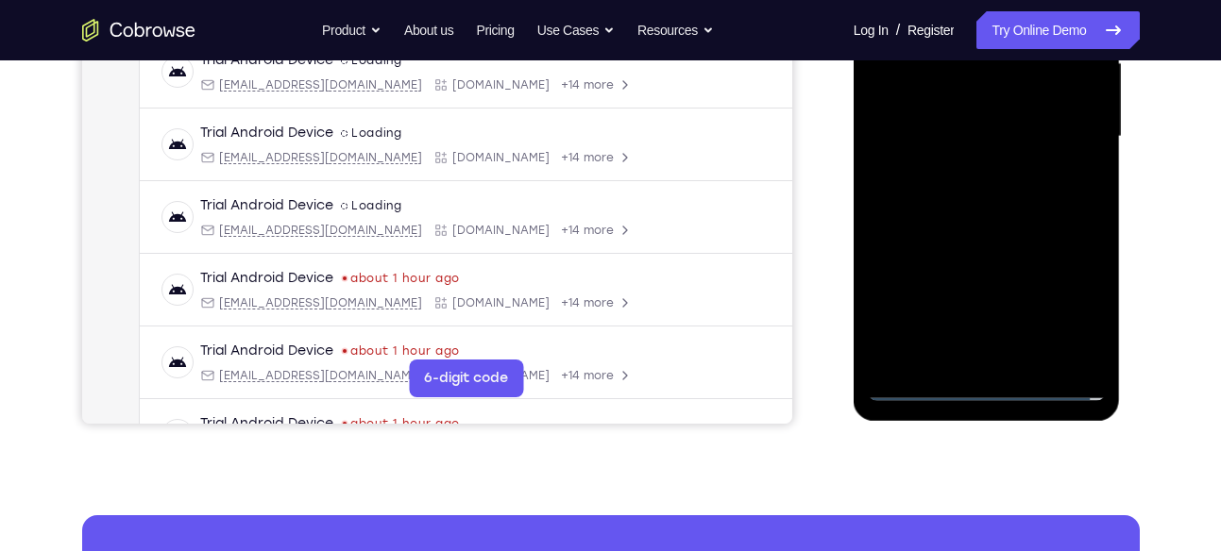
scroll to position [456, 0]
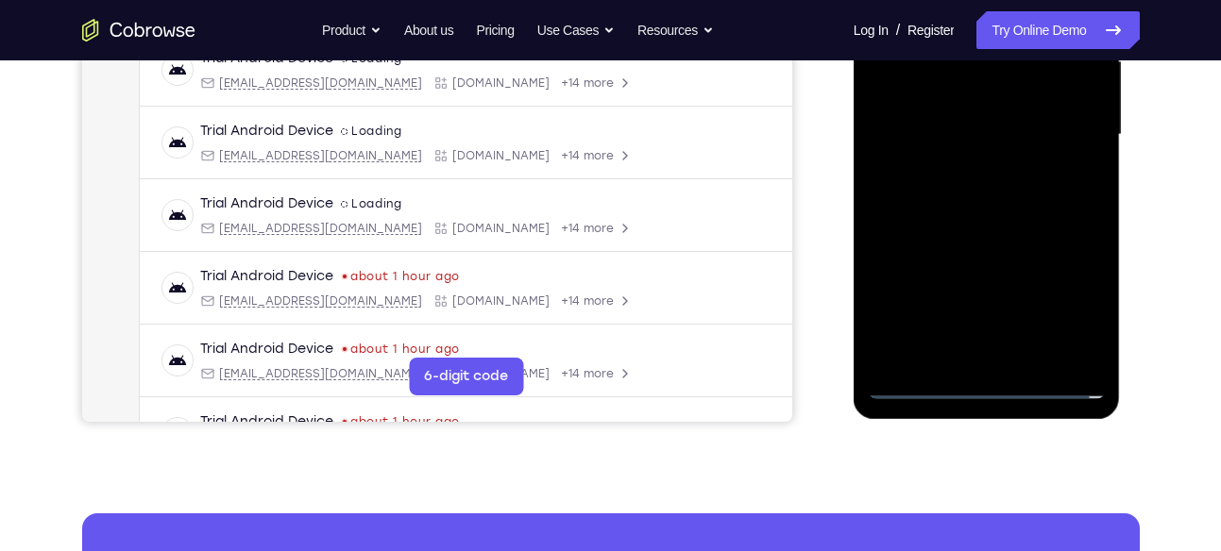
click at [923, 387] on div at bounding box center [987, 135] width 238 height 529
click at [991, 261] on div at bounding box center [987, 135] width 238 height 529
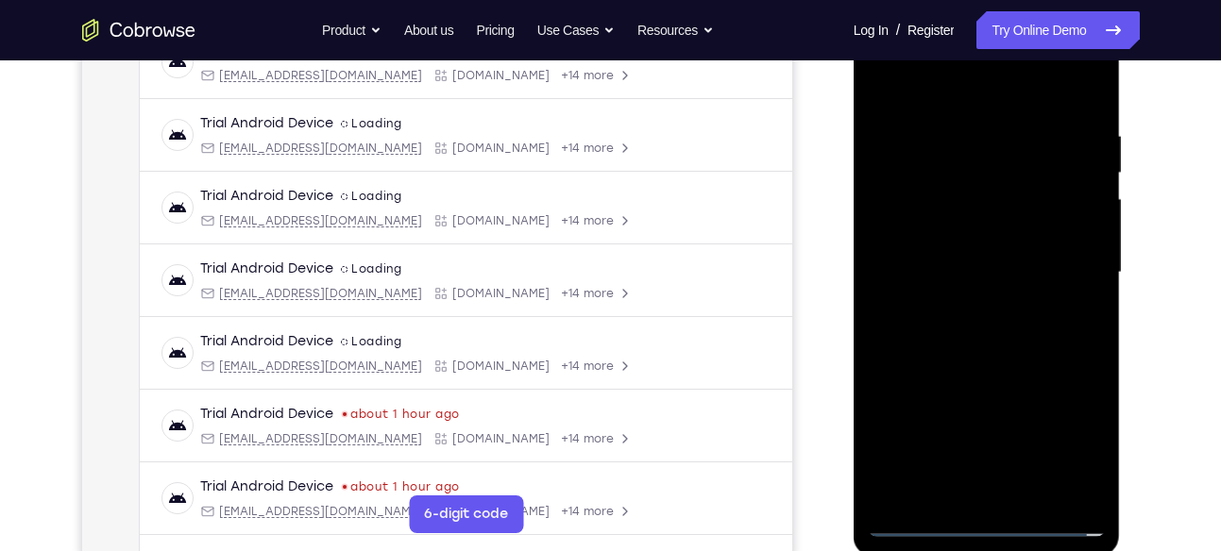
scroll to position [310, 0]
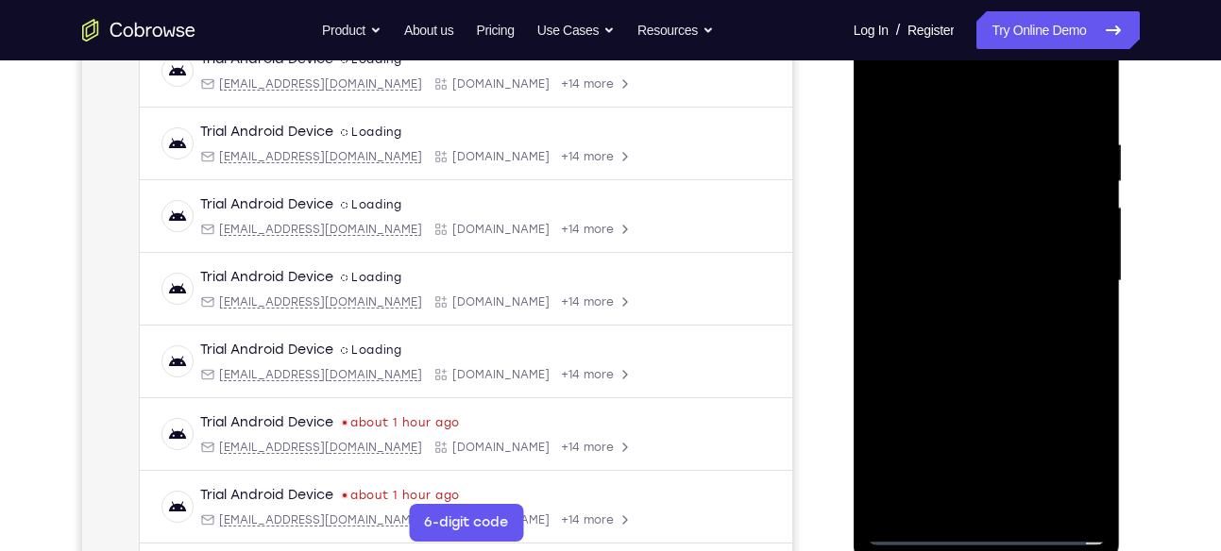
click at [1004, 184] on div at bounding box center [987, 281] width 238 height 529
click at [986, 233] on div at bounding box center [987, 281] width 238 height 529
click at [1083, 313] on div at bounding box center [987, 281] width 238 height 529
click at [1076, 308] on div at bounding box center [987, 281] width 238 height 529
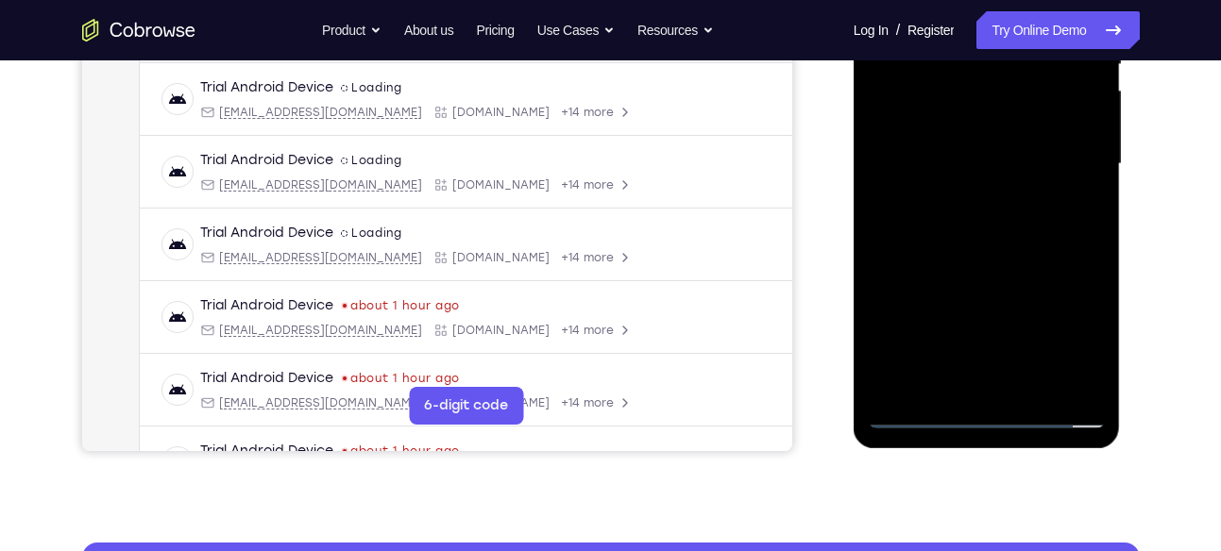
scroll to position [430, 0]
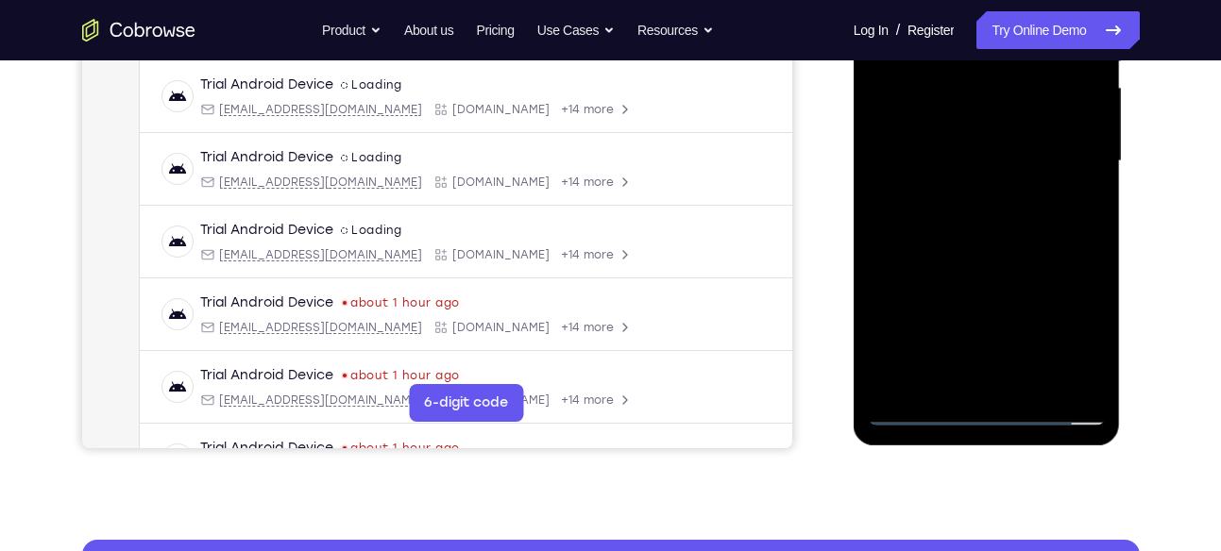
drag, startPoint x: 1009, startPoint y: 360, endPoint x: 1007, endPoint y: 235, distance: 124.7
click at [1007, 235] on div at bounding box center [987, 161] width 238 height 529
click at [980, 355] on div at bounding box center [987, 161] width 238 height 529
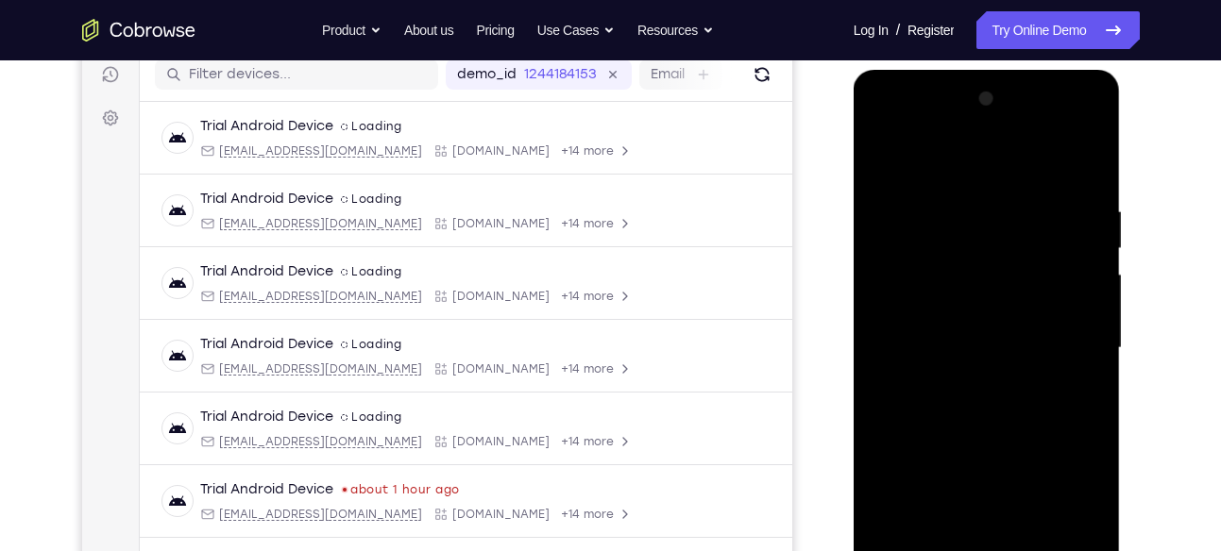
scroll to position [242, 0]
click at [972, 337] on div at bounding box center [987, 349] width 238 height 529
click at [955, 331] on div at bounding box center [987, 349] width 238 height 529
click at [965, 341] on div at bounding box center [987, 349] width 238 height 529
click at [977, 408] on div at bounding box center [987, 349] width 238 height 529
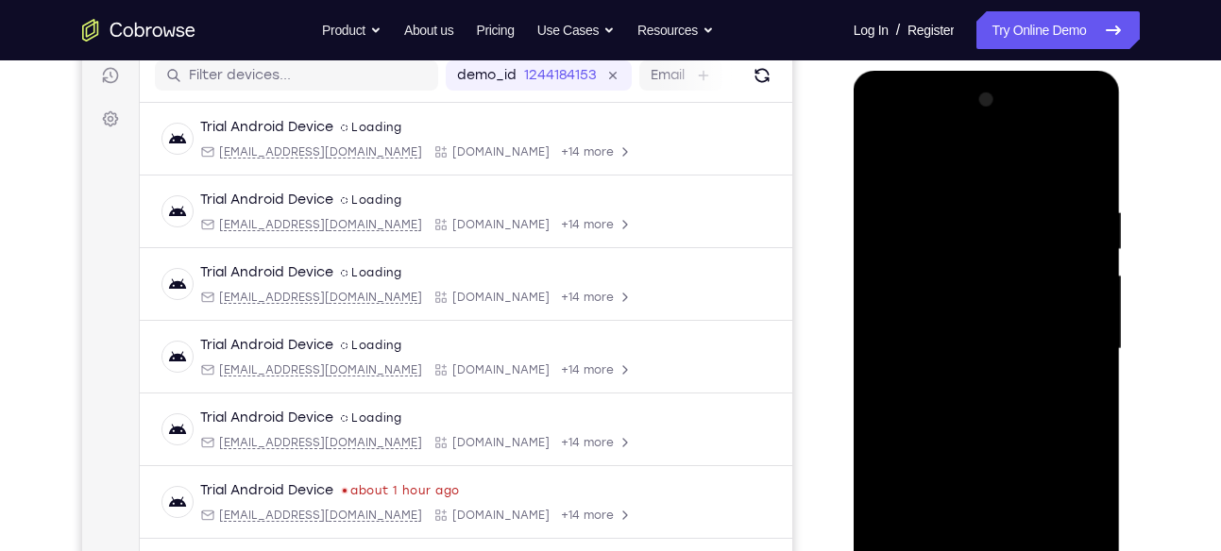
click at [977, 408] on div at bounding box center [987, 349] width 238 height 529
click at [1051, 415] on div at bounding box center [987, 349] width 238 height 529
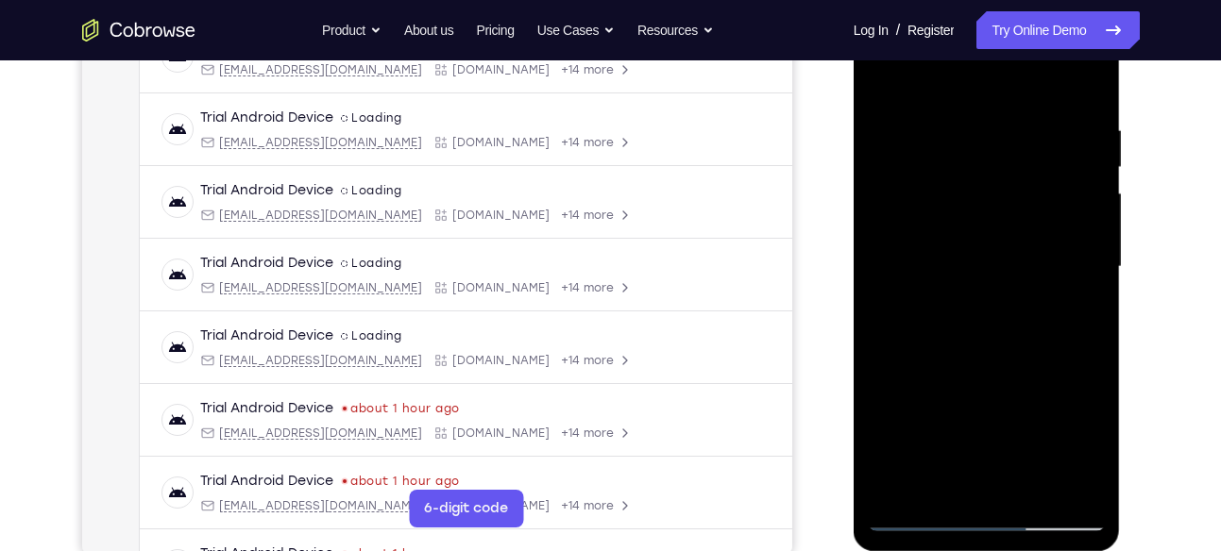
scroll to position [312, 0]
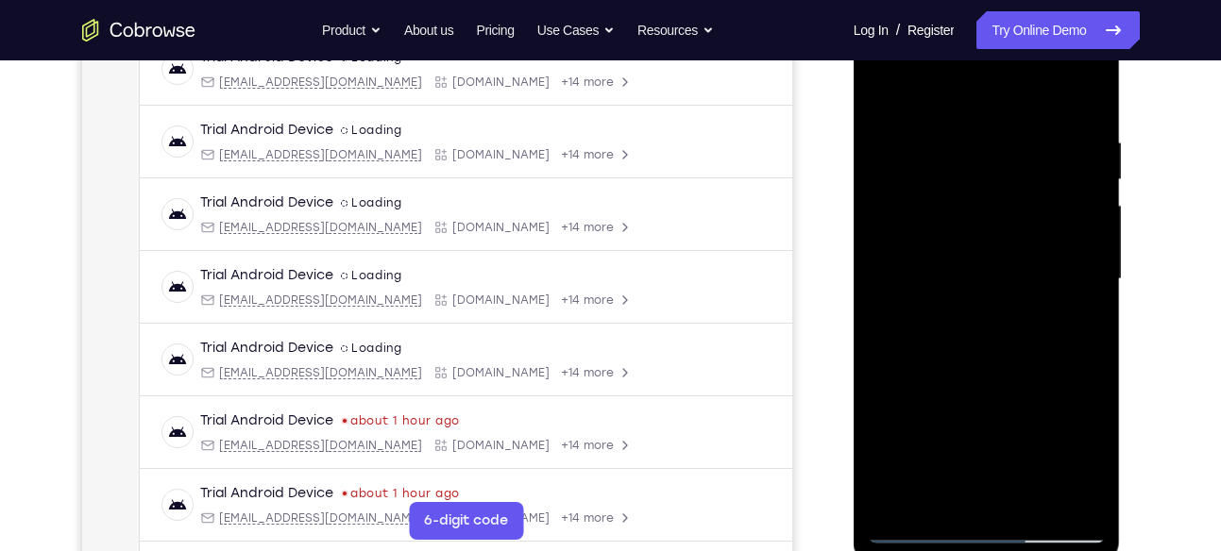
click at [1024, 266] on div at bounding box center [987, 279] width 238 height 529
click at [975, 265] on div at bounding box center [987, 279] width 238 height 529
click at [955, 267] on div at bounding box center [987, 279] width 238 height 529
click at [926, 278] on div at bounding box center [987, 279] width 238 height 529
click at [952, 261] on div at bounding box center [987, 279] width 238 height 529
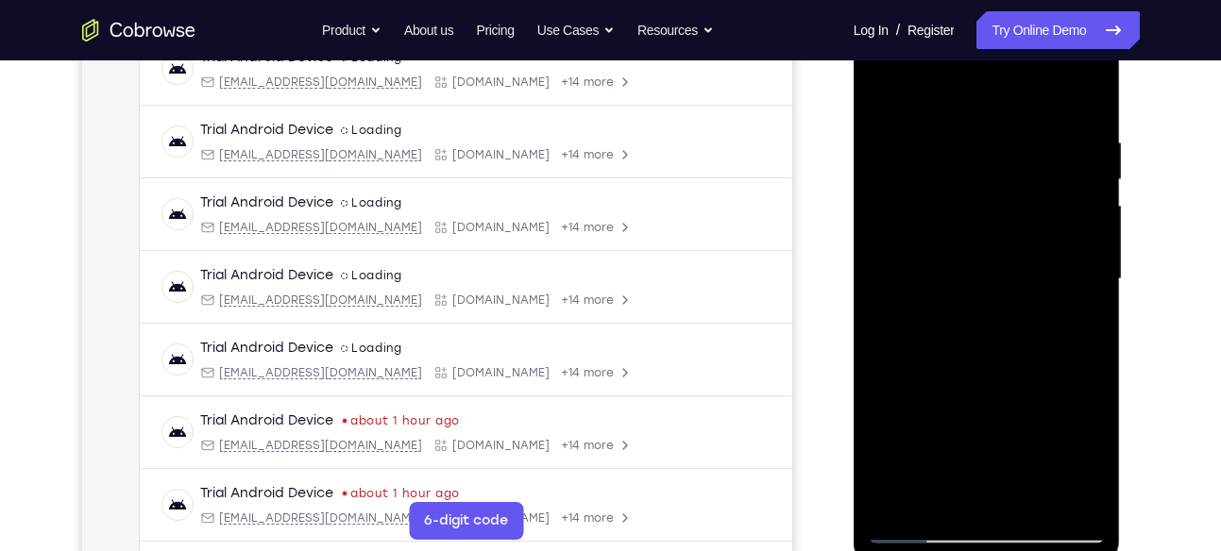
click at [952, 261] on div at bounding box center [987, 279] width 238 height 529
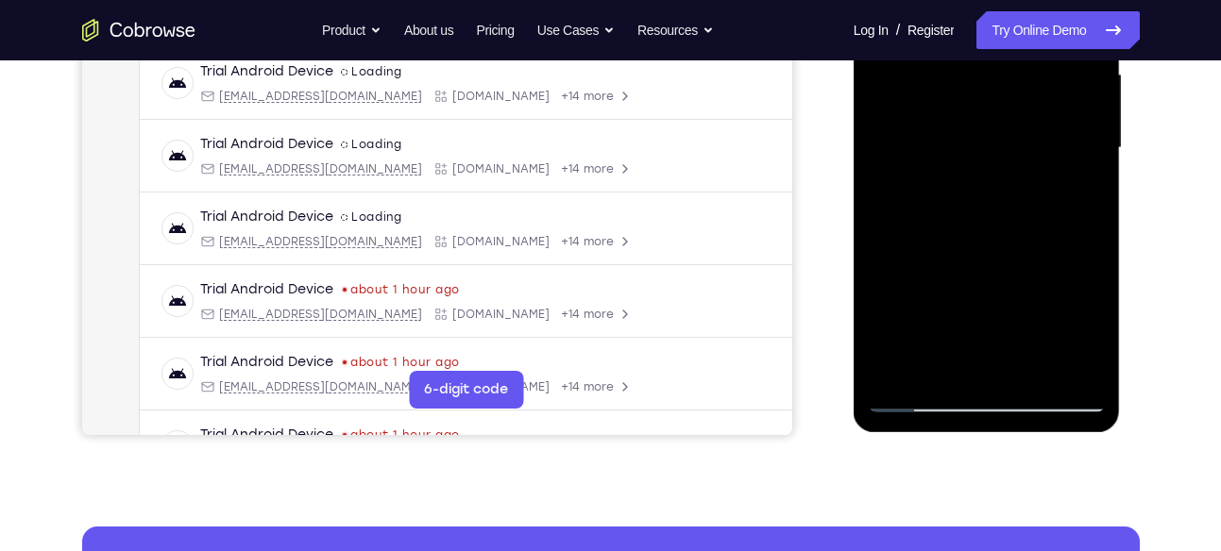
scroll to position [444, 0]
click at [958, 370] on div at bounding box center [987, 147] width 238 height 529
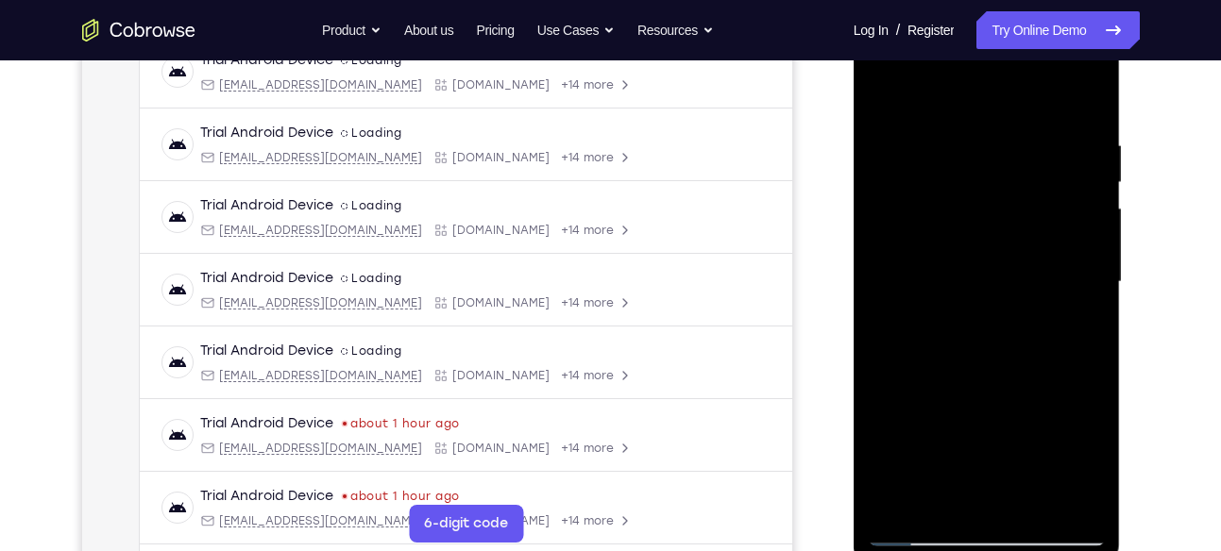
scroll to position [307, 0]
click at [1076, 268] on div at bounding box center [987, 284] width 238 height 529
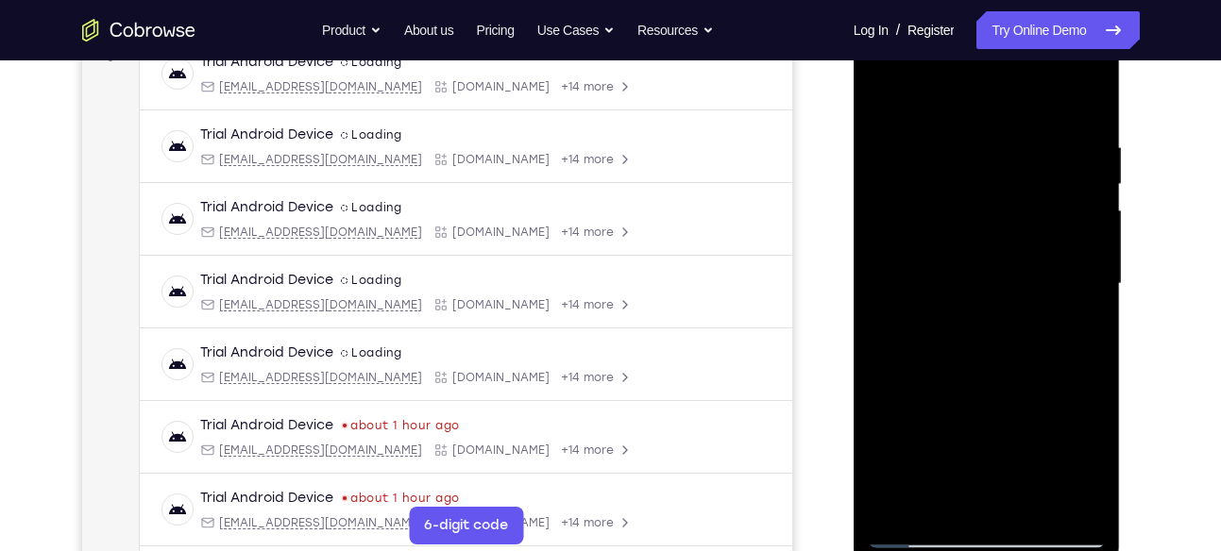
click at [1076, 268] on div at bounding box center [987, 284] width 238 height 529
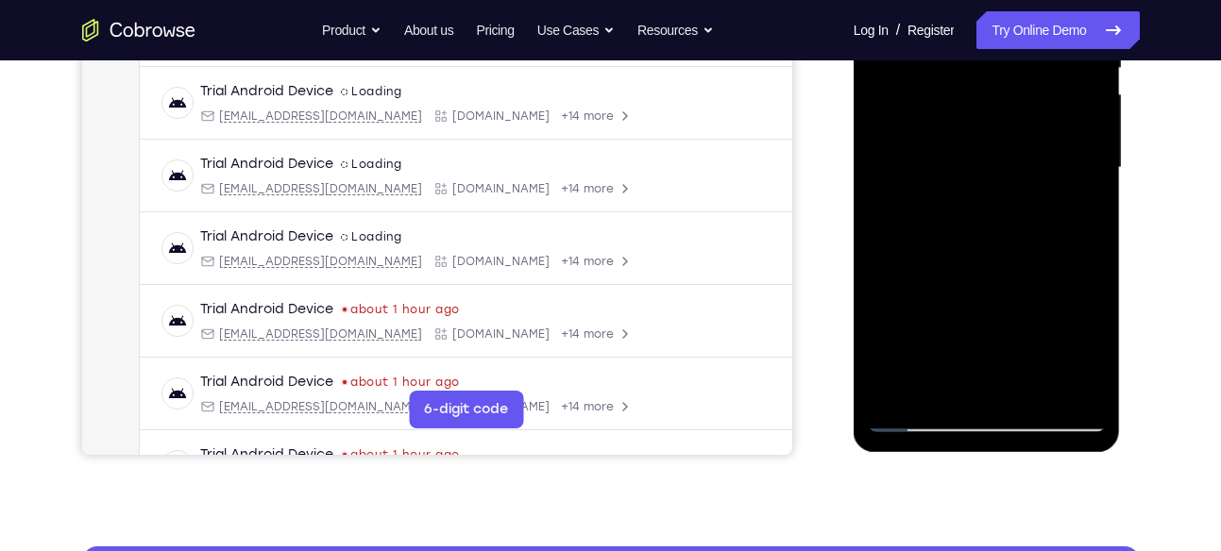
scroll to position [424, 0]
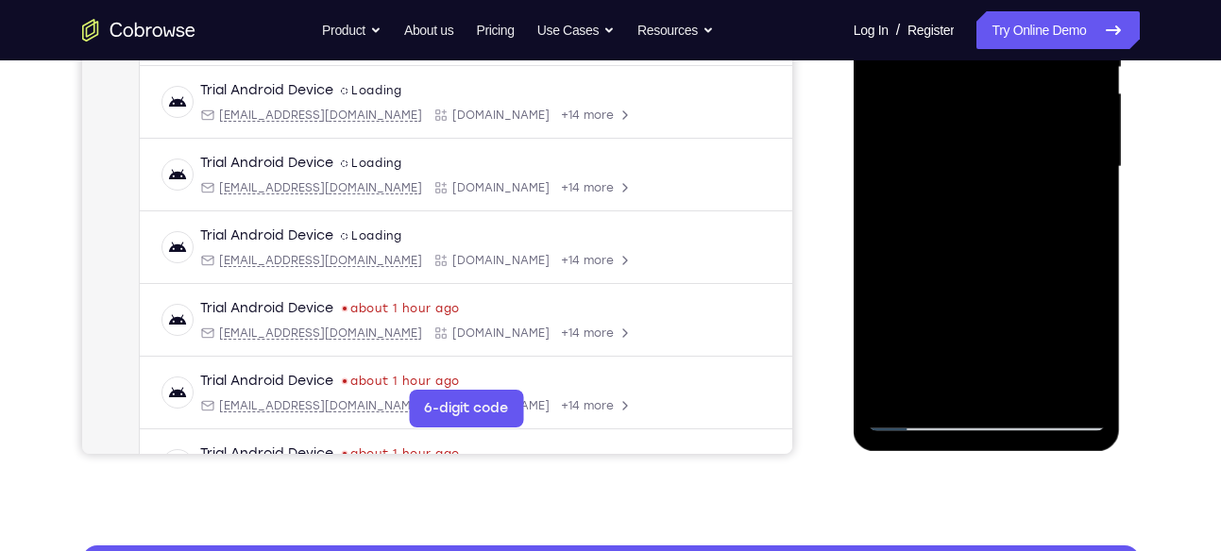
click at [921, 426] on div at bounding box center [987, 167] width 238 height 529
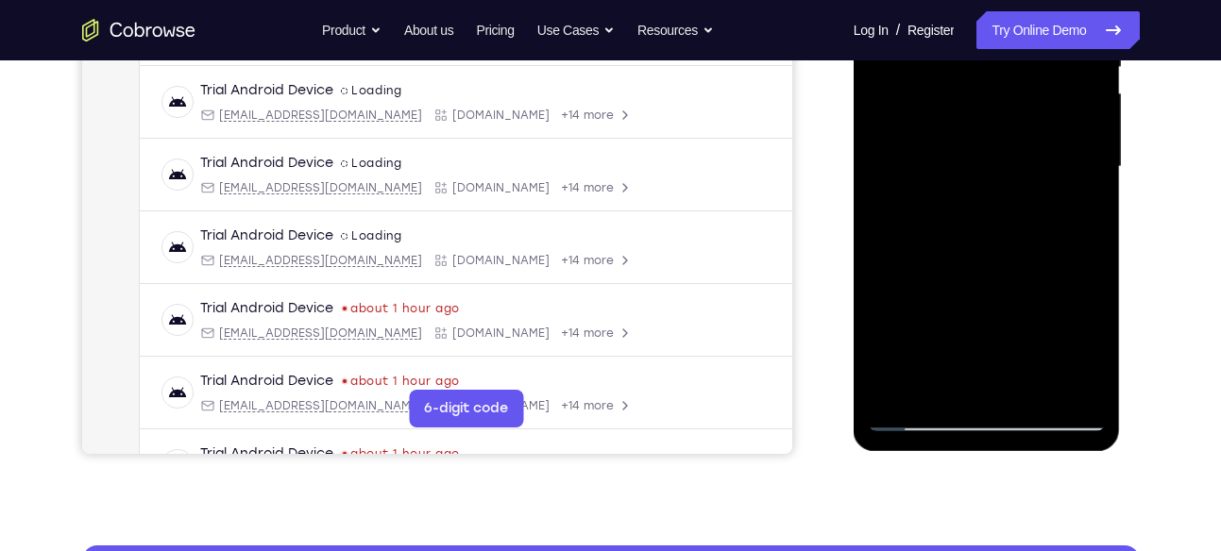
click at [921, 426] on div at bounding box center [987, 167] width 238 height 529
click at [1076, 345] on div at bounding box center [987, 167] width 238 height 529
